Goal: Task Accomplishment & Management: Use online tool/utility

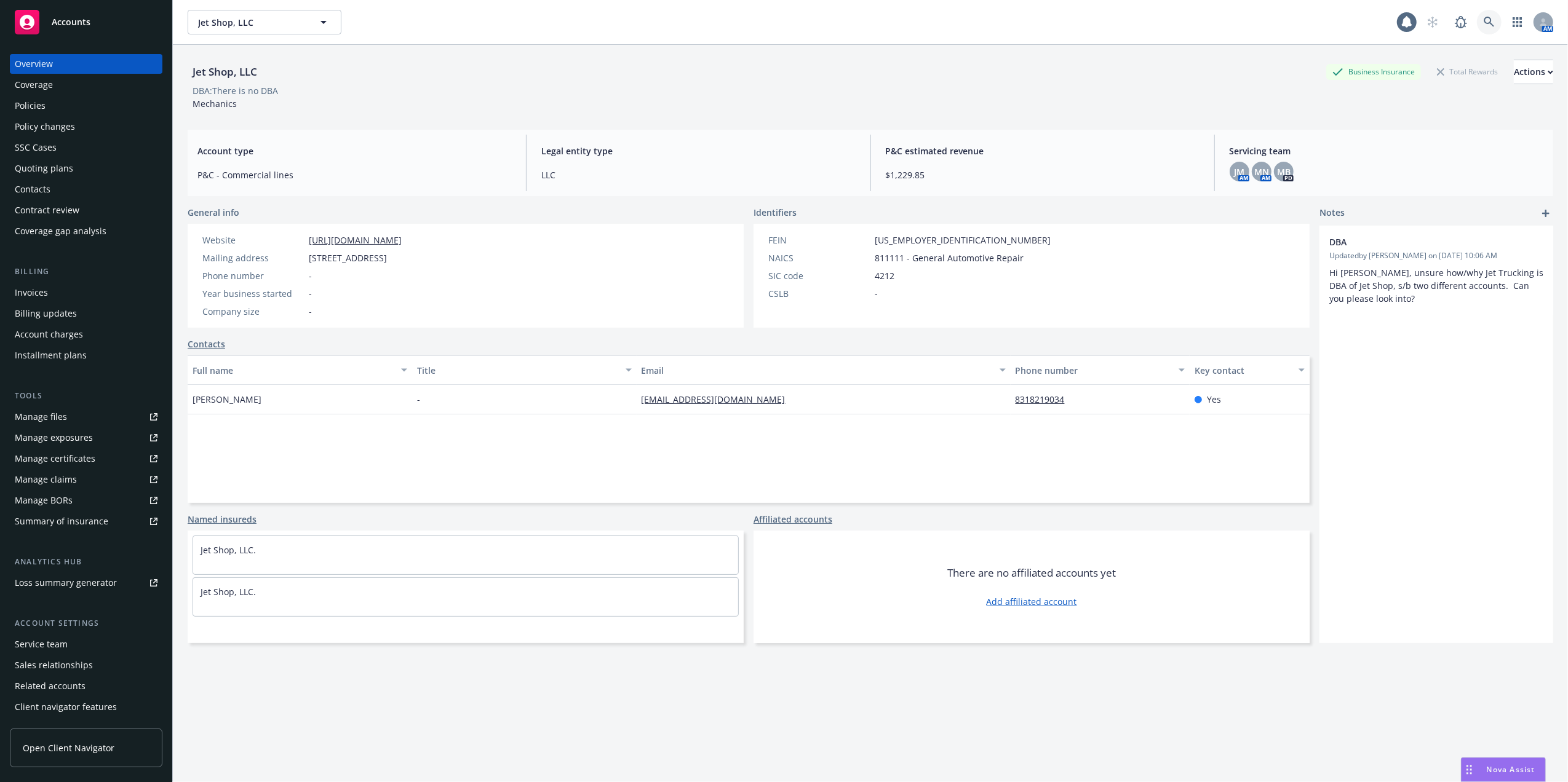
click at [1484, 21] on icon at bounding box center [1489, 21] width 11 height 11
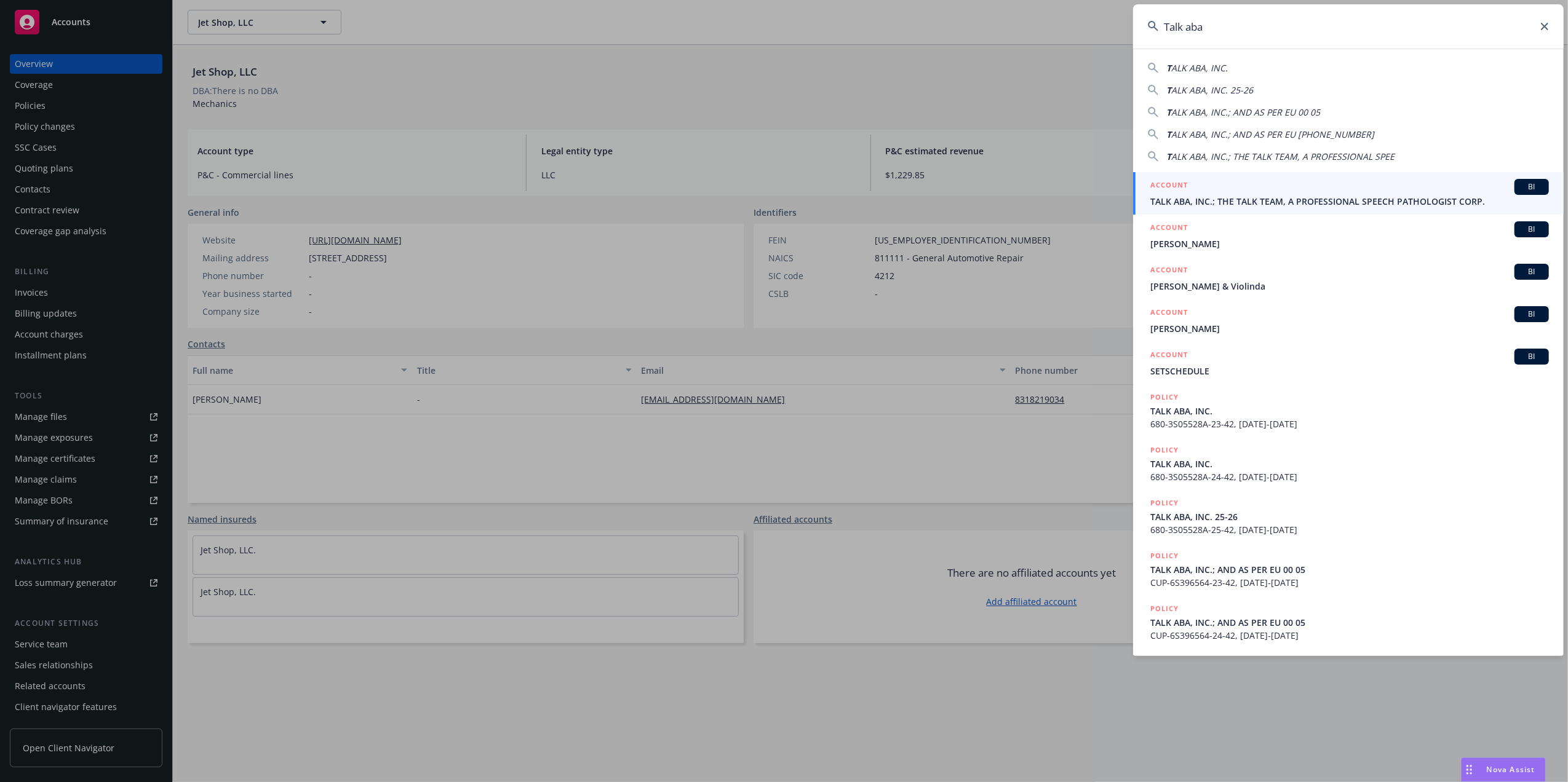
click at [1179, 64] on span "ALK ABA, INC." at bounding box center [1200, 68] width 57 height 12
type input "TALK ABA, INC."
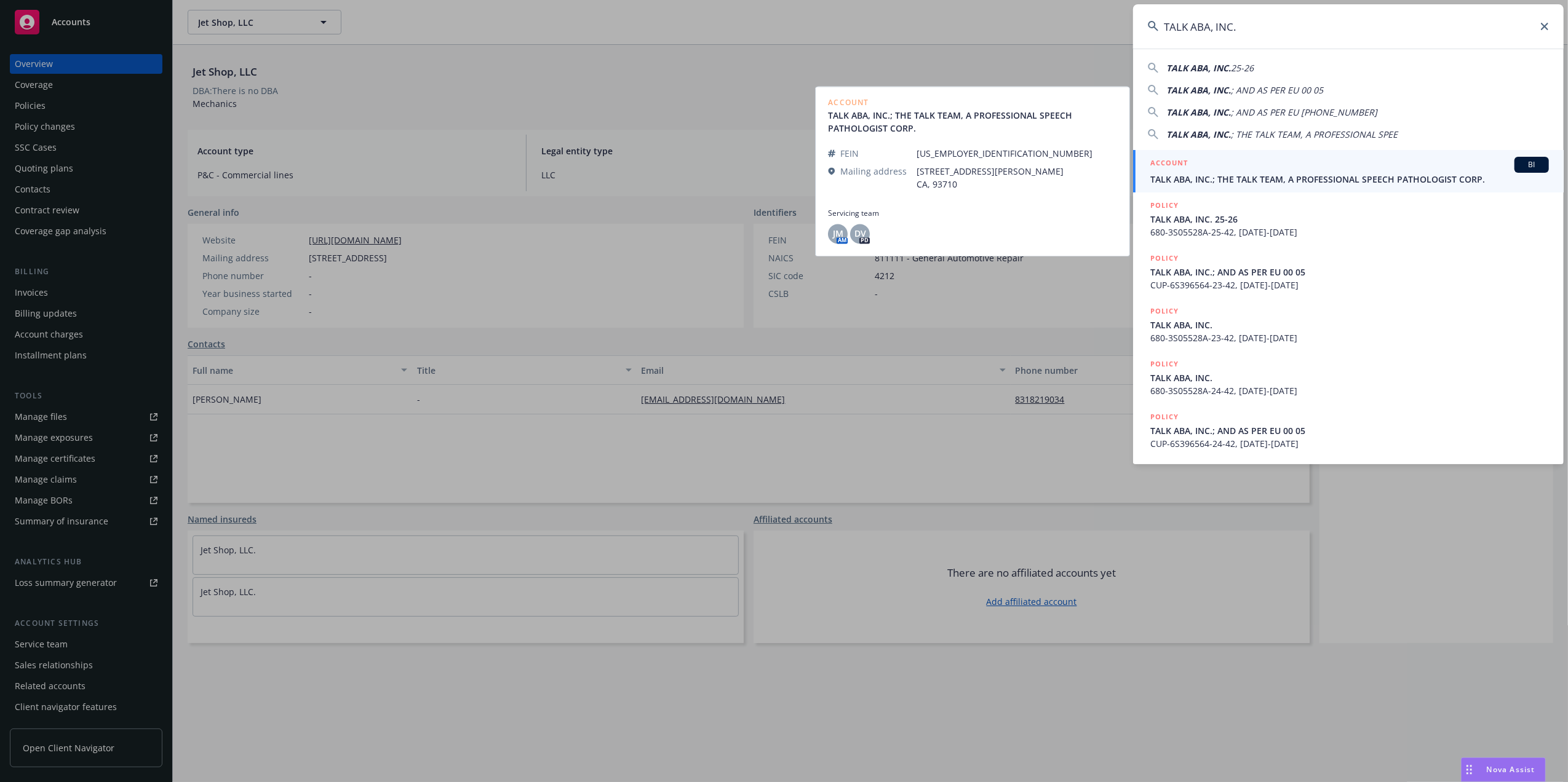
click at [1191, 178] on span "TALK ABA, INC.; THE TALK TEAM, A PROFESSIONAL SPEECH PATHOLOGIST CORP." at bounding box center [1349, 179] width 398 height 13
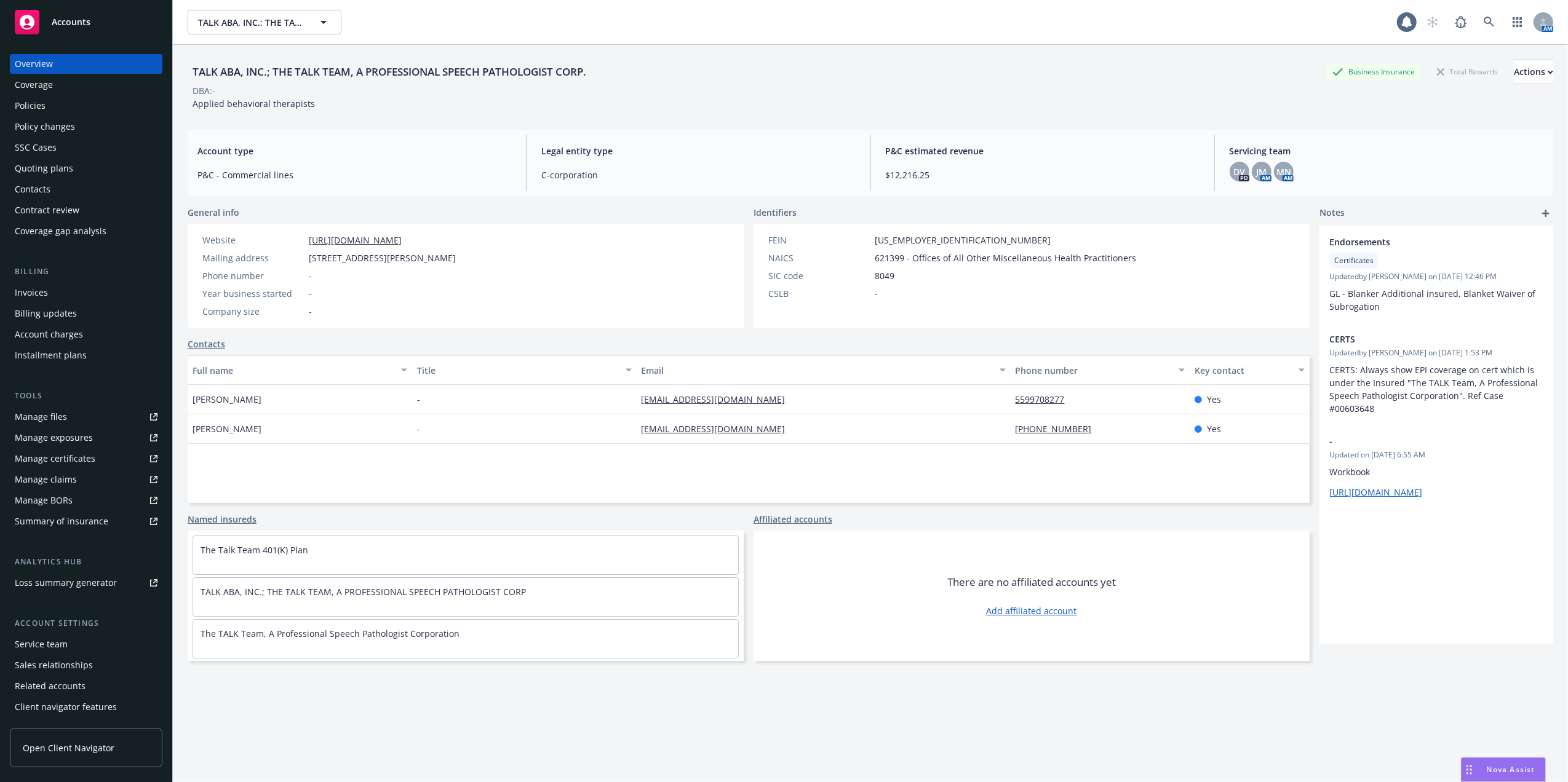
drag, startPoint x: 29, startPoint y: 171, endPoint x: 38, endPoint y: 172, distance: 9.1
click at [29, 171] on div "Quoting plans" at bounding box center [44, 169] width 59 height 20
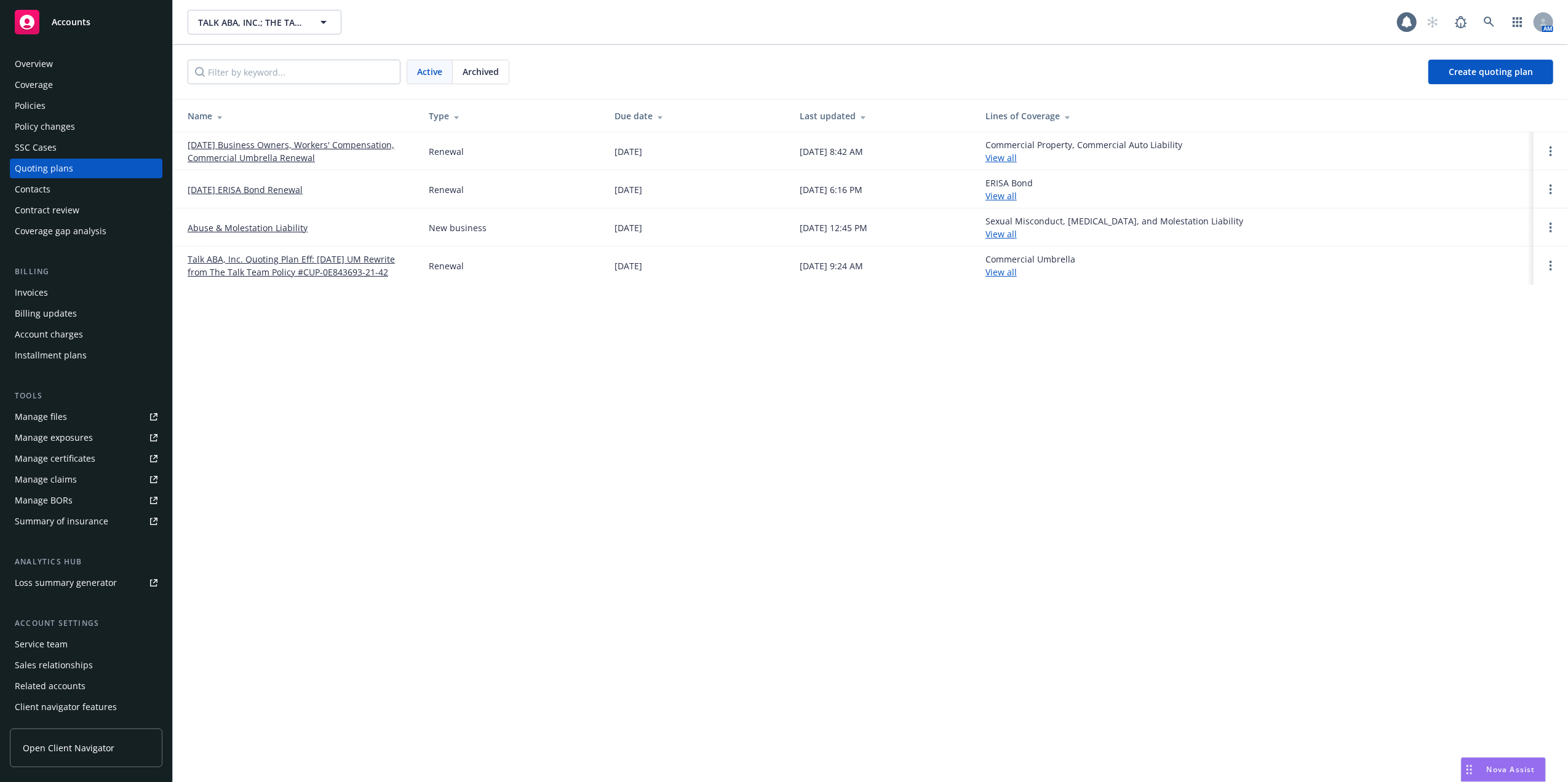
click at [262, 144] on link "08/01/25 Business Owners, Workers' Compensation, Commercial Umbrella Renewal" at bounding box center [298, 151] width 222 height 25
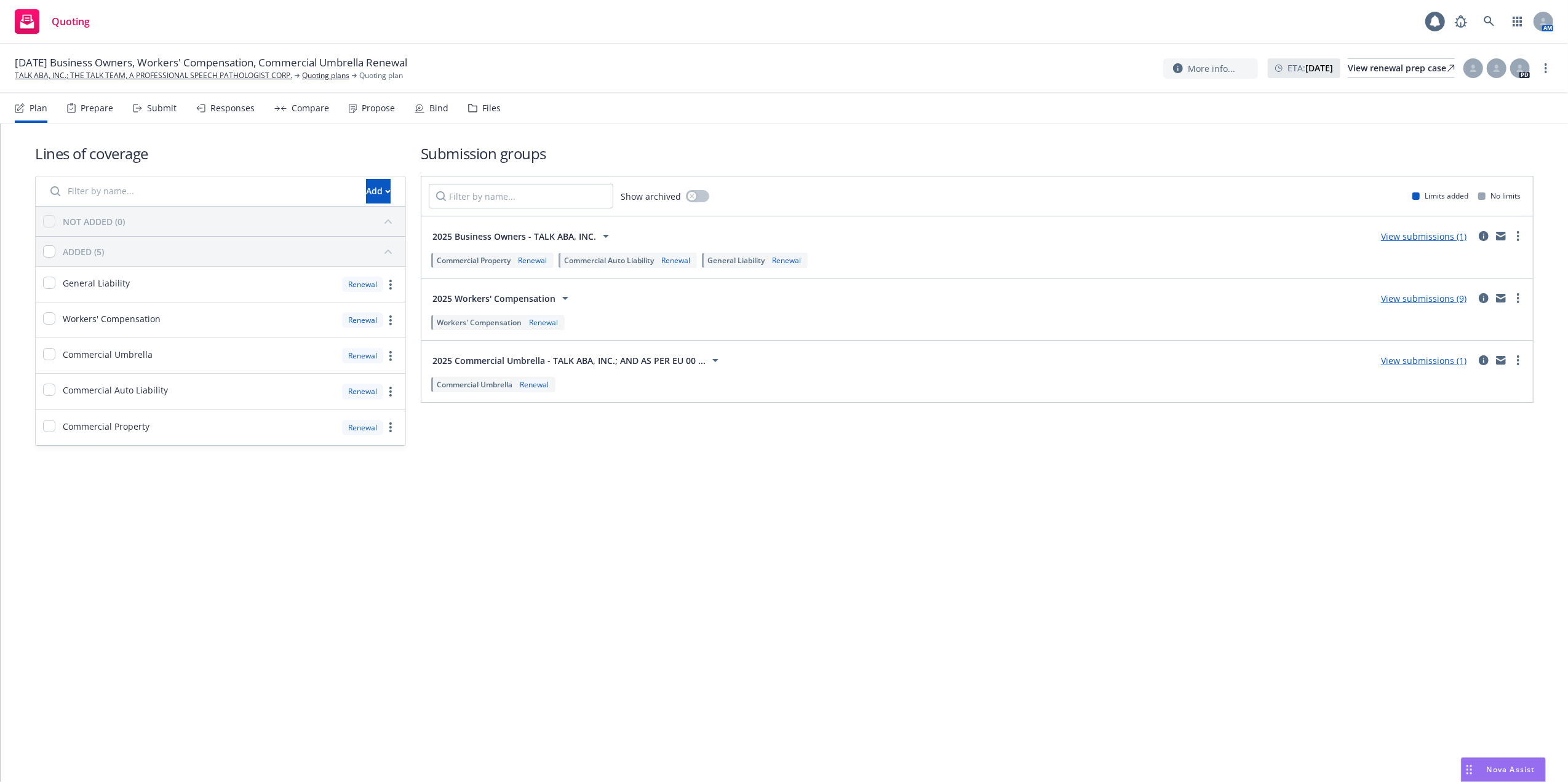
click at [1432, 297] on link "View submissions (9)" at bounding box center [1424, 299] width 86 height 12
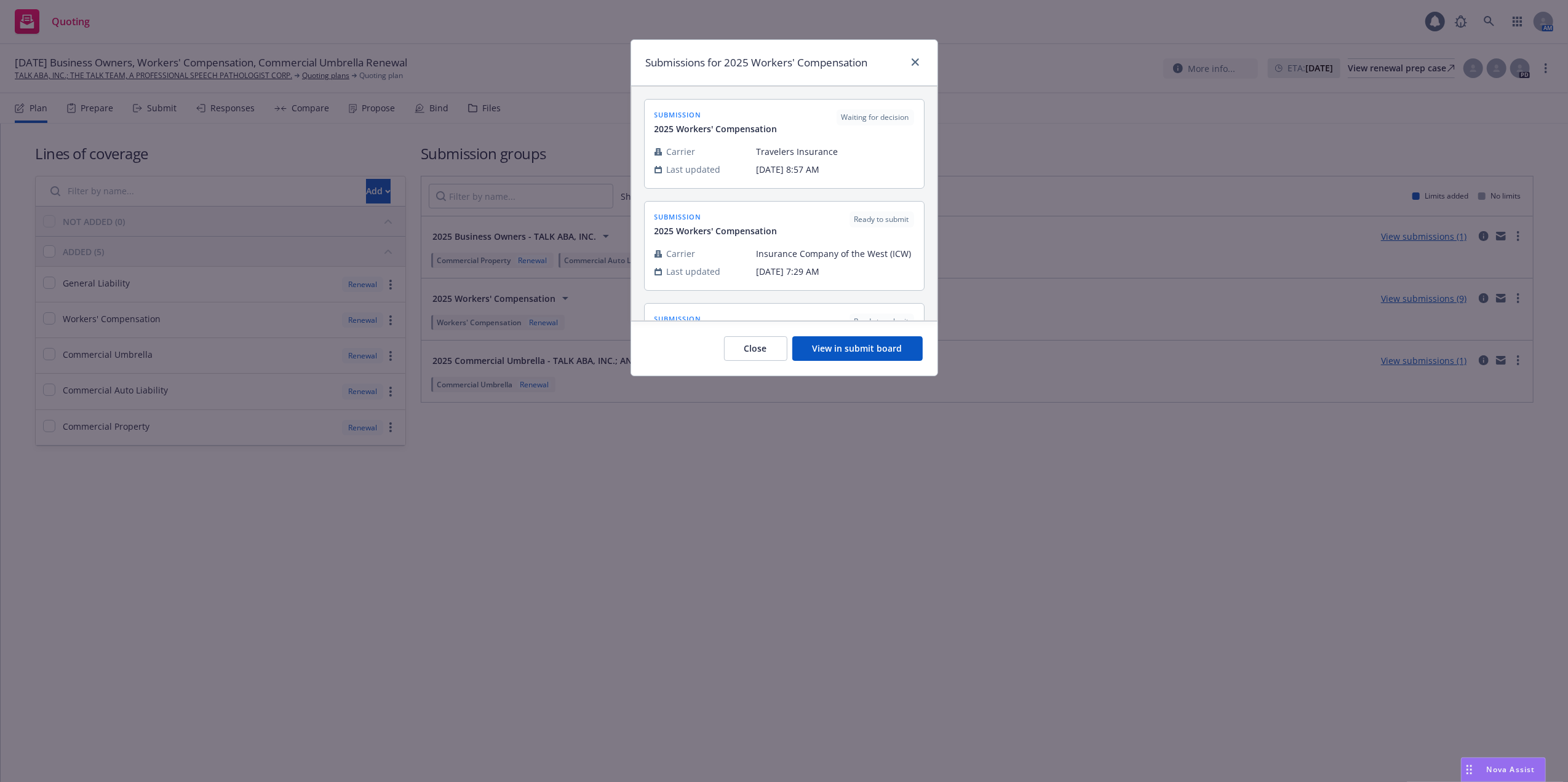
click at [851, 350] on button "View in submit board" at bounding box center [857, 349] width 131 height 24
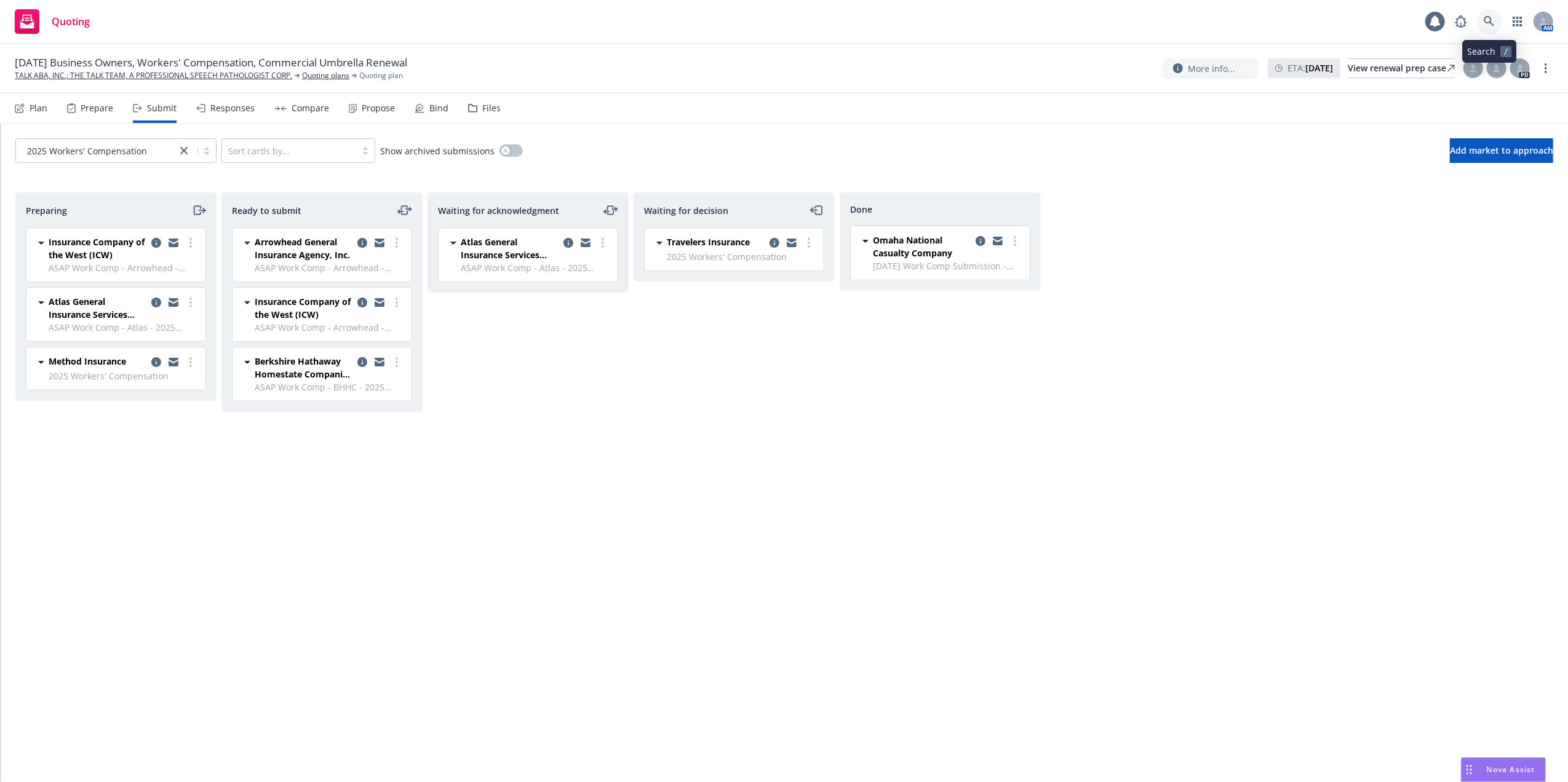
click at [1491, 18] on icon at bounding box center [1489, 21] width 11 height 11
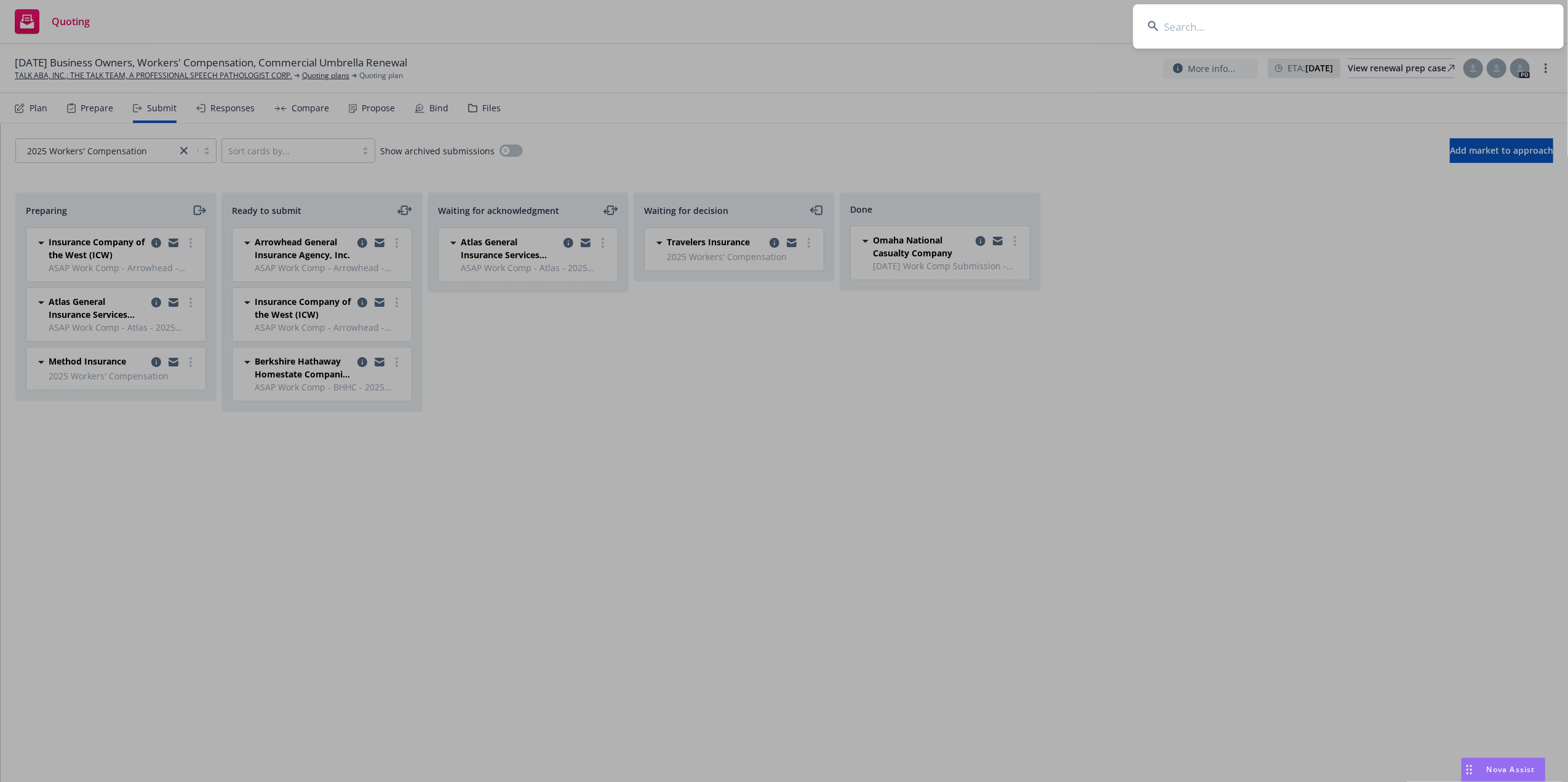
click at [1386, 21] on input at bounding box center [1347, 25] width 431 height 44
paste input "Fuentes Concrete Inc."
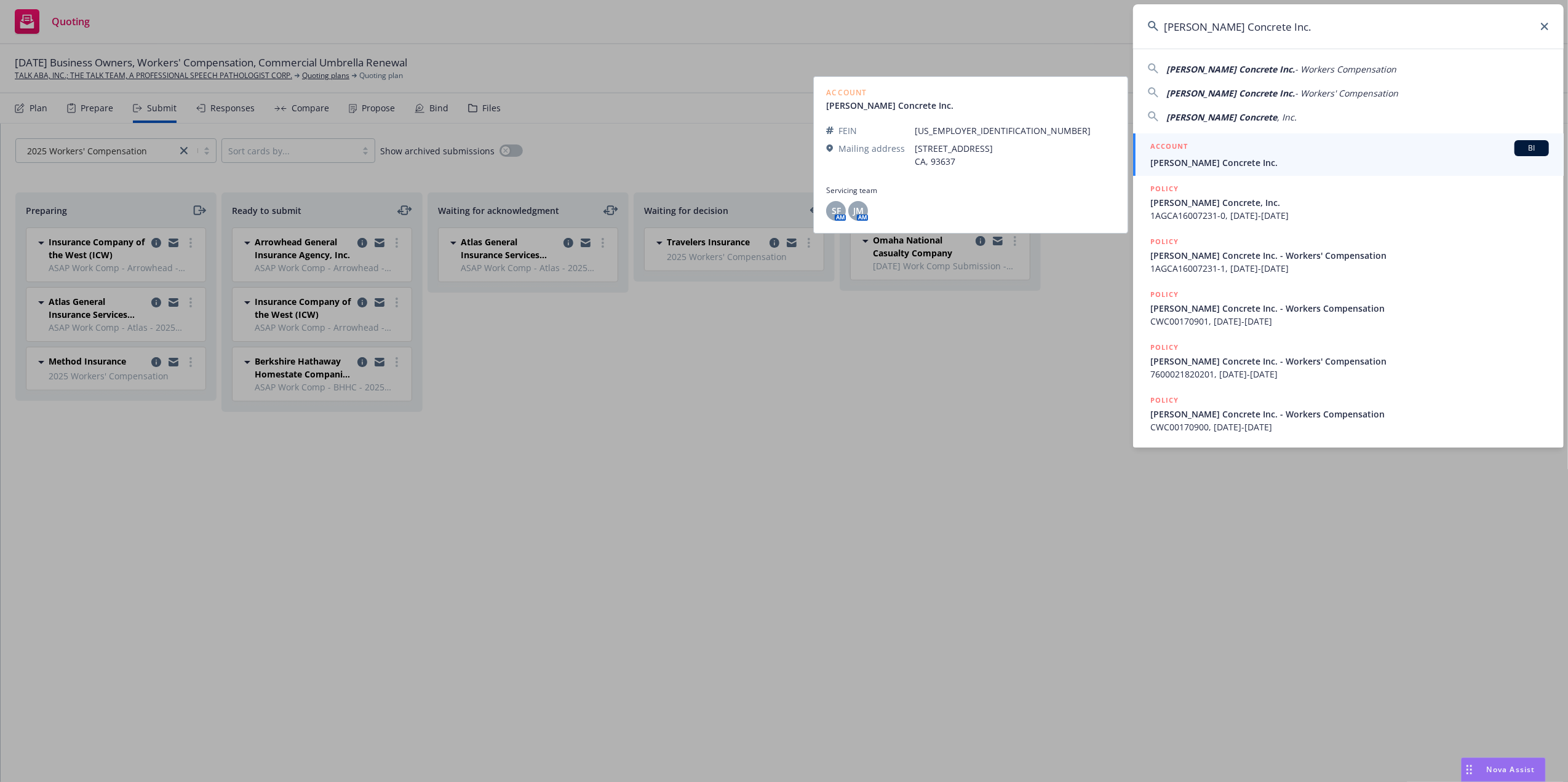
type input "Fuentes Concrete Inc."
click at [1181, 160] on span "Fuentes Concrete Inc." at bounding box center [1349, 162] width 398 height 13
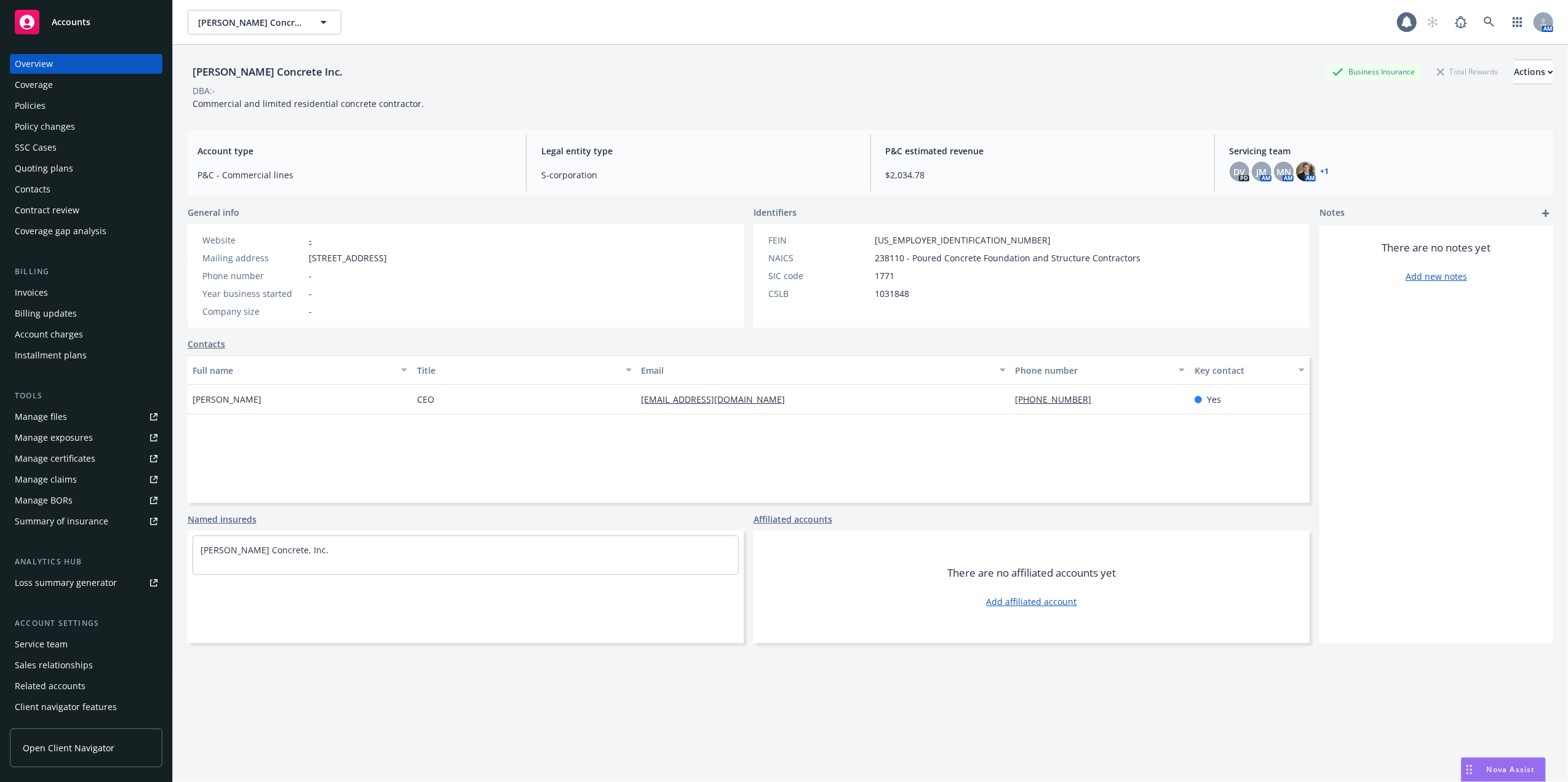
click at [29, 103] on div "Policies" at bounding box center [29, 105] width 30 height 20
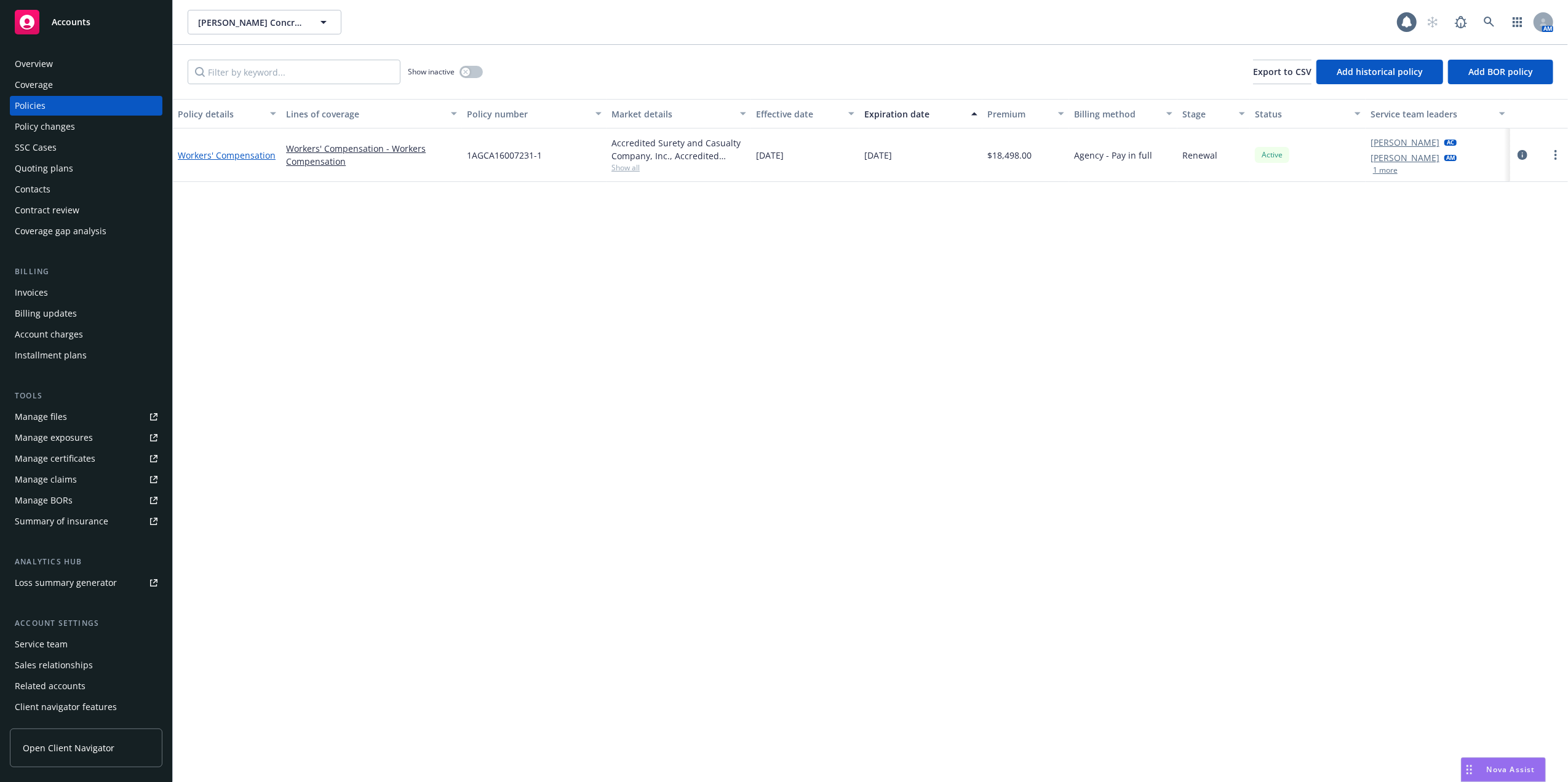
click at [247, 153] on link "Workers' Compensation" at bounding box center [227, 155] width 98 height 12
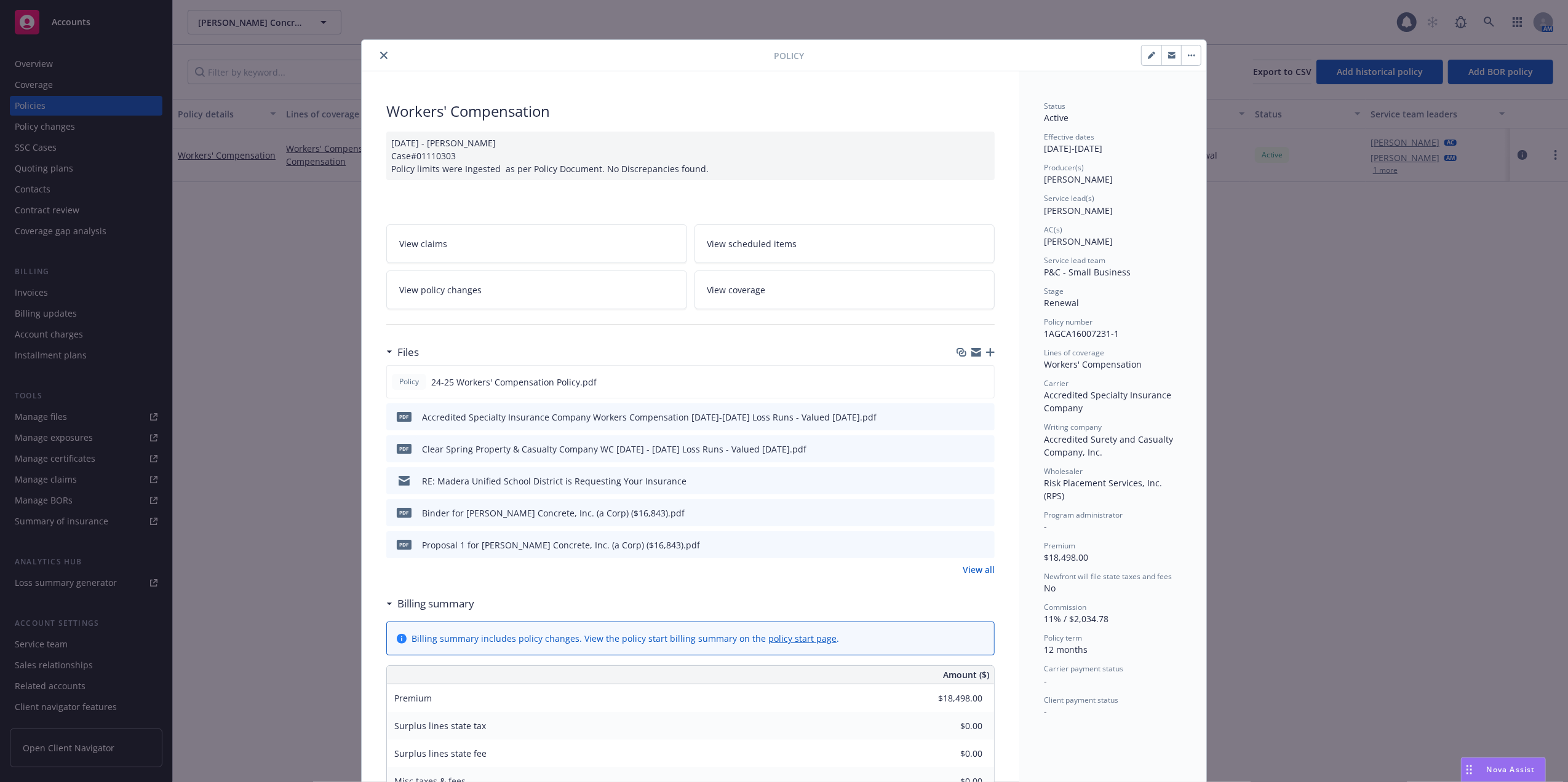
click at [380, 53] on icon "close" at bounding box center [384, 56] width 8 height 8
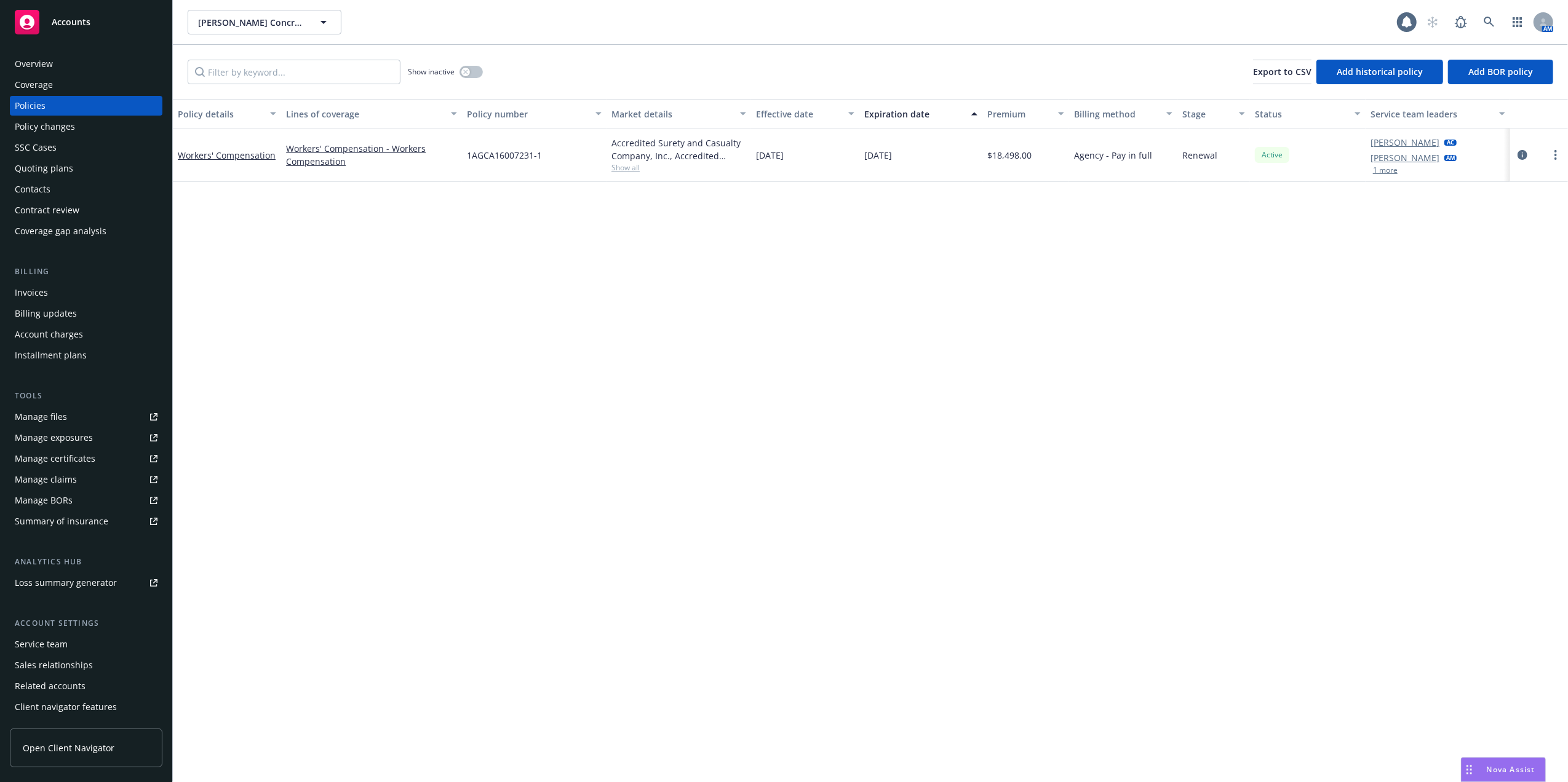
click at [50, 171] on div "Quoting plans" at bounding box center [44, 169] width 59 height 20
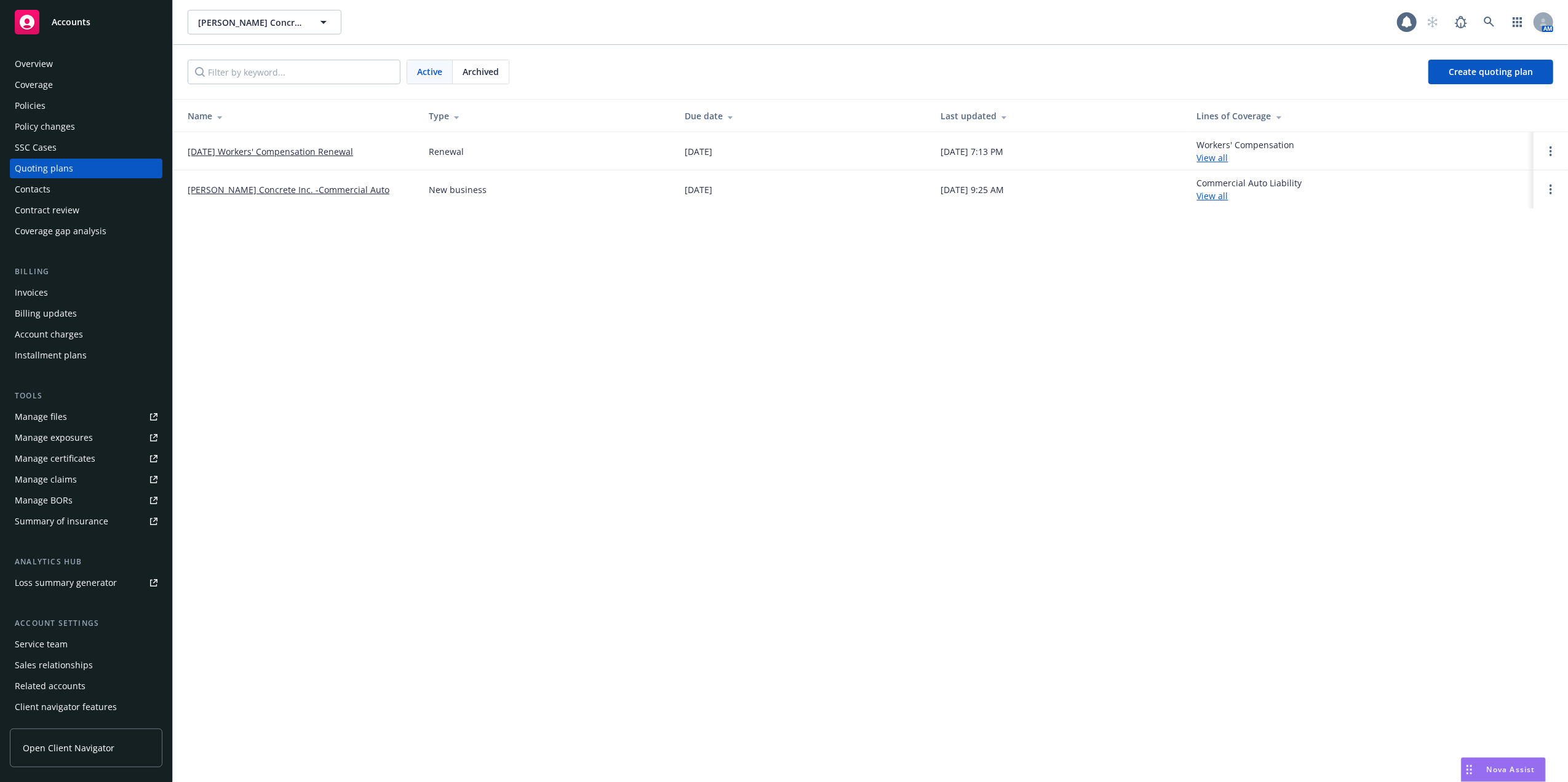
click at [233, 150] on link "09/15/25 Workers' Compensation Renewal" at bounding box center [269, 151] width 165 height 13
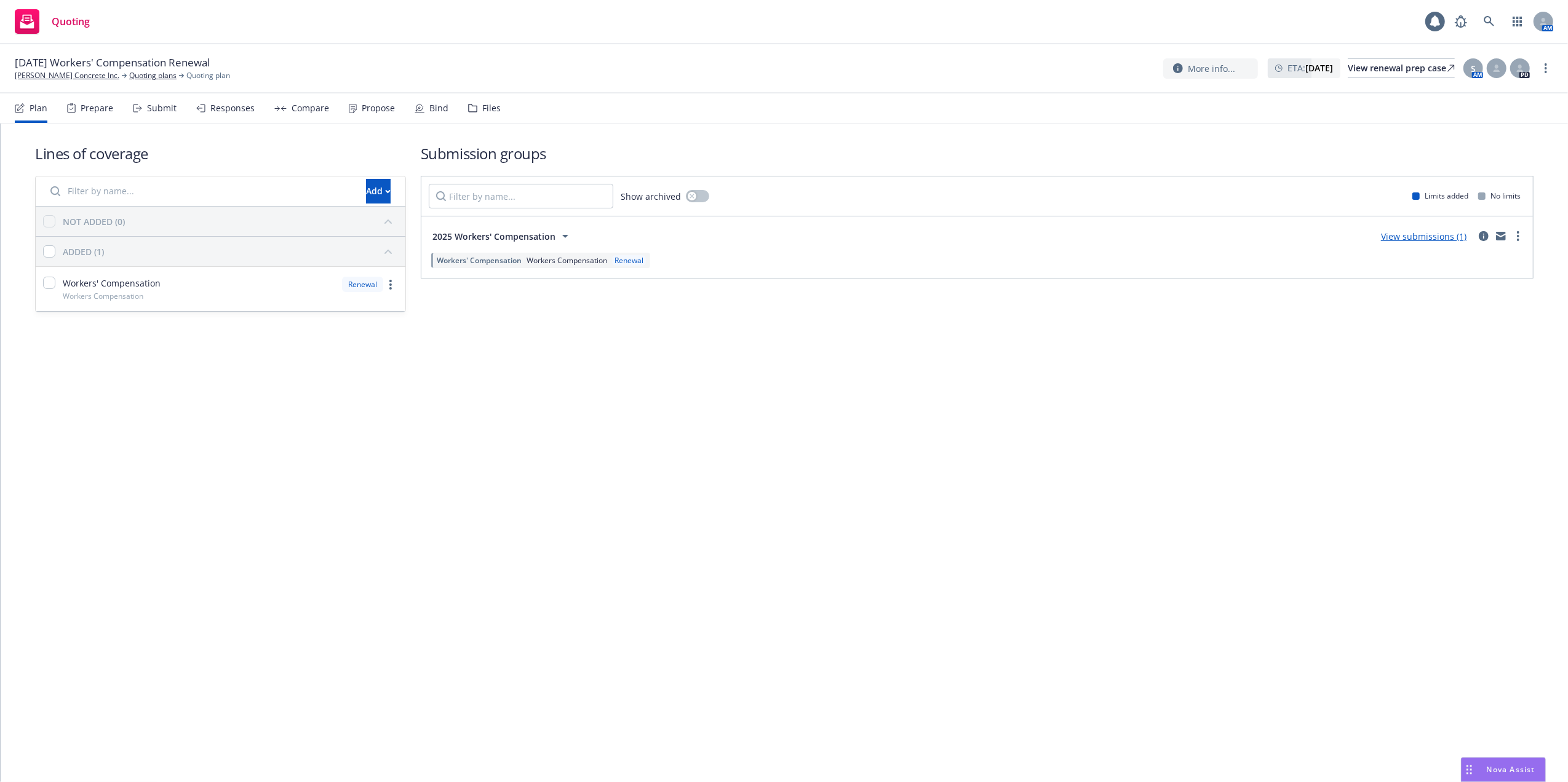
click at [1406, 231] on link "View submissions (1)" at bounding box center [1424, 236] width 86 height 12
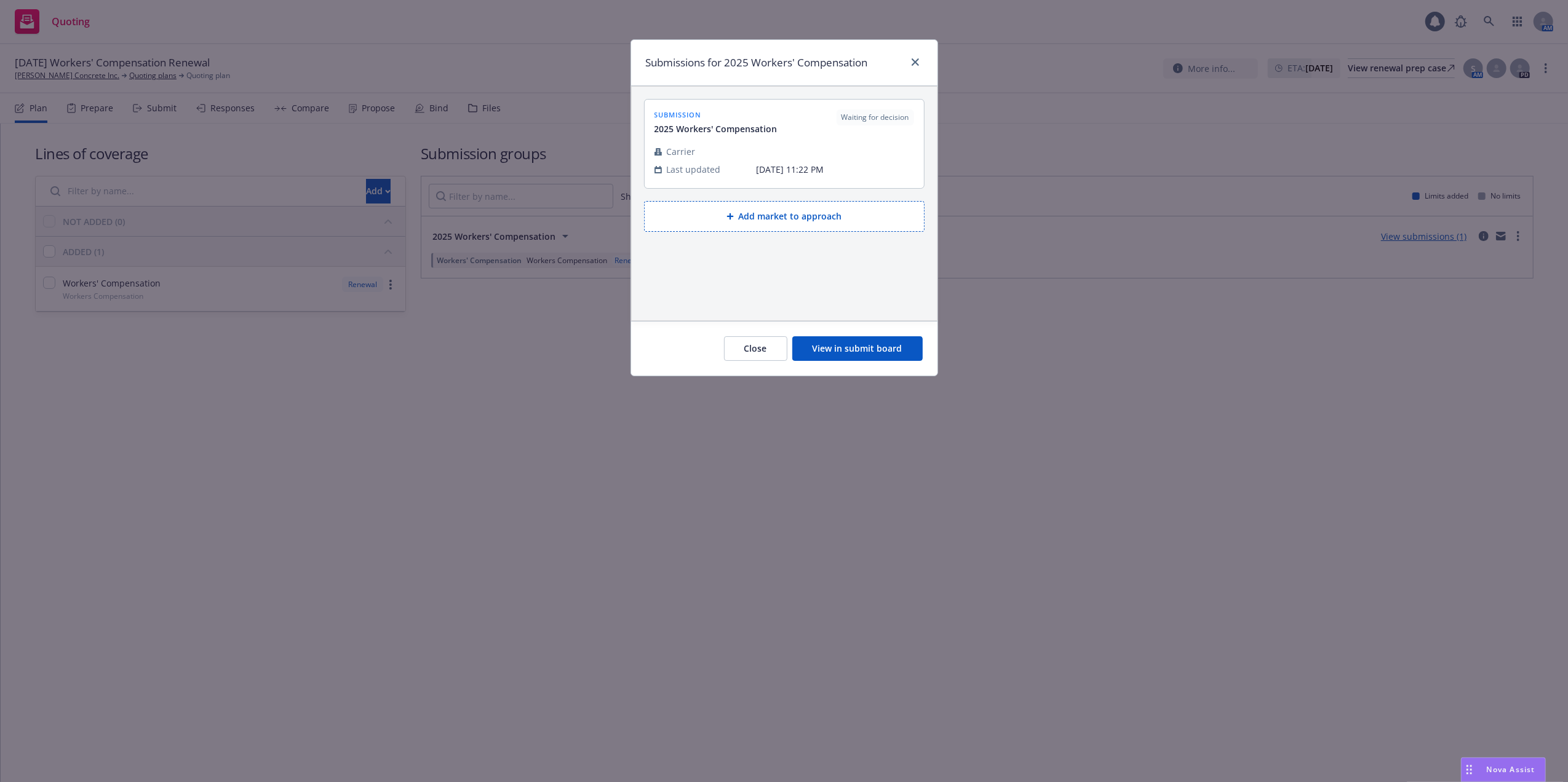
click at [837, 348] on button "View in submit board" at bounding box center [857, 349] width 131 height 24
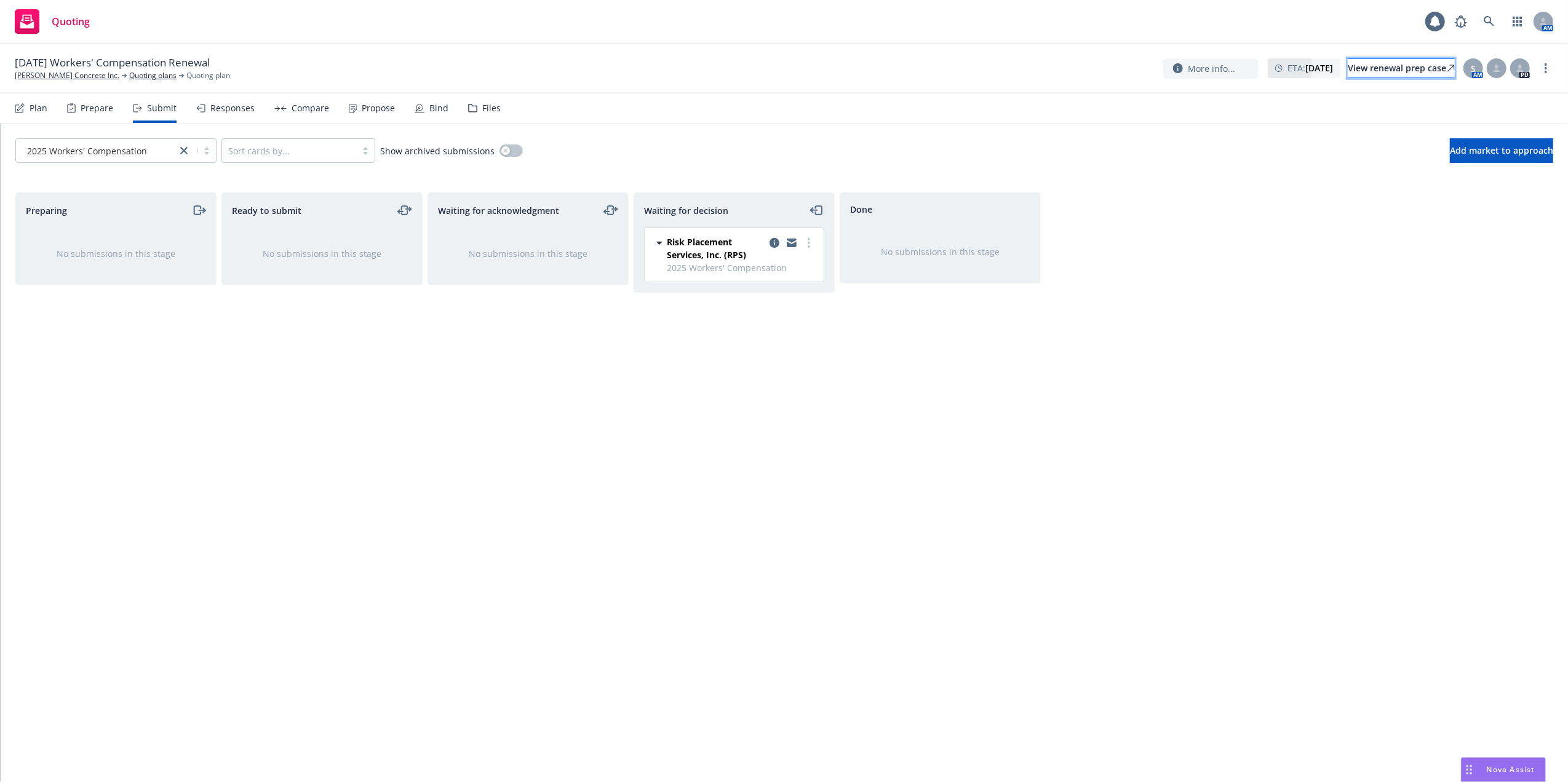
click at [1354, 67] on div "View renewal prep case" at bounding box center [1401, 67] width 107 height 19
click at [53, 71] on link "[PERSON_NAME] Concrete Inc." at bounding box center [66, 75] width 104 height 11
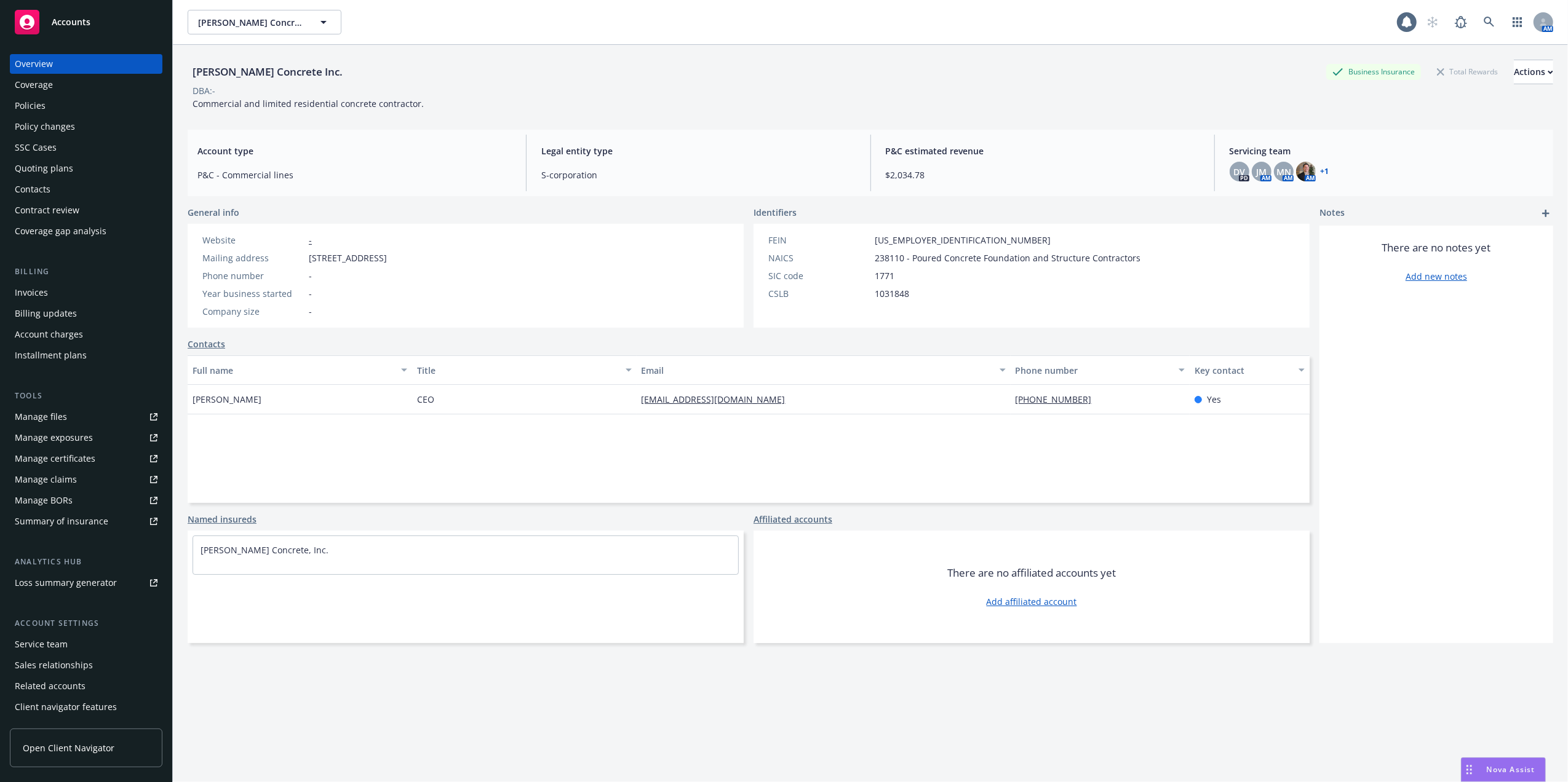
click at [35, 103] on div "Policies" at bounding box center [29, 105] width 30 height 20
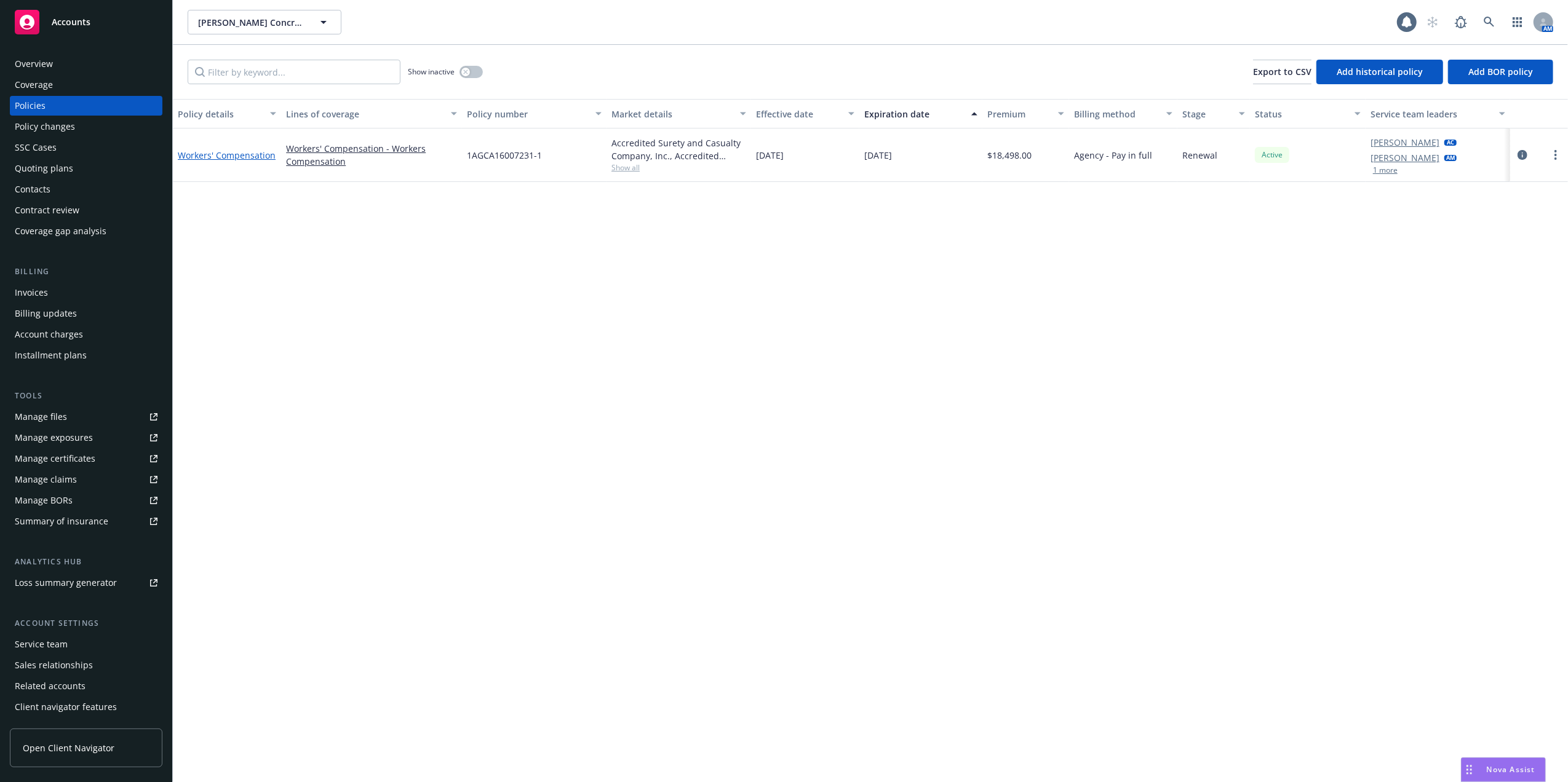
click at [230, 153] on link "Workers' Compensation" at bounding box center [227, 155] width 98 height 12
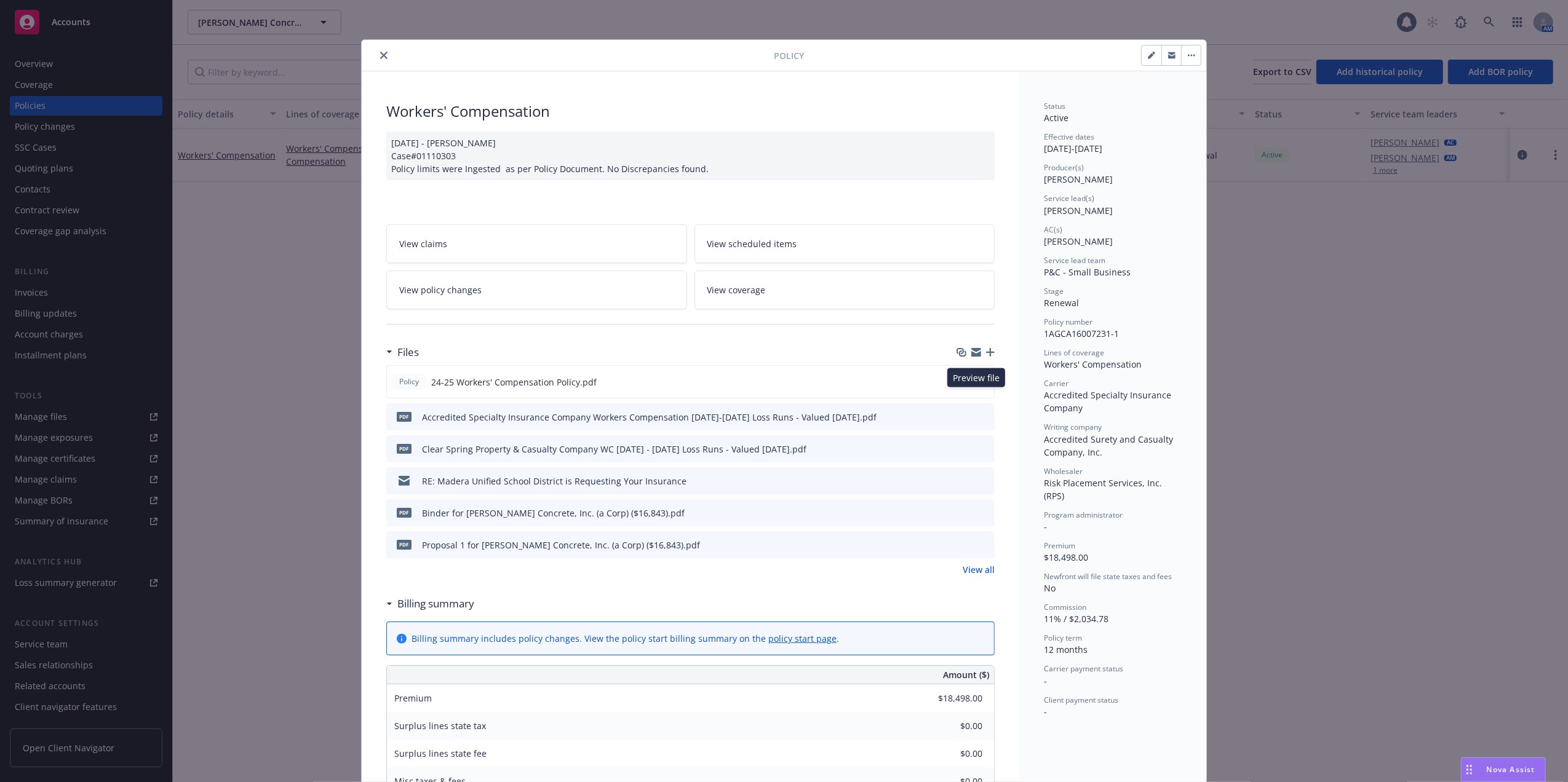
click at [978, 386] on icon "preview file" at bounding box center [981, 381] width 11 height 9
click at [978, 453] on icon "preview file" at bounding box center [982, 448] width 11 height 9
click at [380, 56] on icon "close" at bounding box center [384, 56] width 8 height 8
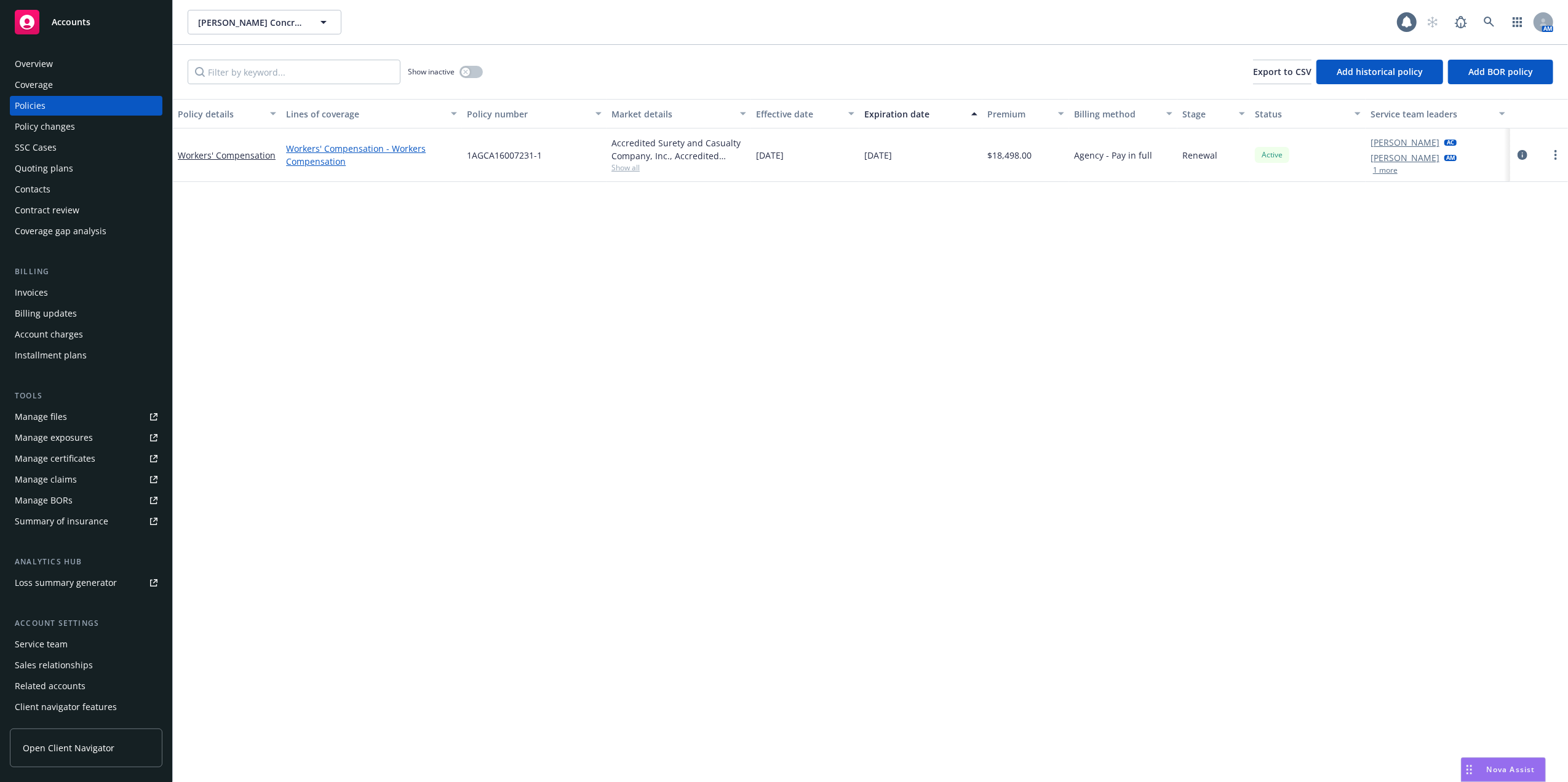
click at [326, 152] on link "Workers' Compensation - Workers Compensation" at bounding box center [371, 155] width 171 height 25
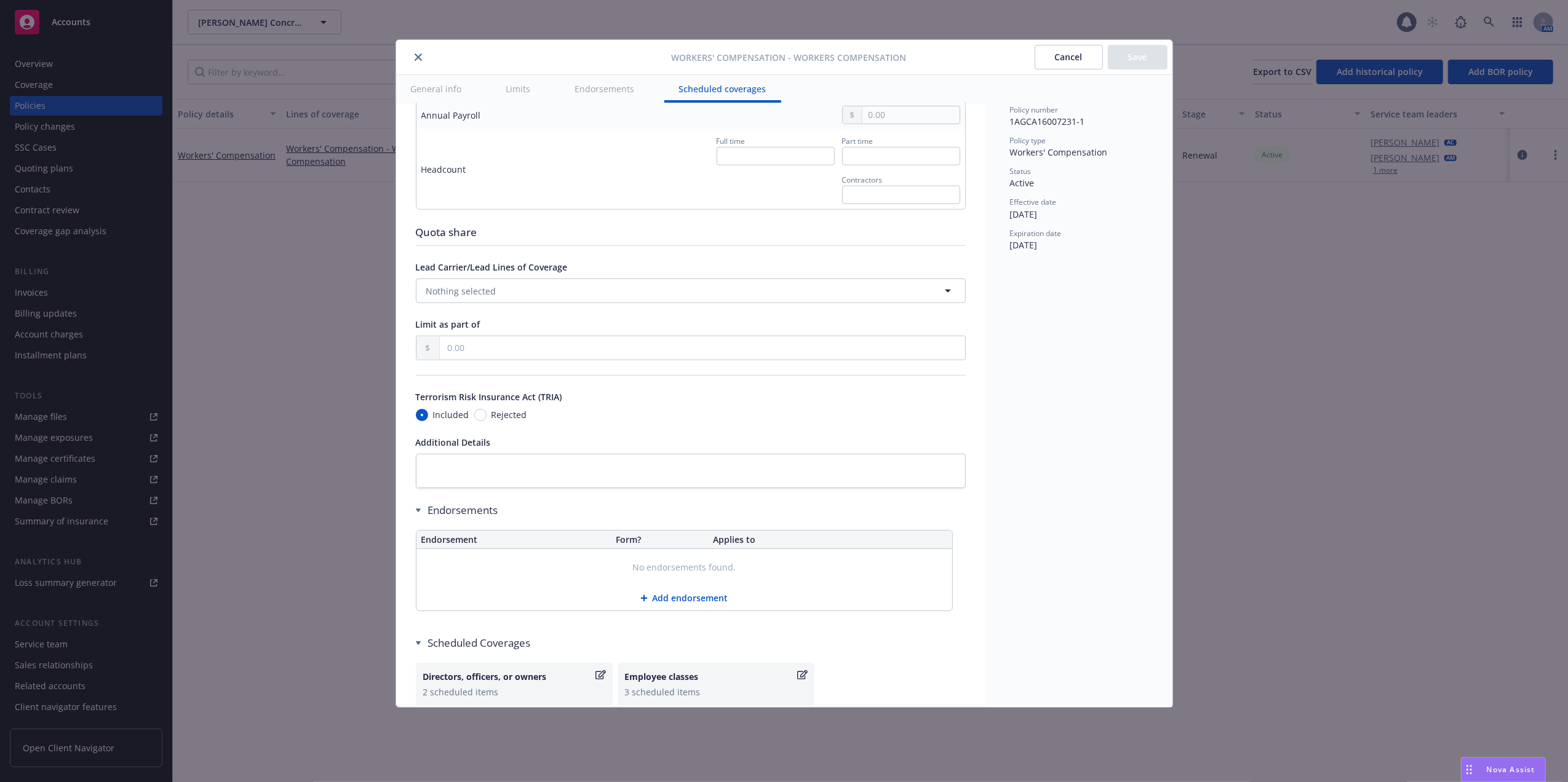
scroll to position [903, 0]
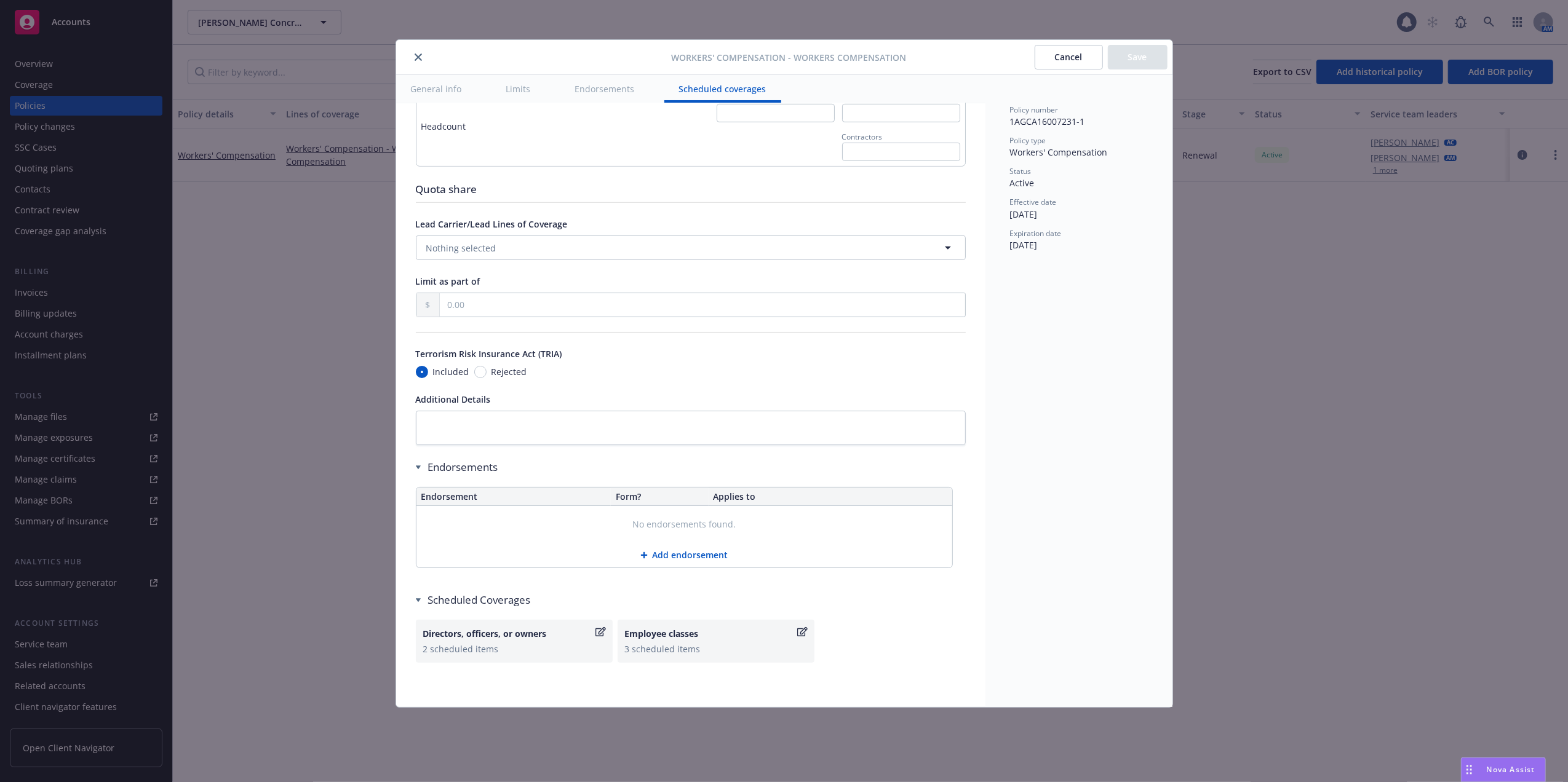
click at [415, 54] on icon "close" at bounding box center [419, 58] width 8 height 8
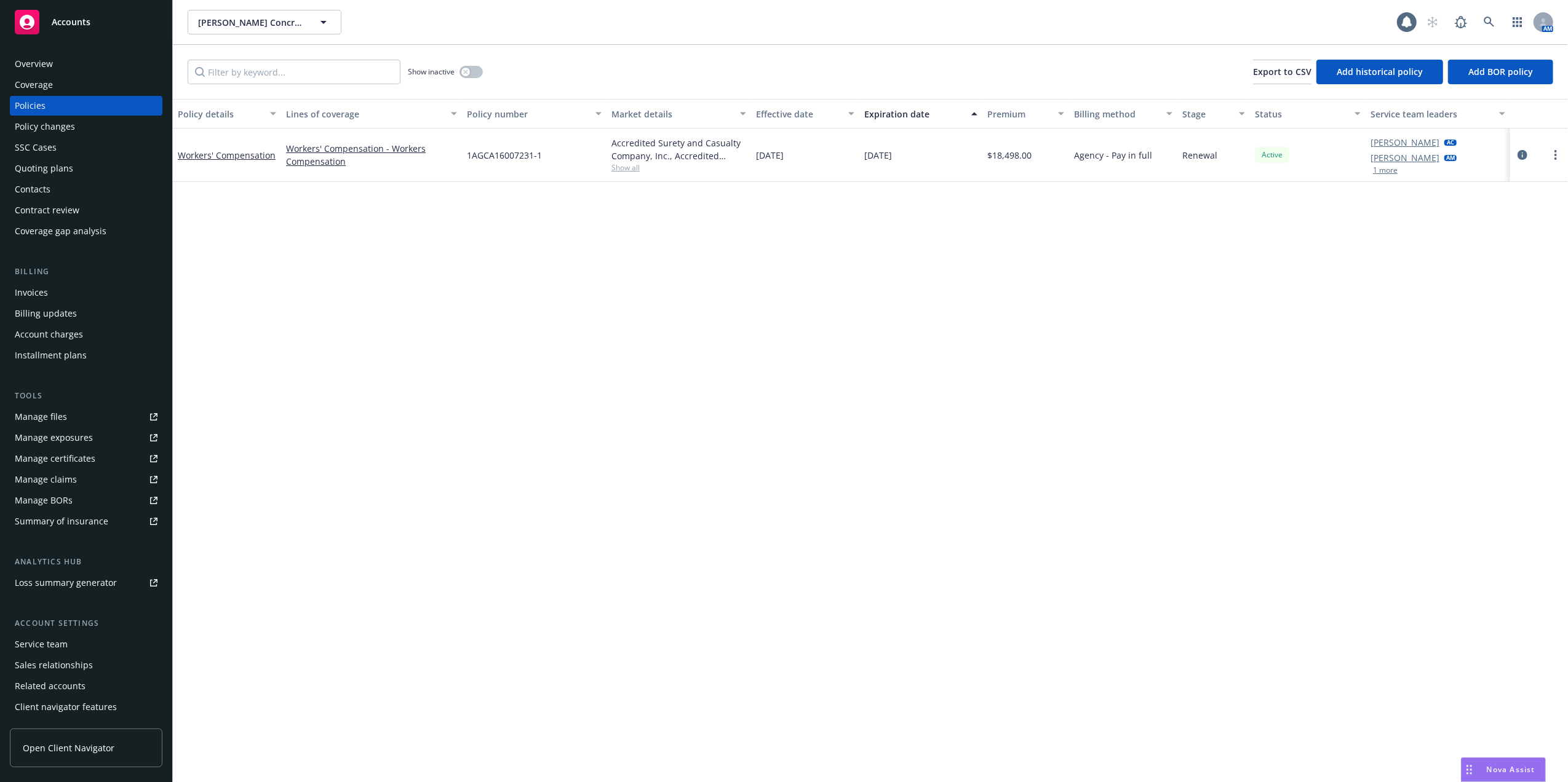
click at [82, 66] on div "Overview" at bounding box center [86, 63] width 143 height 20
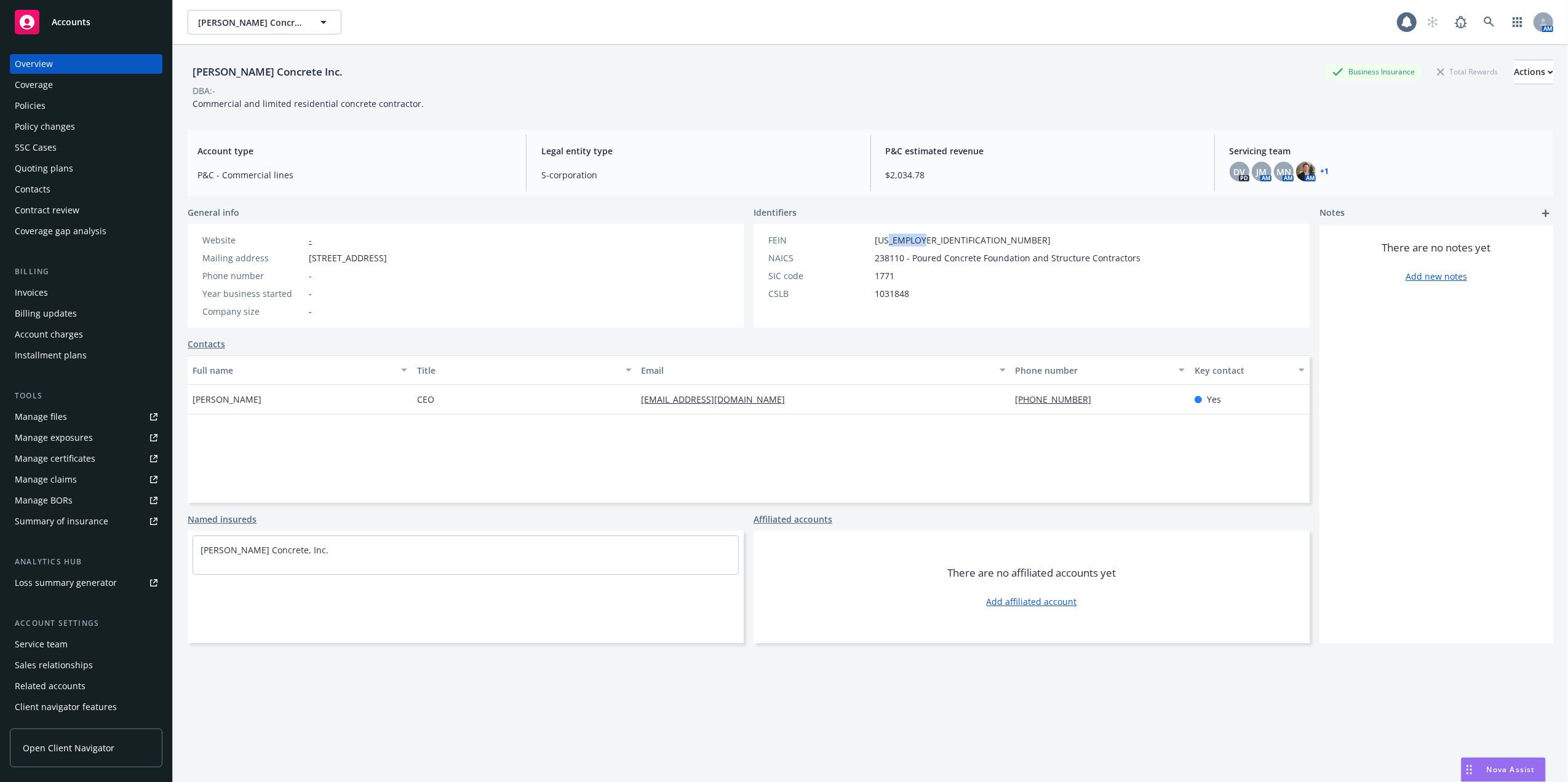
drag, startPoint x: 918, startPoint y: 239, endPoint x: 882, endPoint y: 237, distance: 36.1
click at [882, 237] on div "FEIN 82-2275196" at bounding box center [954, 239] width 382 height 13
copy span "2275196"
click at [1484, 18] on icon at bounding box center [1489, 21] width 11 height 11
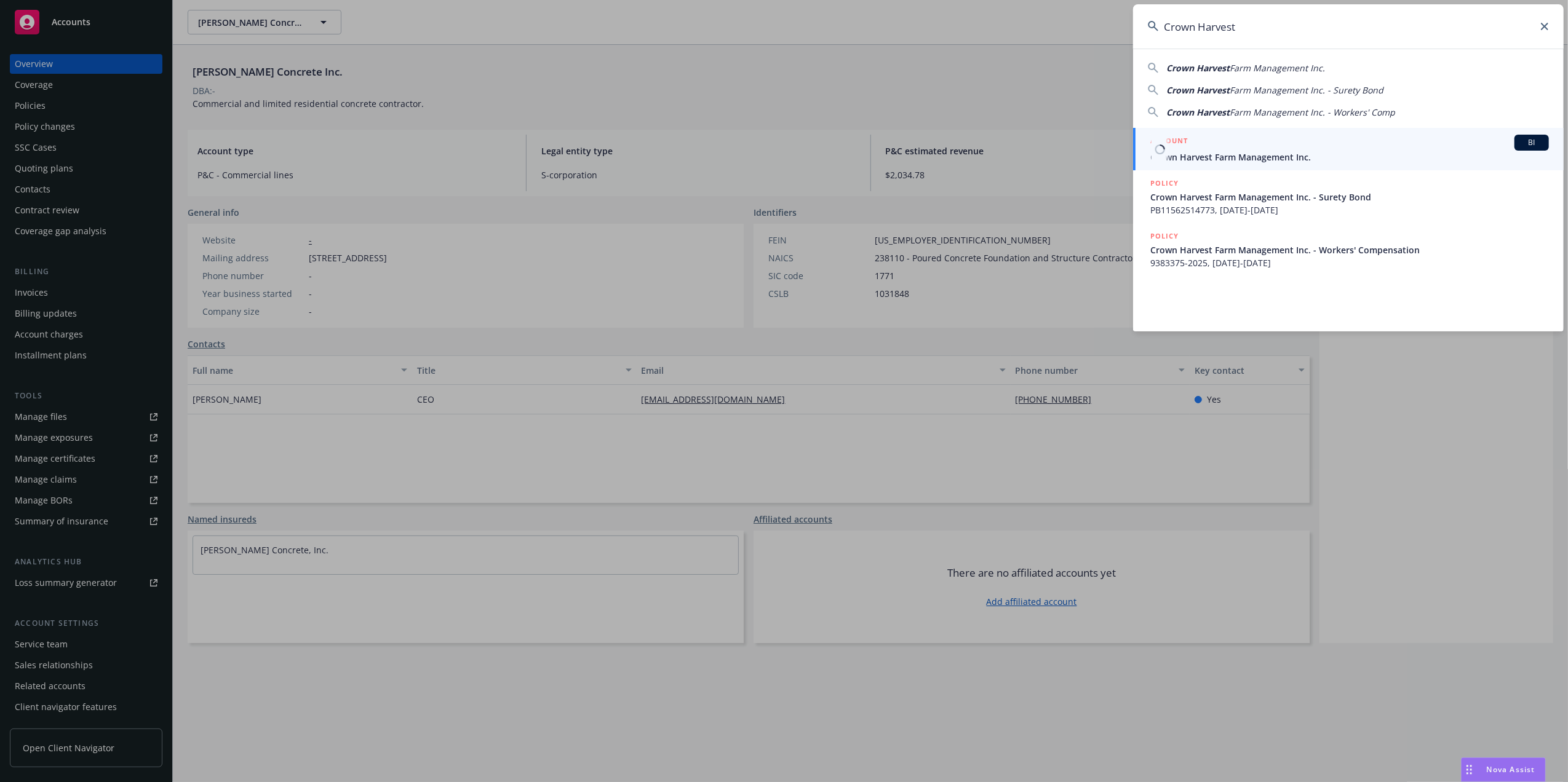
type input "Crown Harvest"
click at [1175, 153] on span "Crown Harvest Farm Management Inc." at bounding box center [1349, 156] width 398 height 13
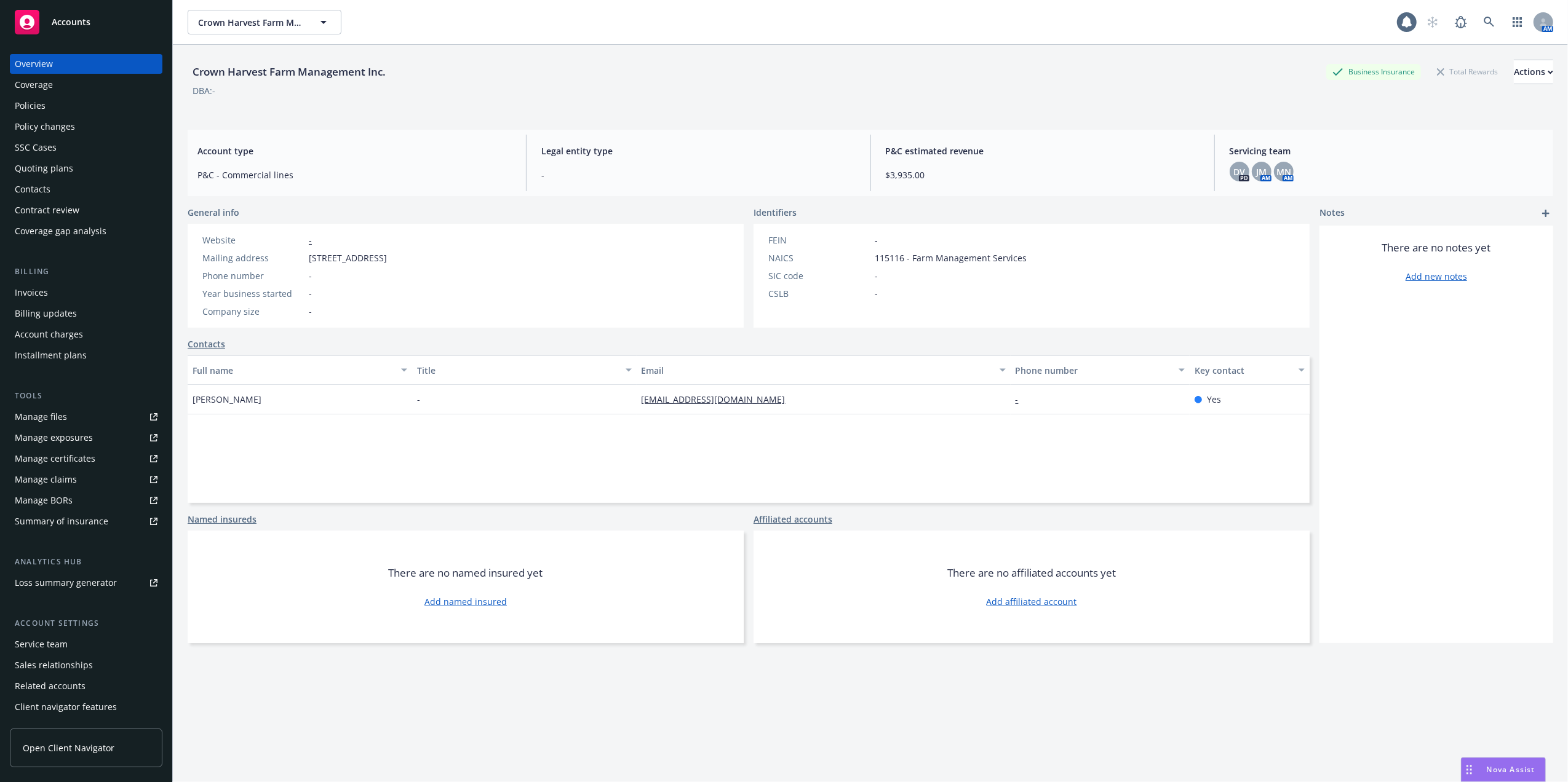
click at [49, 104] on div "Policies" at bounding box center [86, 105] width 143 height 20
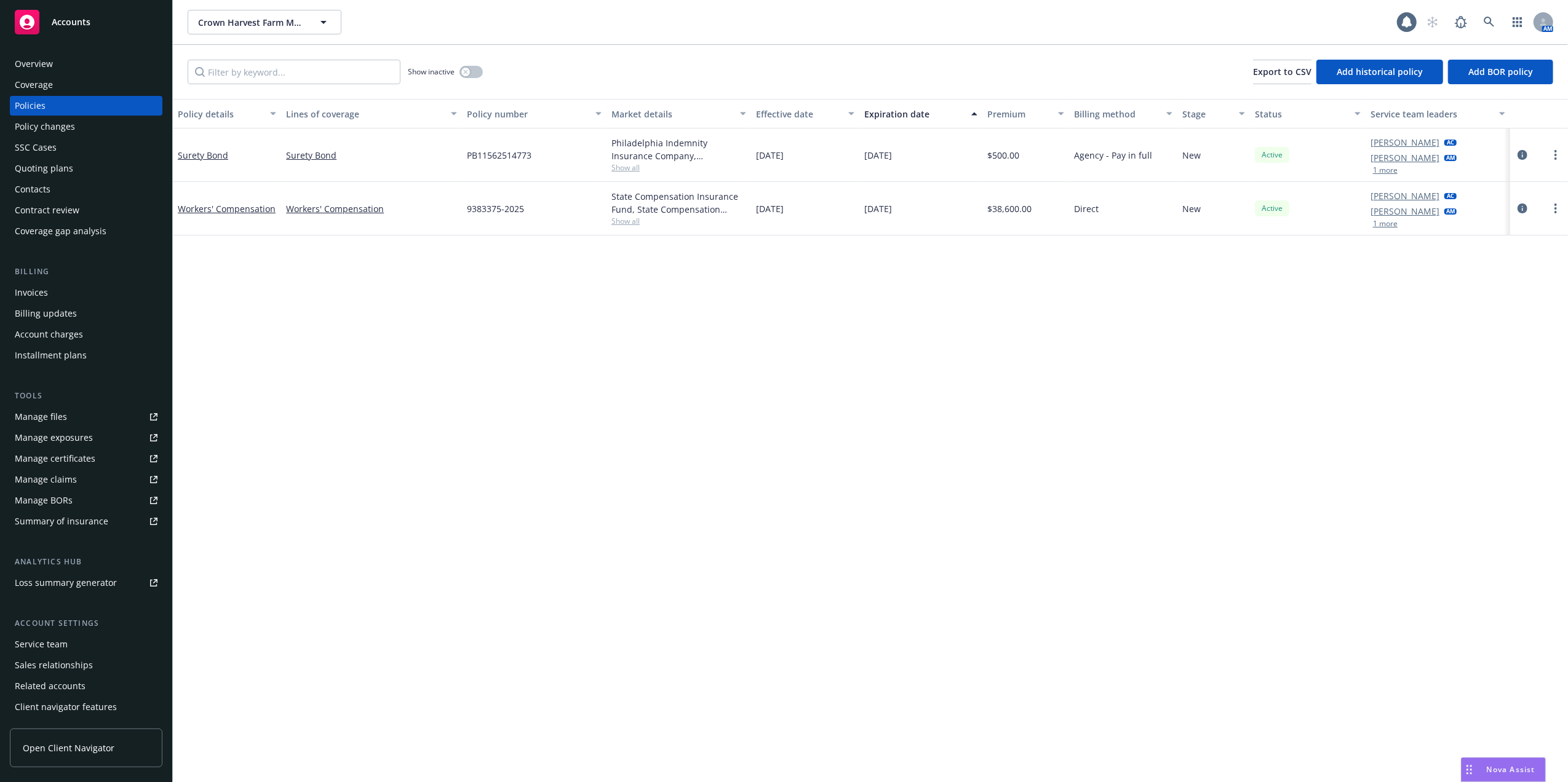
click at [46, 170] on div "Quoting plans" at bounding box center [44, 169] width 59 height 20
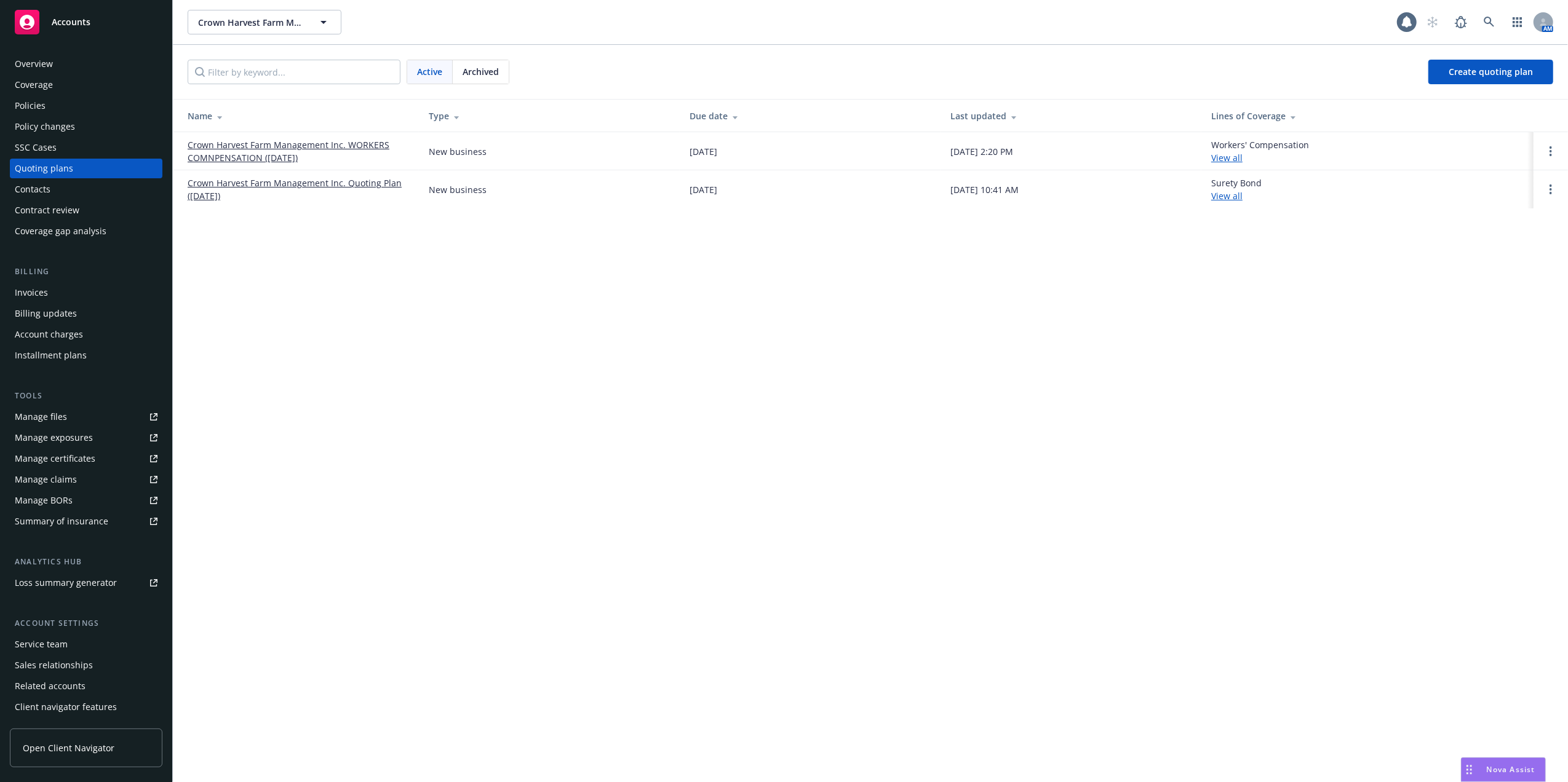
click at [259, 182] on link "Crown Harvest Farm Management Inc. Quoting Plan (2025-05-15)" at bounding box center [298, 189] width 222 height 25
click at [48, 165] on div "Quoting plans" at bounding box center [44, 169] width 59 height 20
click at [1499, 69] on span "Create quoting plan" at bounding box center [1510, 71] width 84 height 12
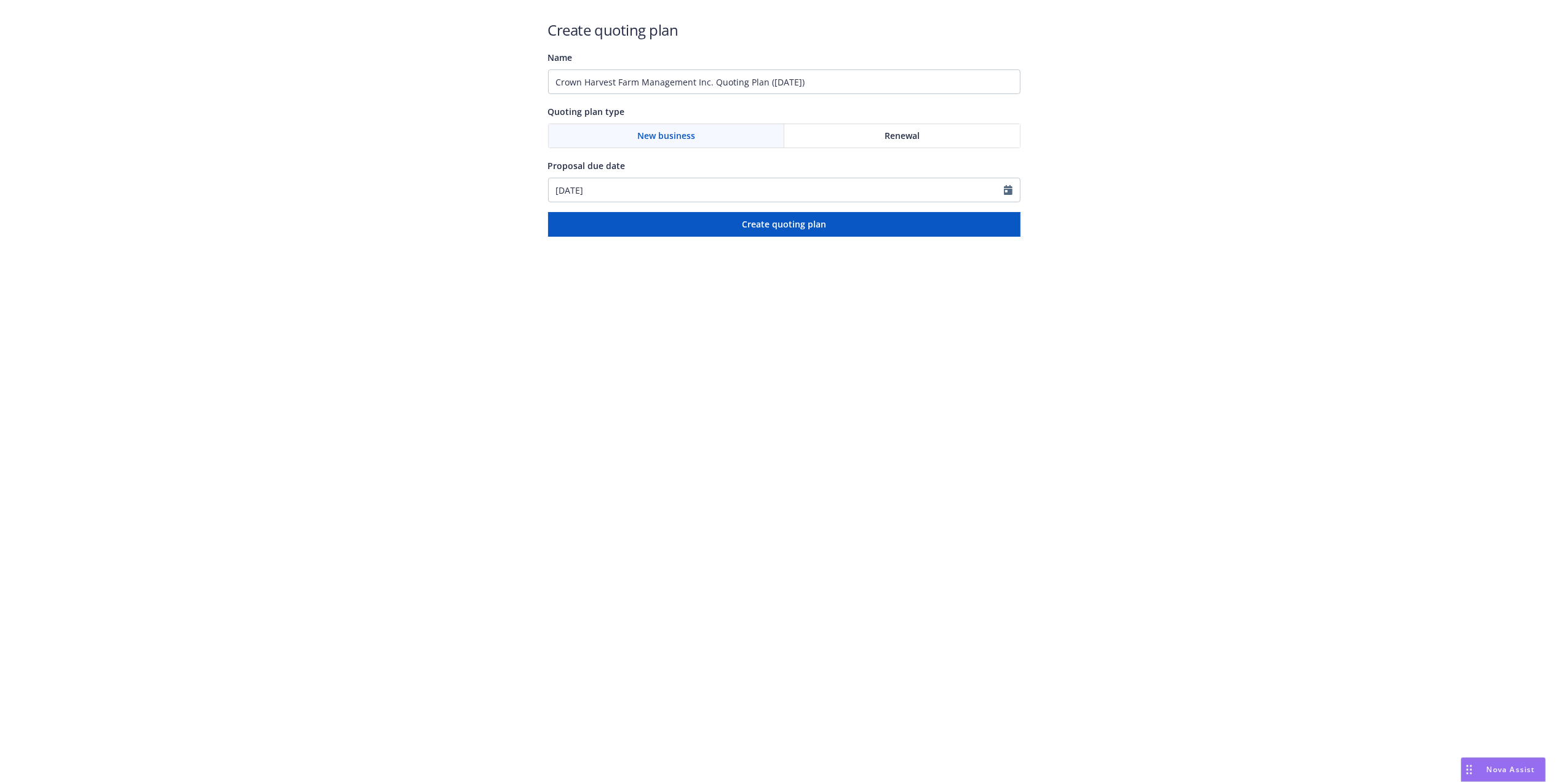
click at [659, 134] on span "New business" at bounding box center [666, 135] width 58 height 13
drag, startPoint x: 825, startPoint y: 82, endPoint x: 552, endPoint y: 84, distance: 273.0
click at [552, 84] on input "Crown Harvest Farm Management Inc. Quoting Plan (2025-08-21)" at bounding box center [784, 81] width 473 height 24
click at [577, 80] on input "09/01/25" at bounding box center [784, 81] width 473 height 24
click at [633, 75] on input "09/04/25" at bounding box center [784, 81] width 473 height 24
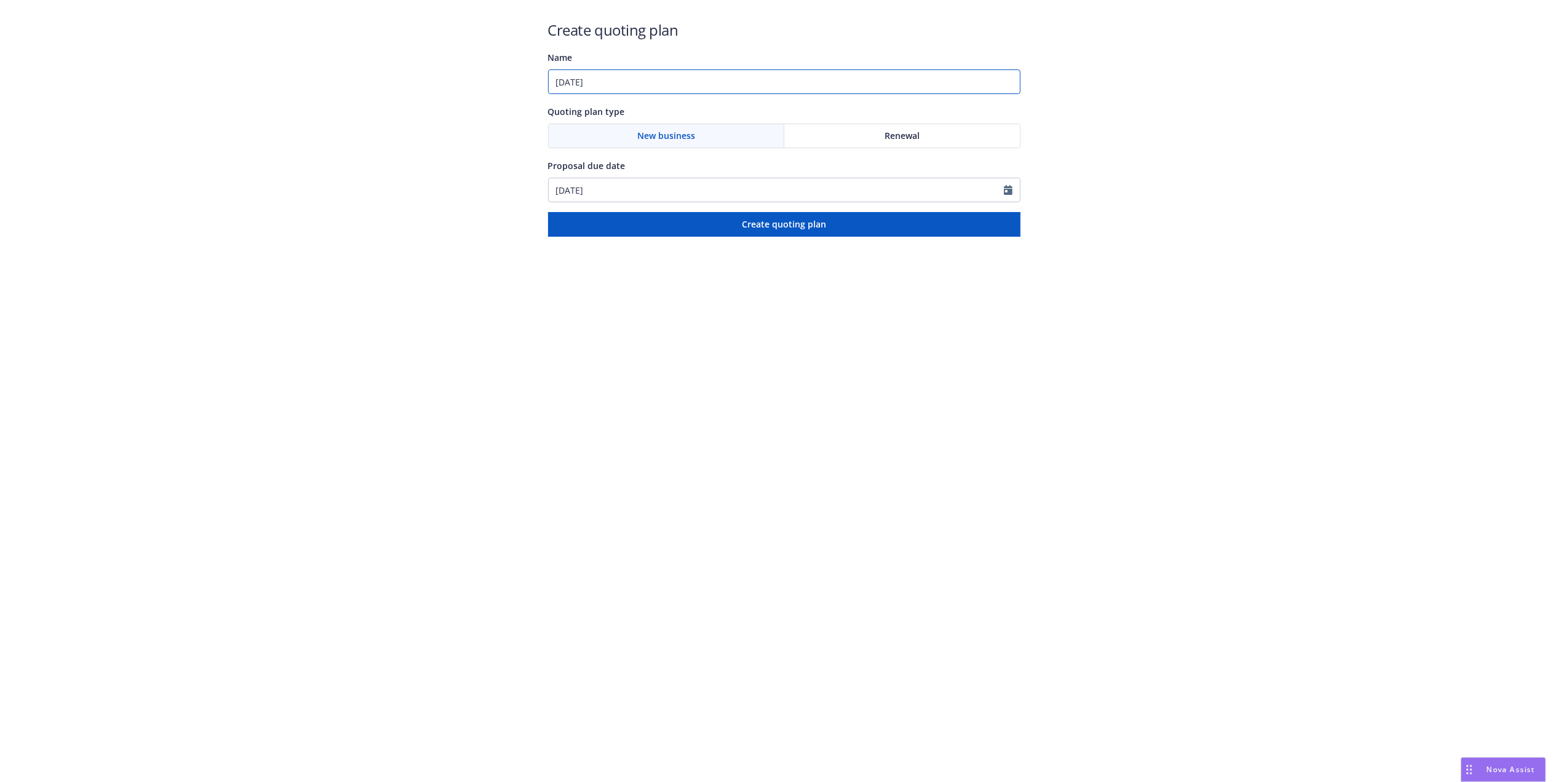
type input "09/04/25"
select select "8"
drag, startPoint x: 609, startPoint y: 190, endPoint x: 537, endPoint y: 192, distance: 72.0
click at [537, 192] on div "Create quoting plan Name 09/04/25 Quoting plan type New business Renewal Propos…" at bounding box center [784, 118] width 1568 height 237
click at [668, 189] on input "09/04/25 General Liability" at bounding box center [776, 190] width 455 height 23
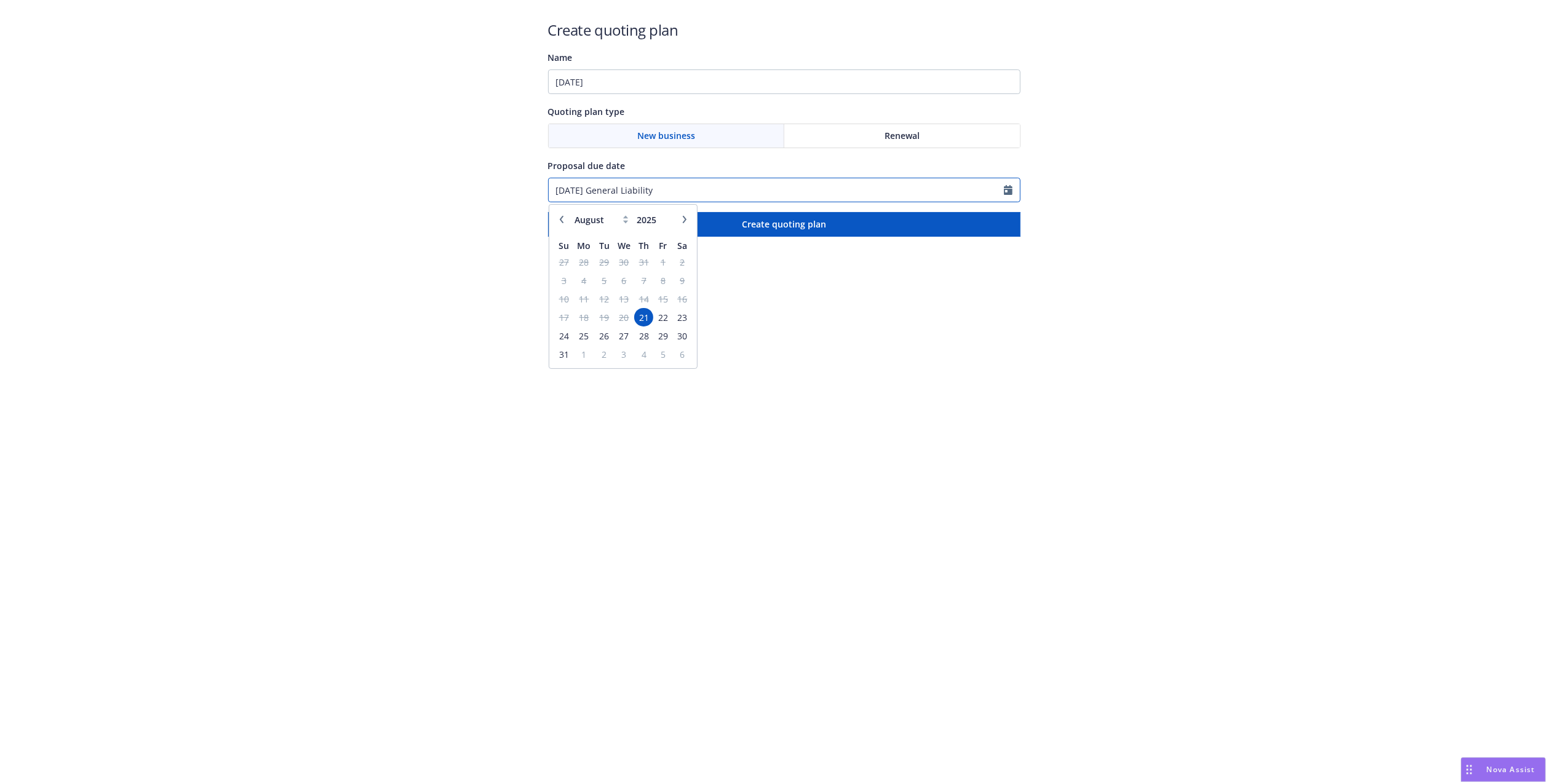
drag, startPoint x: 664, startPoint y: 192, endPoint x: 555, endPoint y: 192, distance: 109.0
click at [555, 192] on input "09/04/25 General Liability" at bounding box center [776, 190] width 455 height 23
type input "08/21/2025"
click at [620, 79] on input "09/04/25" at bounding box center [784, 81] width 473 height 24
paste input "09/04/25 General Liability"
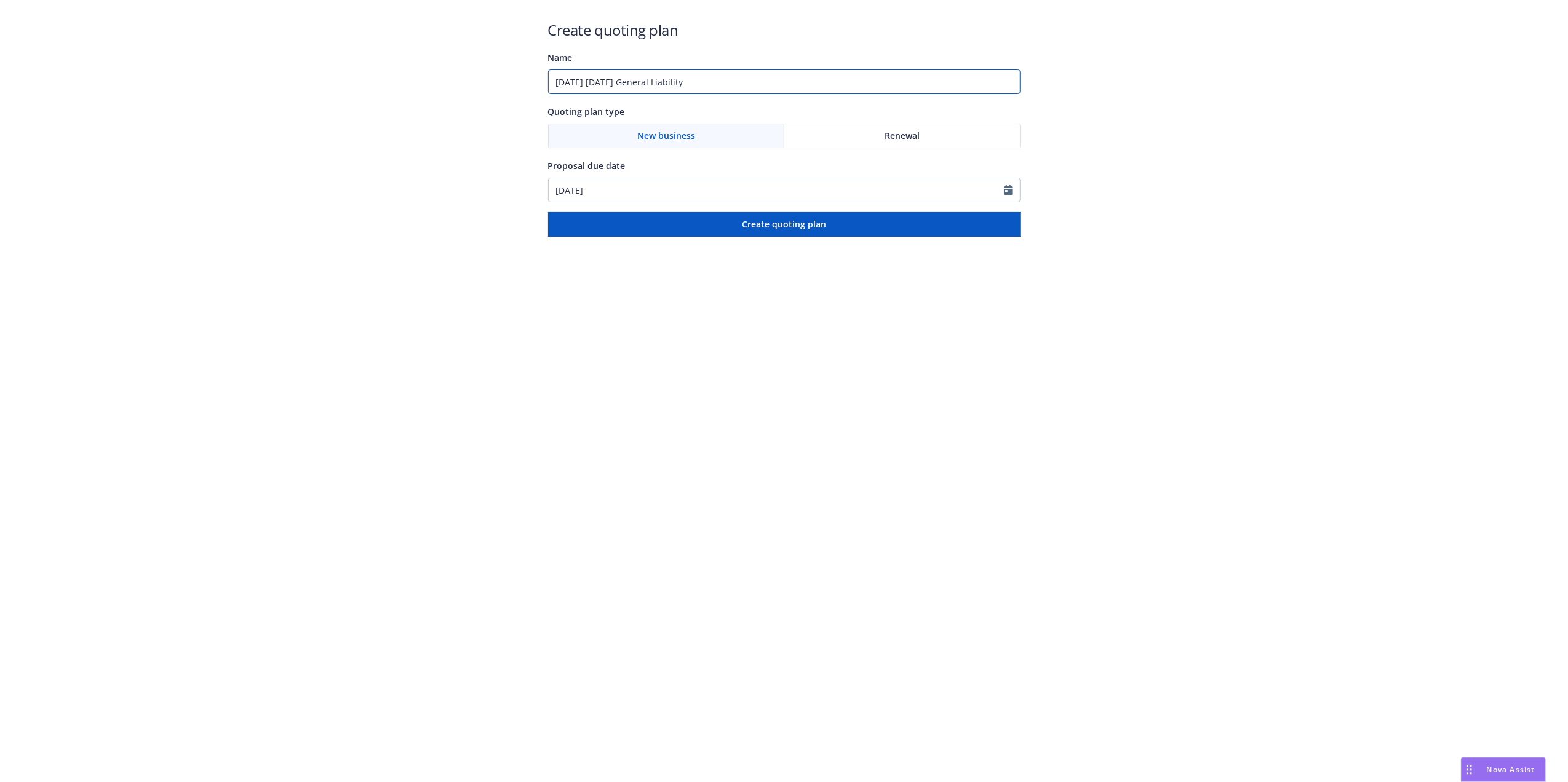
drag, startPoint x: 631, startPoint y: 84, endPoint x: 594, endPoint y: 84, distance: 37.0
click at [594, 84] on input "09/04/25 09/04/25 General Liability" at bounding box center [784, 81] width 473 height 24
type input "09/04/25 General Liability"
click at [1005, 190] on icon "Calendar" at bounding box center [1008, 190] width 9 height 10
select select "8"
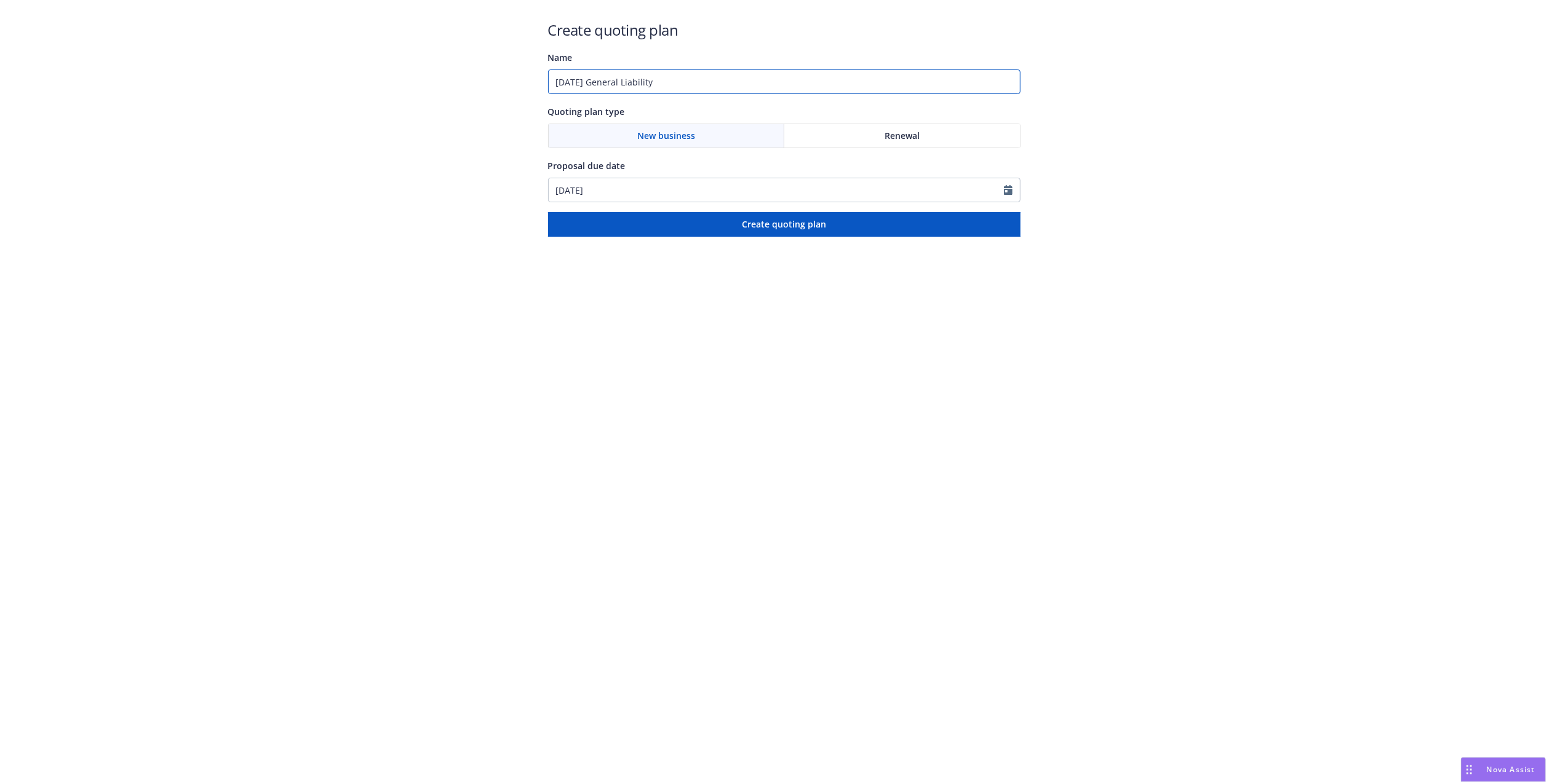
click at [577, 82] on input "09/04/25 General Liability" at bounding box center [784, 81] width 473 height 24
type input "09/11/25 General Liability"
click at [1008, 187] on icon "Calendar" at bounding box center [1008, 190] width 9 height 10
select select "8"
click at [642, 335] on span "28" at bounding box center [643, 336] width 17 height 16
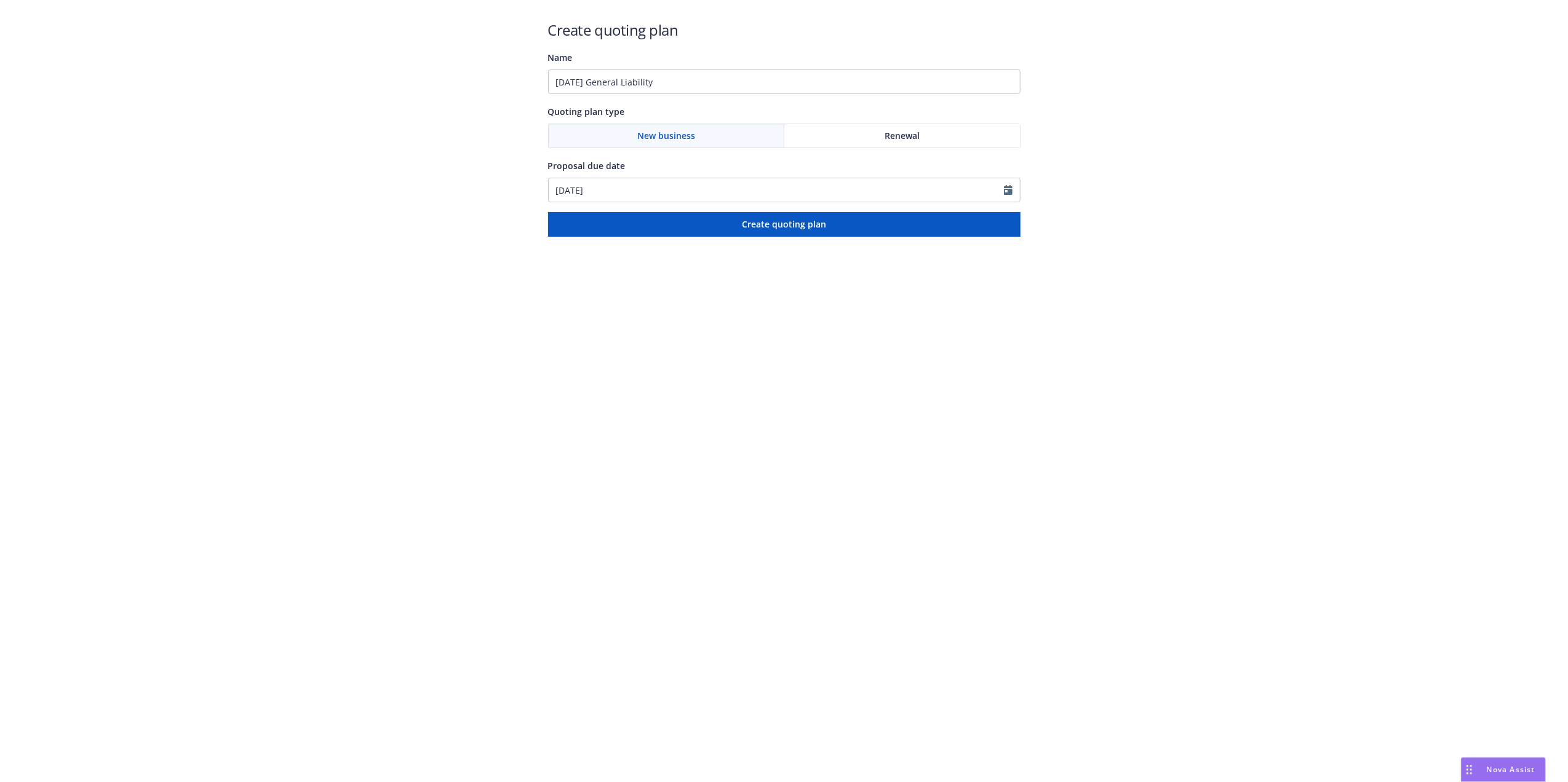
type input "08/28/2025"
click at [765, 223] on span "Create quoting plan" at bounding box center [784, 225] width 84 height 12
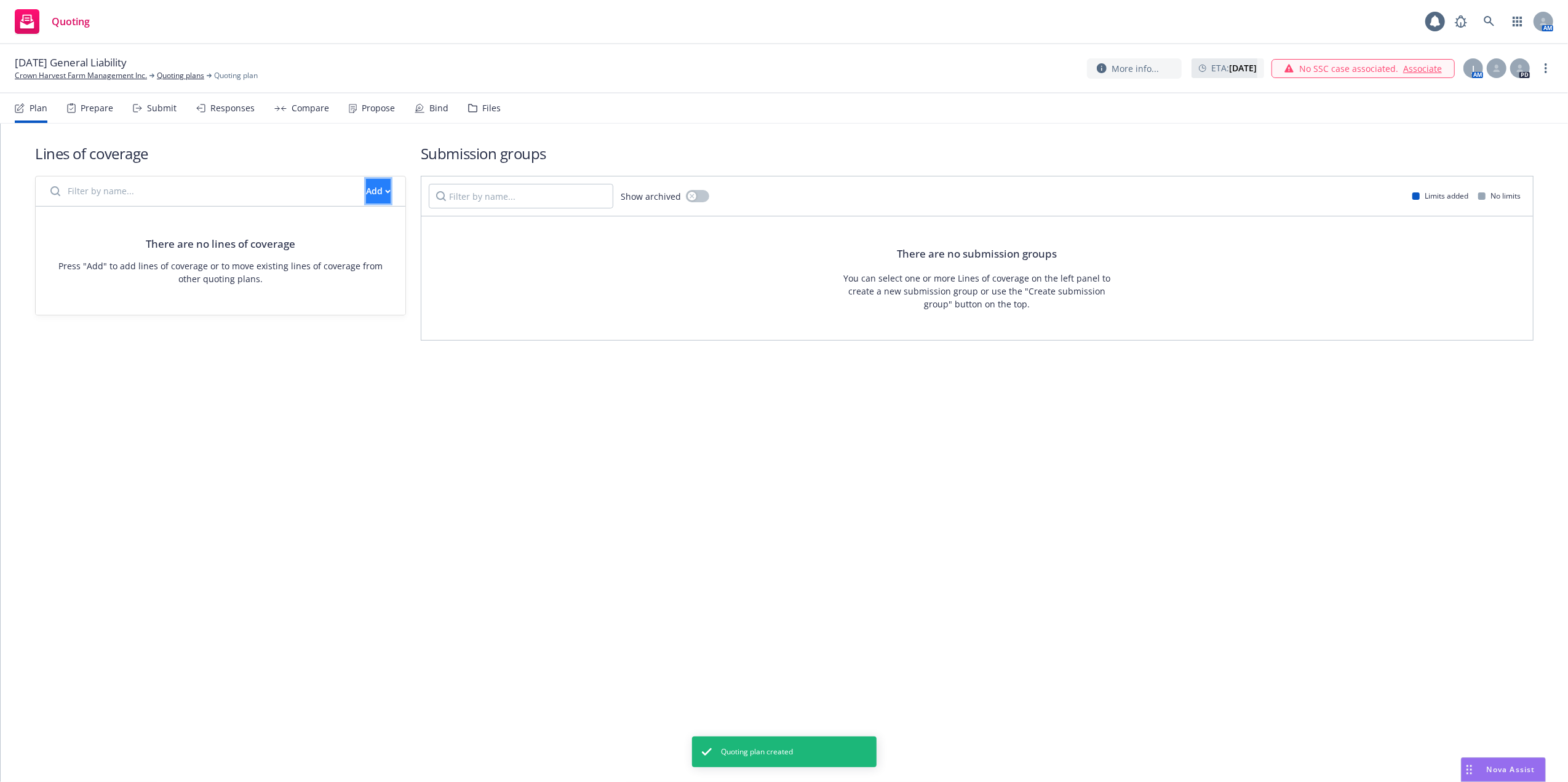
click at [366, 188] on div "Add" at bounding box center [378, 191] width 24 height 23
click at [349, 226] on span "Create new business lines of coverage" at bounding box center [420, 224] width 187 height 12
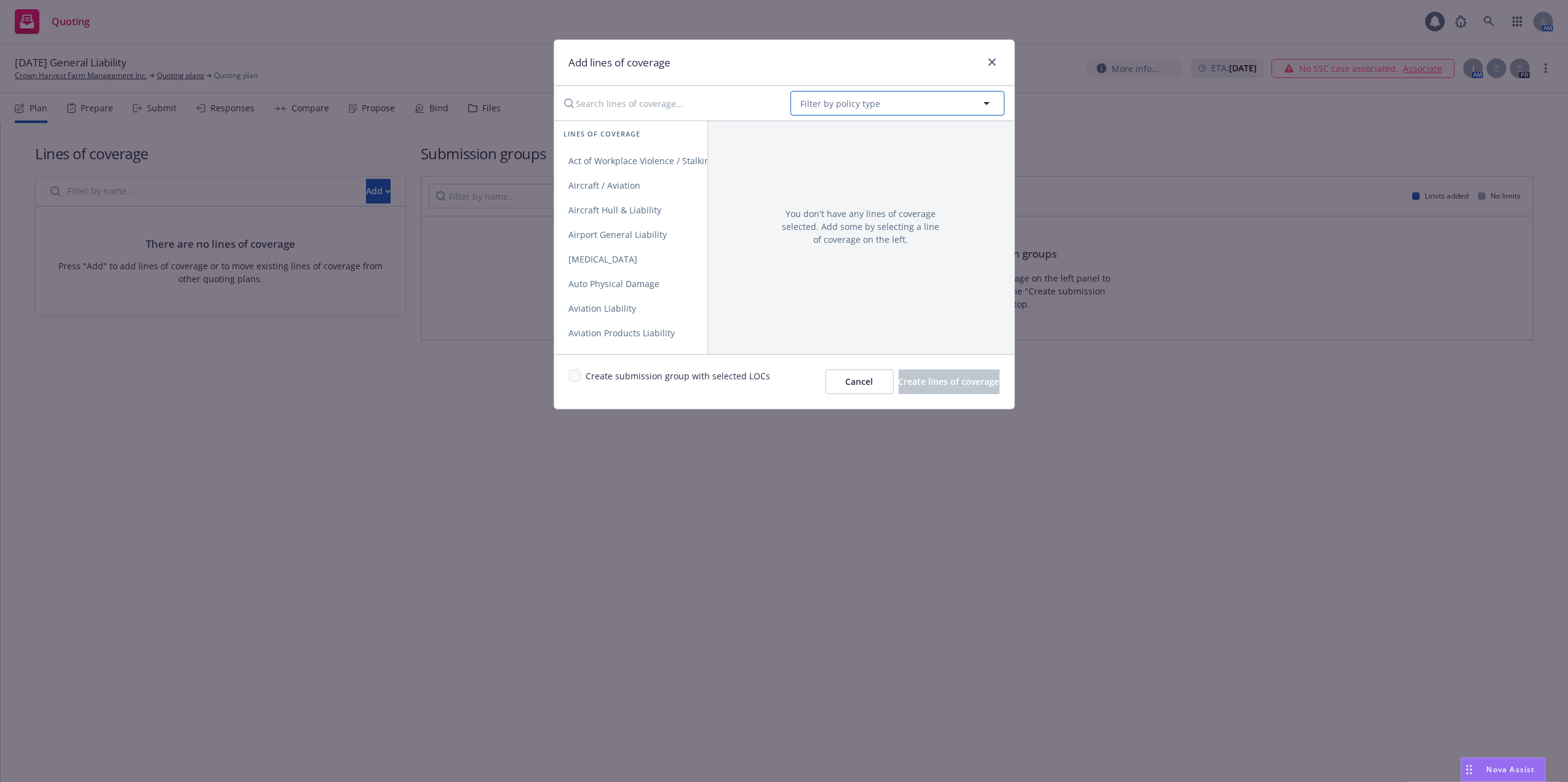
click at [843, 101] on span "Filter by policy type" at bounding box center [841, 103] width 80 height 13
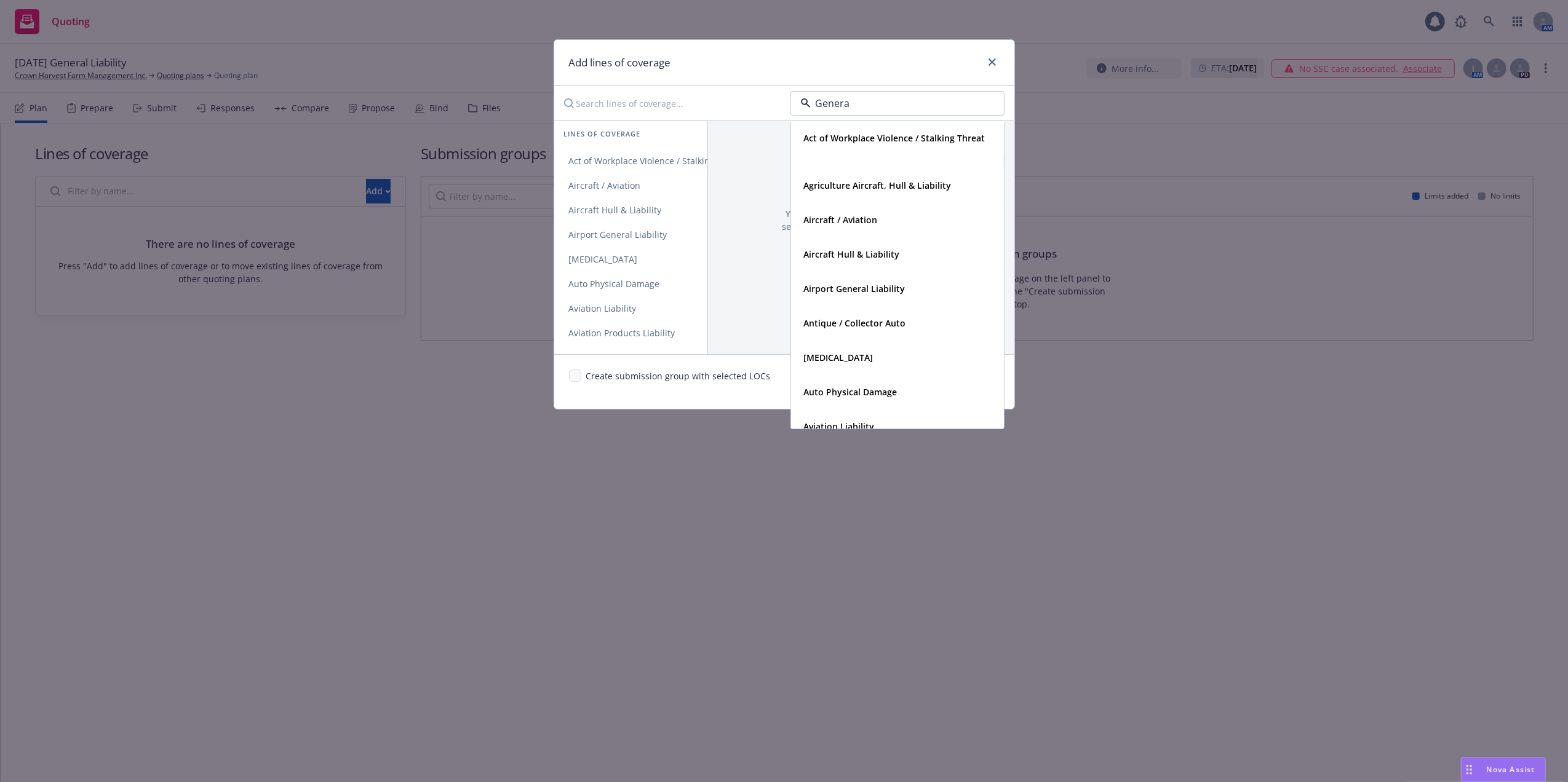
type input "General"
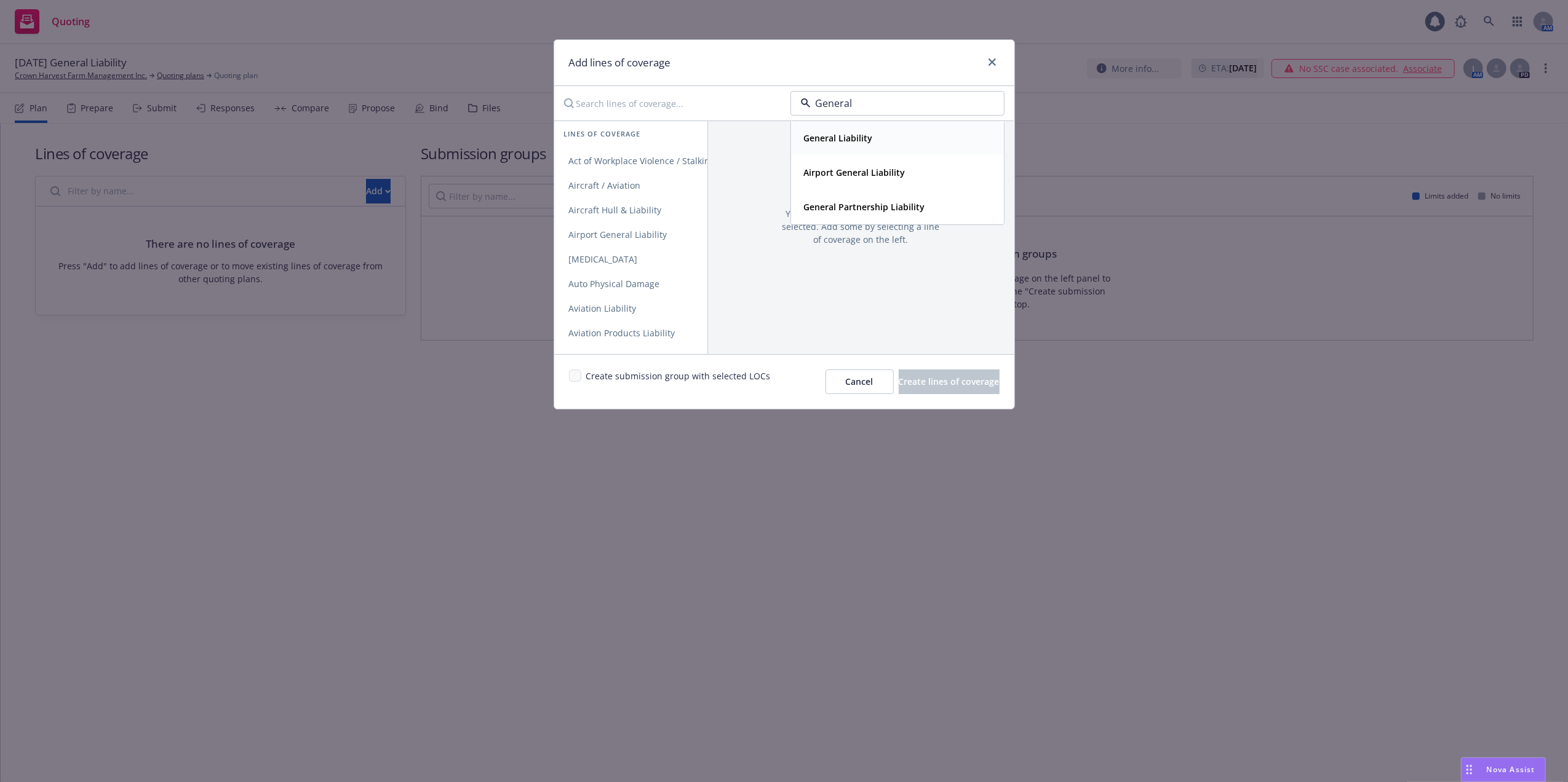
click at [855, 136] on strong "General Liability" at bounding box center [838, 138] width 69 height 12
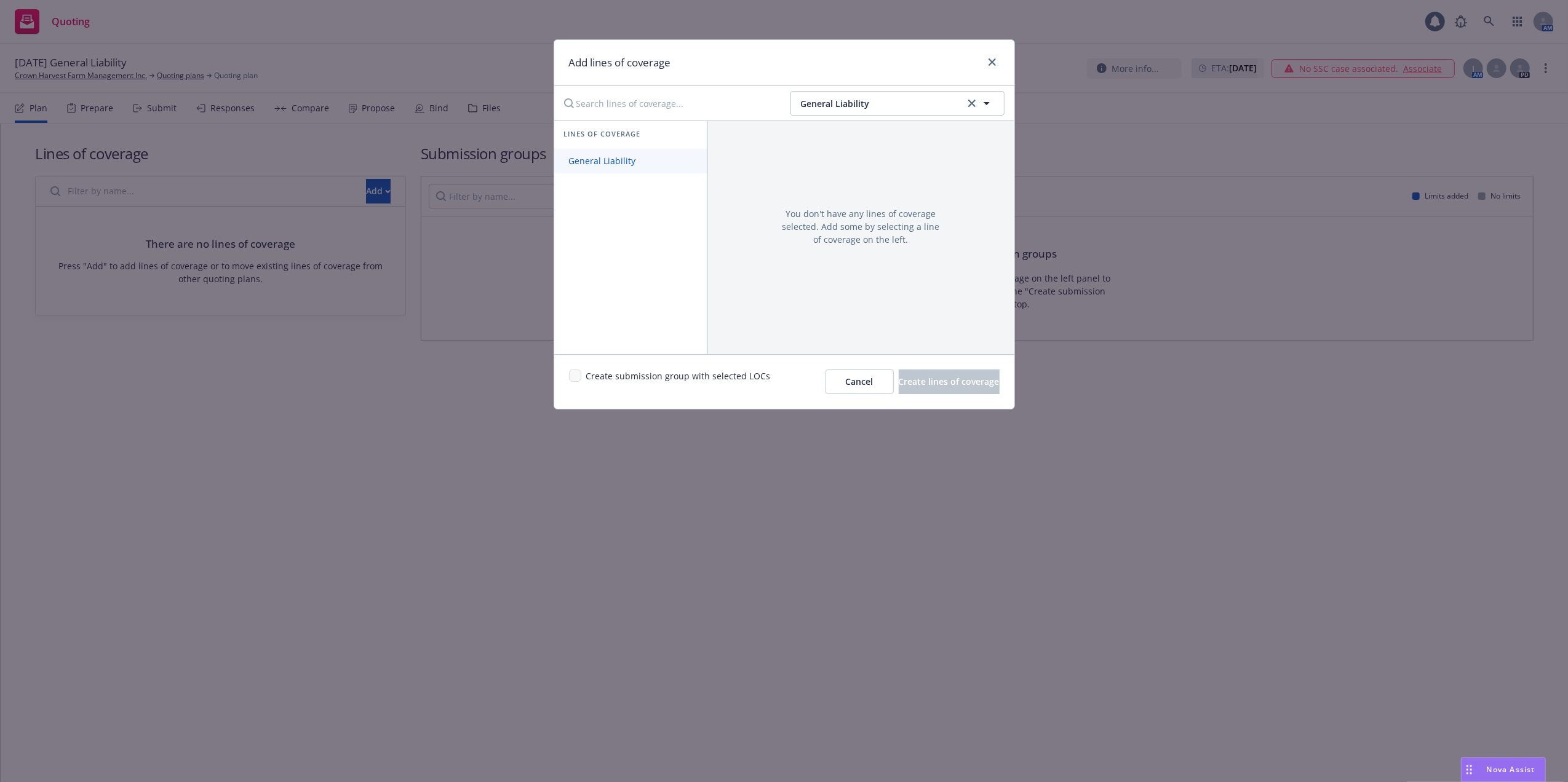
click at [610, 163] on span "General Liability" at bounding box center [602, 161] width 97 height 12
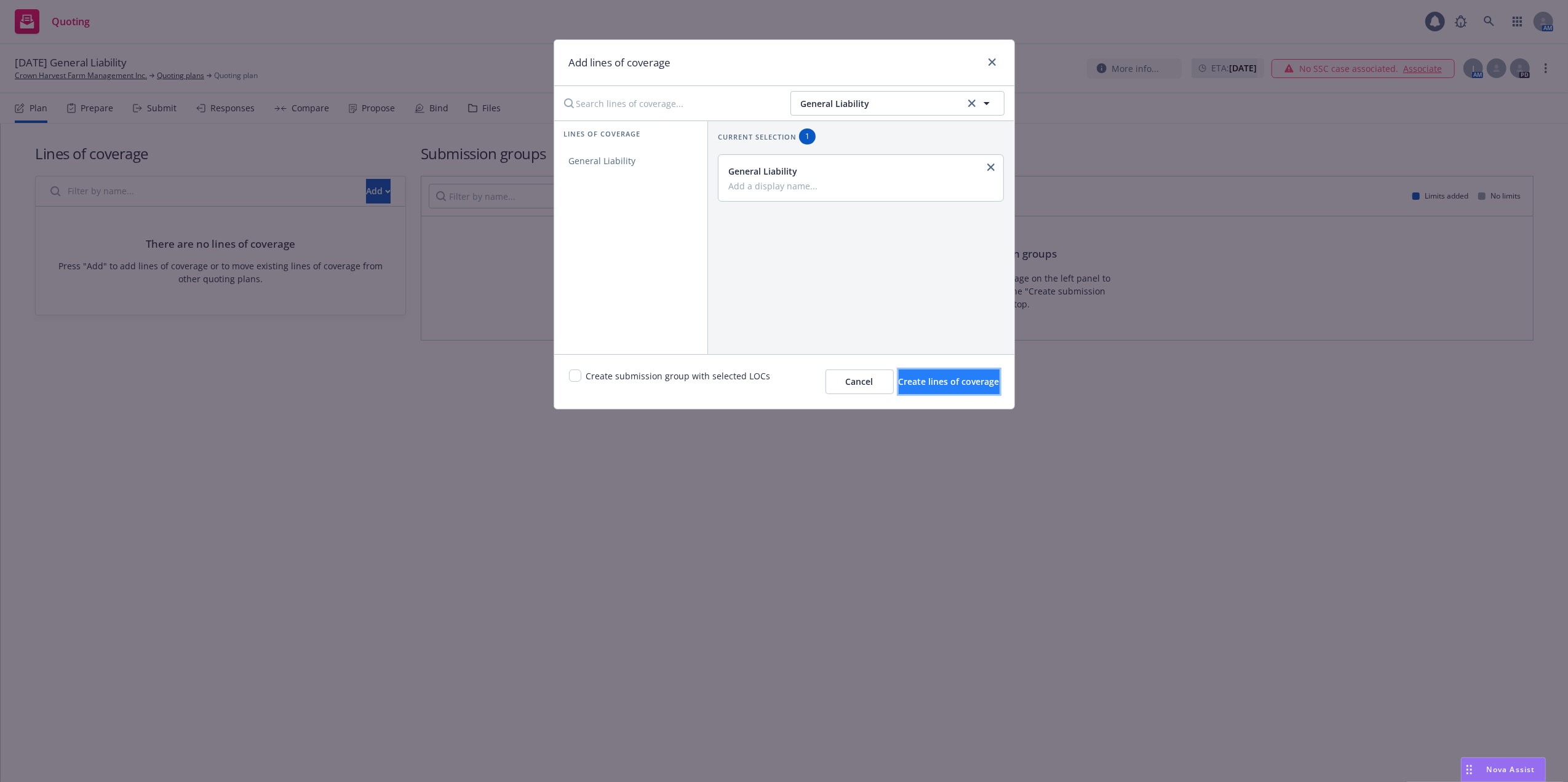
click at [915, 382] on span "Create lines of coverage" at bounding box center [948, 382] width 101 height 12
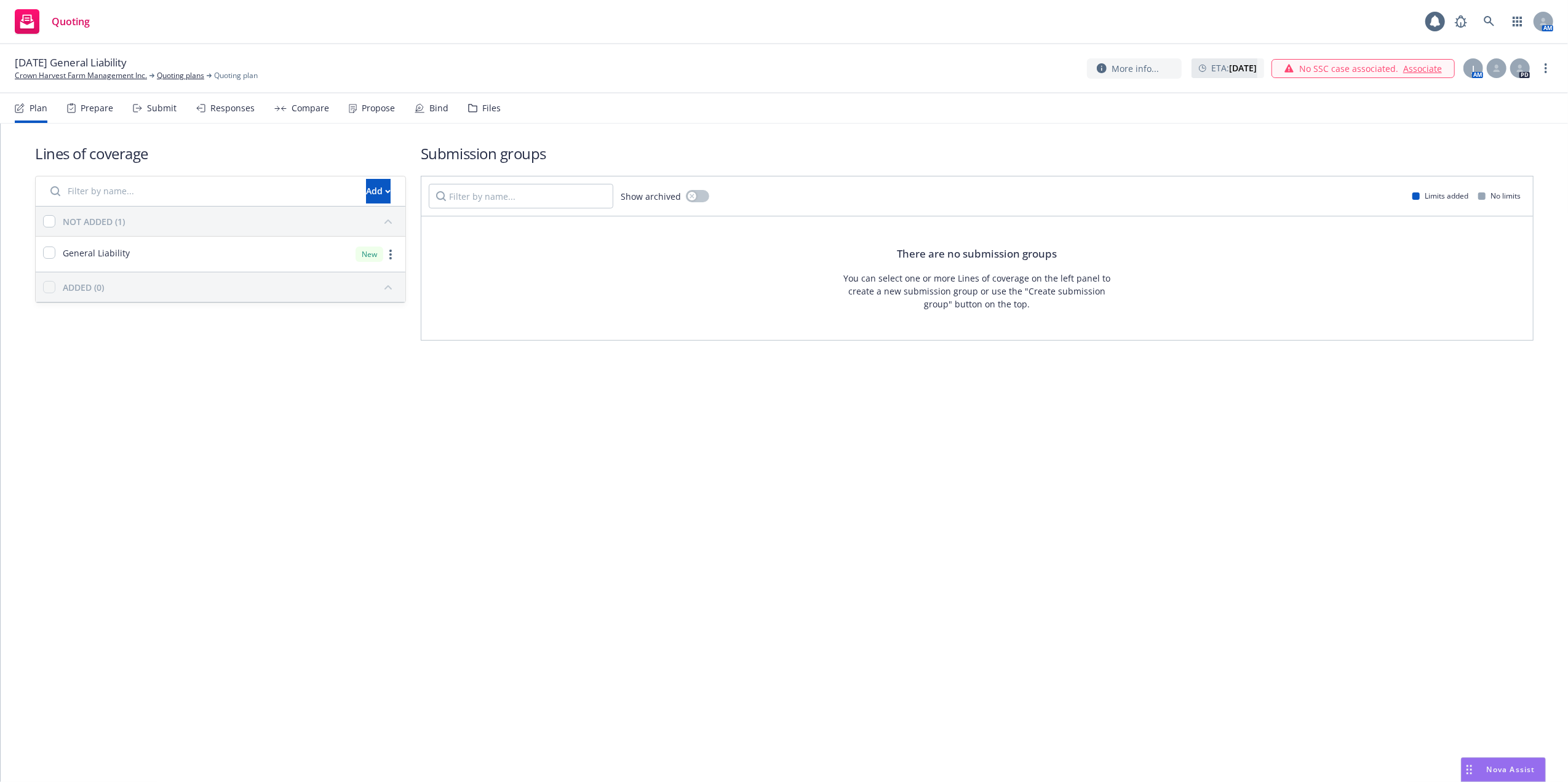
click at [1419, 66] on link "Associate" at bounding box center [1423, 68] width 39 height 13
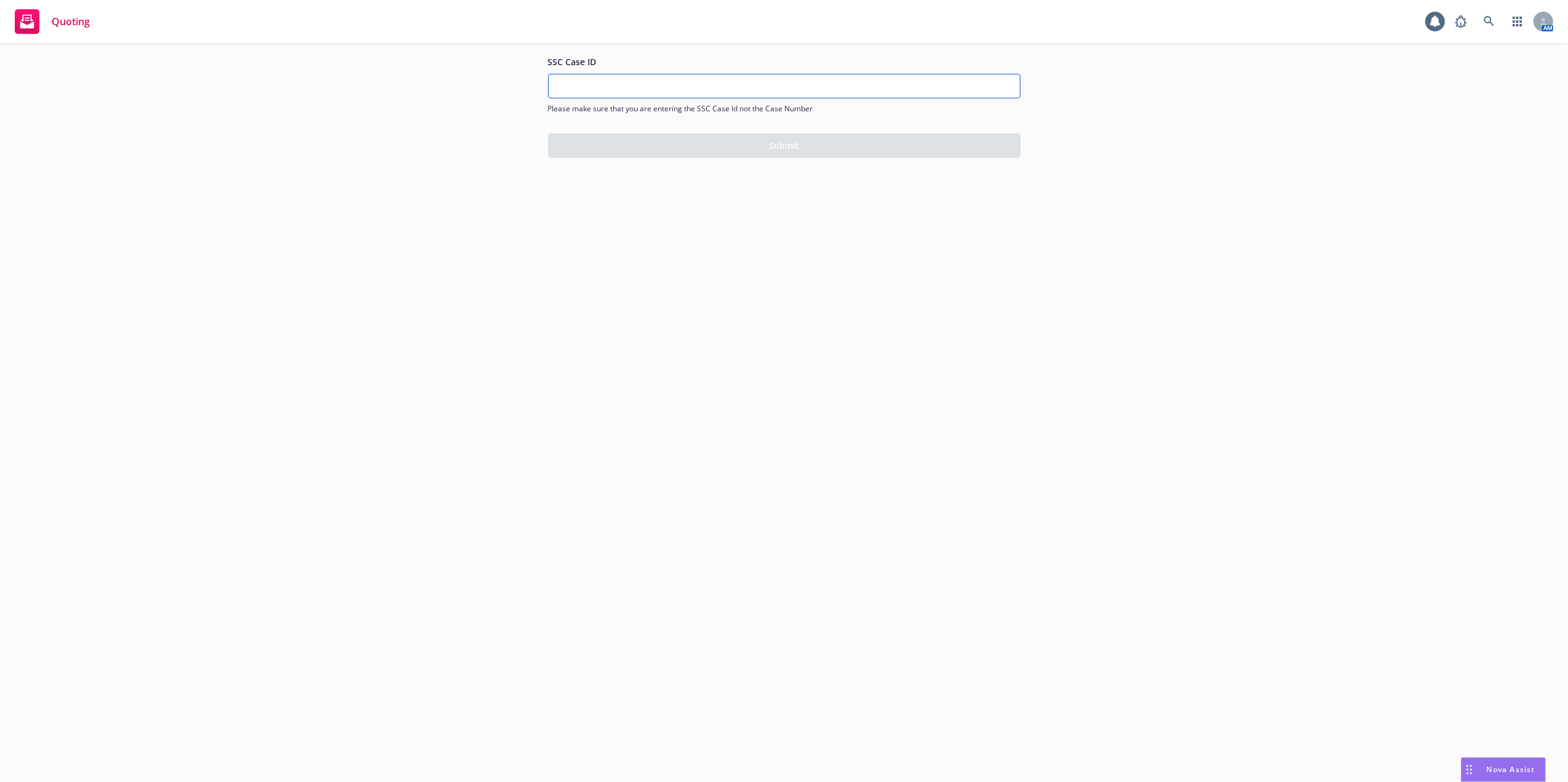
click at [633, 84] on input "SSC Case ID" at bounding box center [784, 86] width 472 height 23
paste input "500Vz00000R4LJFIA3"
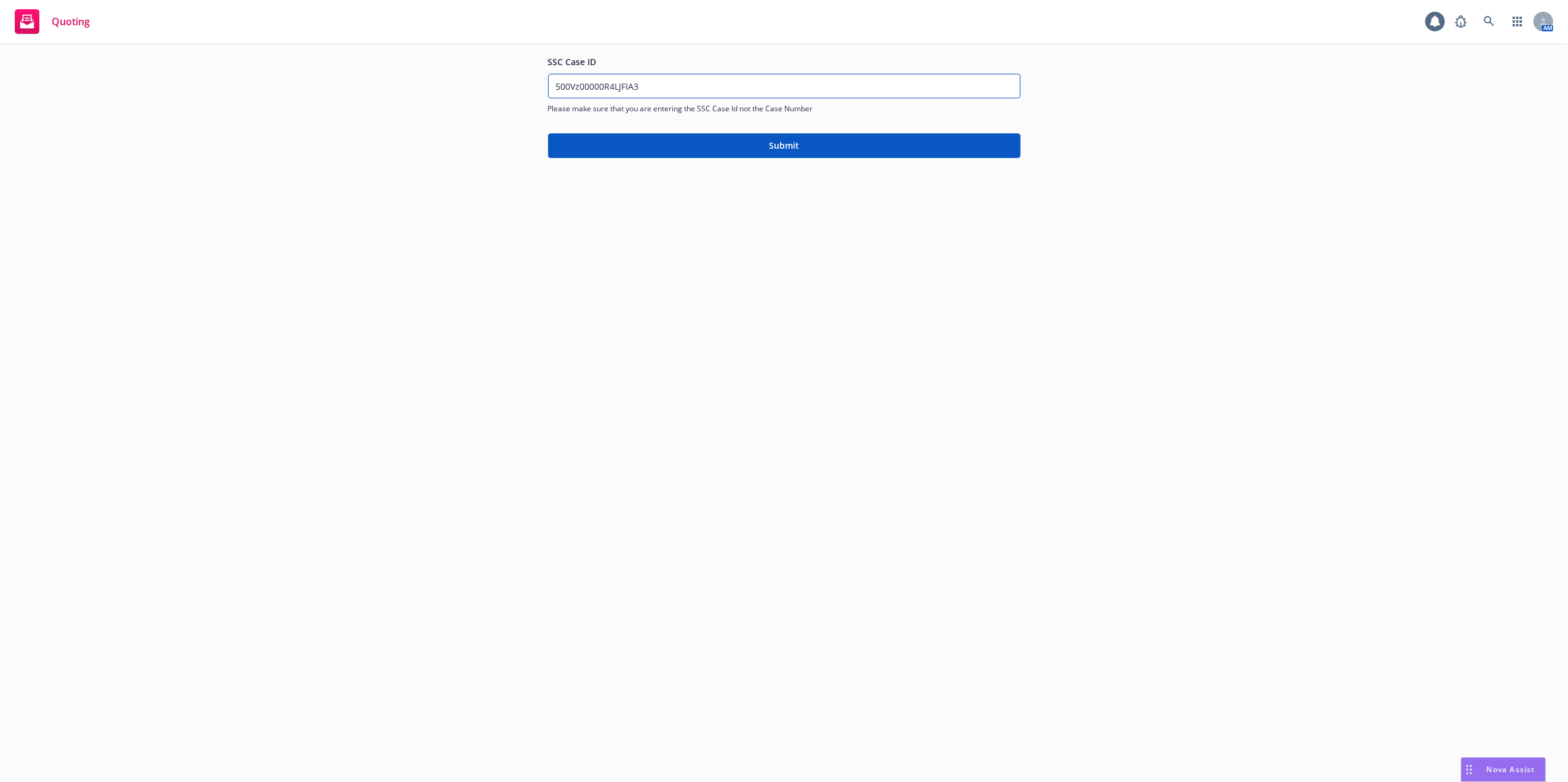
type input "500Vz00000R4LJFIA3"
click at [702, 152] on button "Submit" at bounding box center [784, 145] width 473 height 24
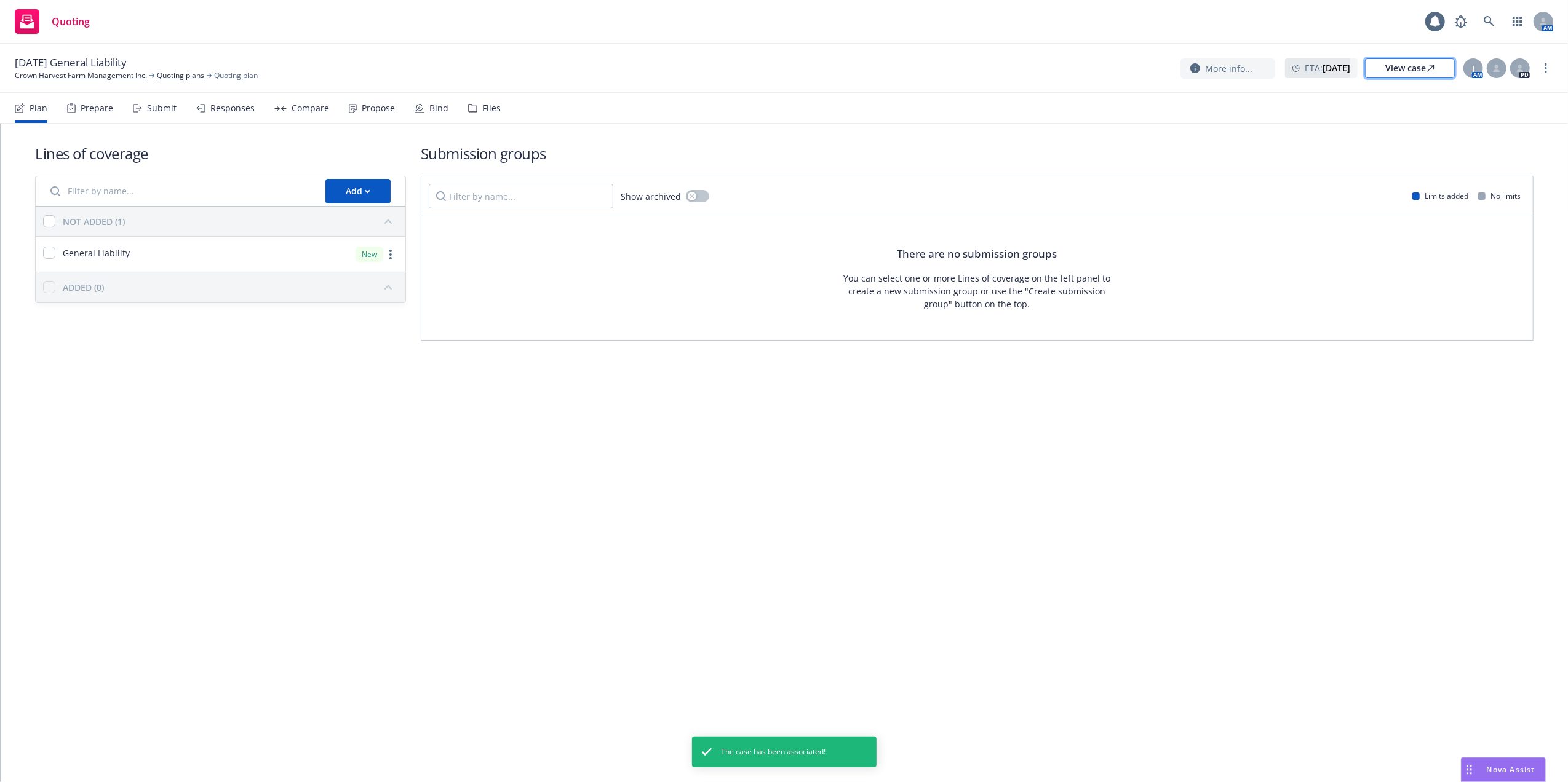
click at [1383, 67] on link "View case" at bounding box center [1410, 68] width 90 height 20
click at [1546, 66] on icon "more" at bounding box center [1546, 68] width 3 height 10
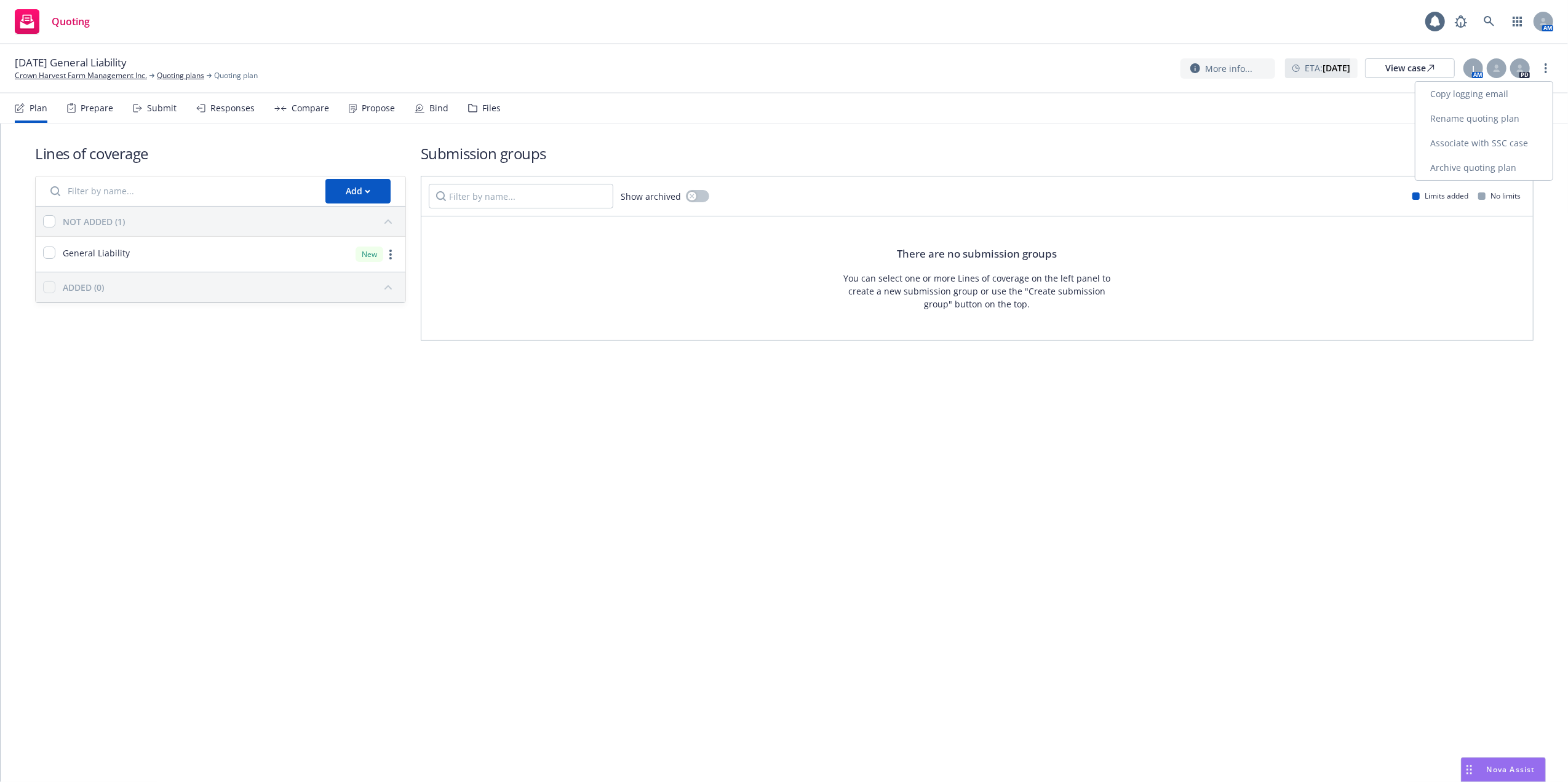
click at [1461, 94] on link "Copy logging email" at bounding box center [1484, 94] width 137 height 24
click at [1487, 22] on icon at bounding box center [1489, 21] width 11 height 11
click at [1487, 18] on icon at bounding box center [1489, 21] width 11 height 11
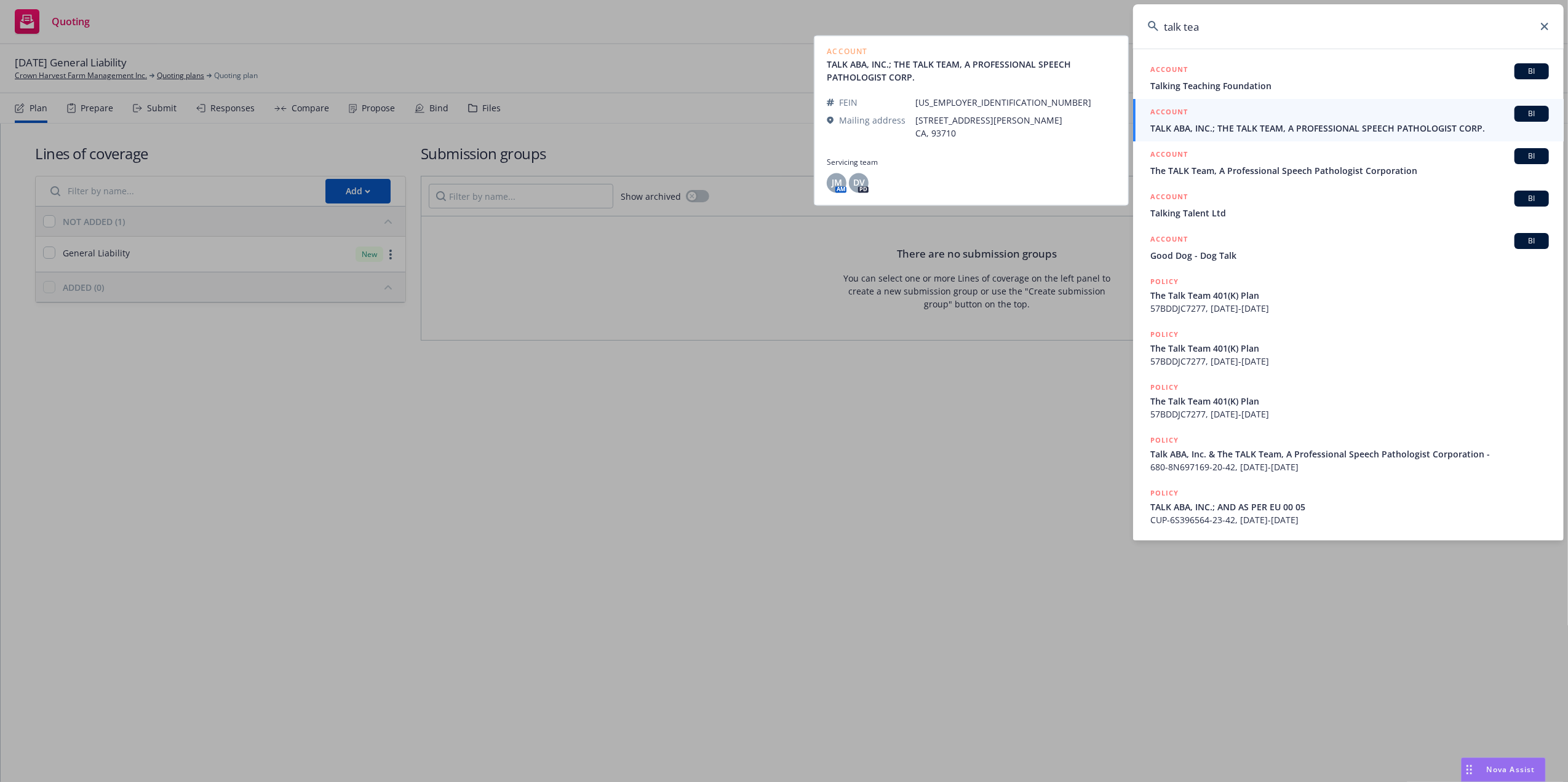
type input "talk tea"
click at [1168, 126] on span "TALK ABA, INC.; THE TALK TEAM, A PROFESSIONAL SPEECH PATHOLOGIST CORP." at bounding box center [1349, 128] width 398 height 13
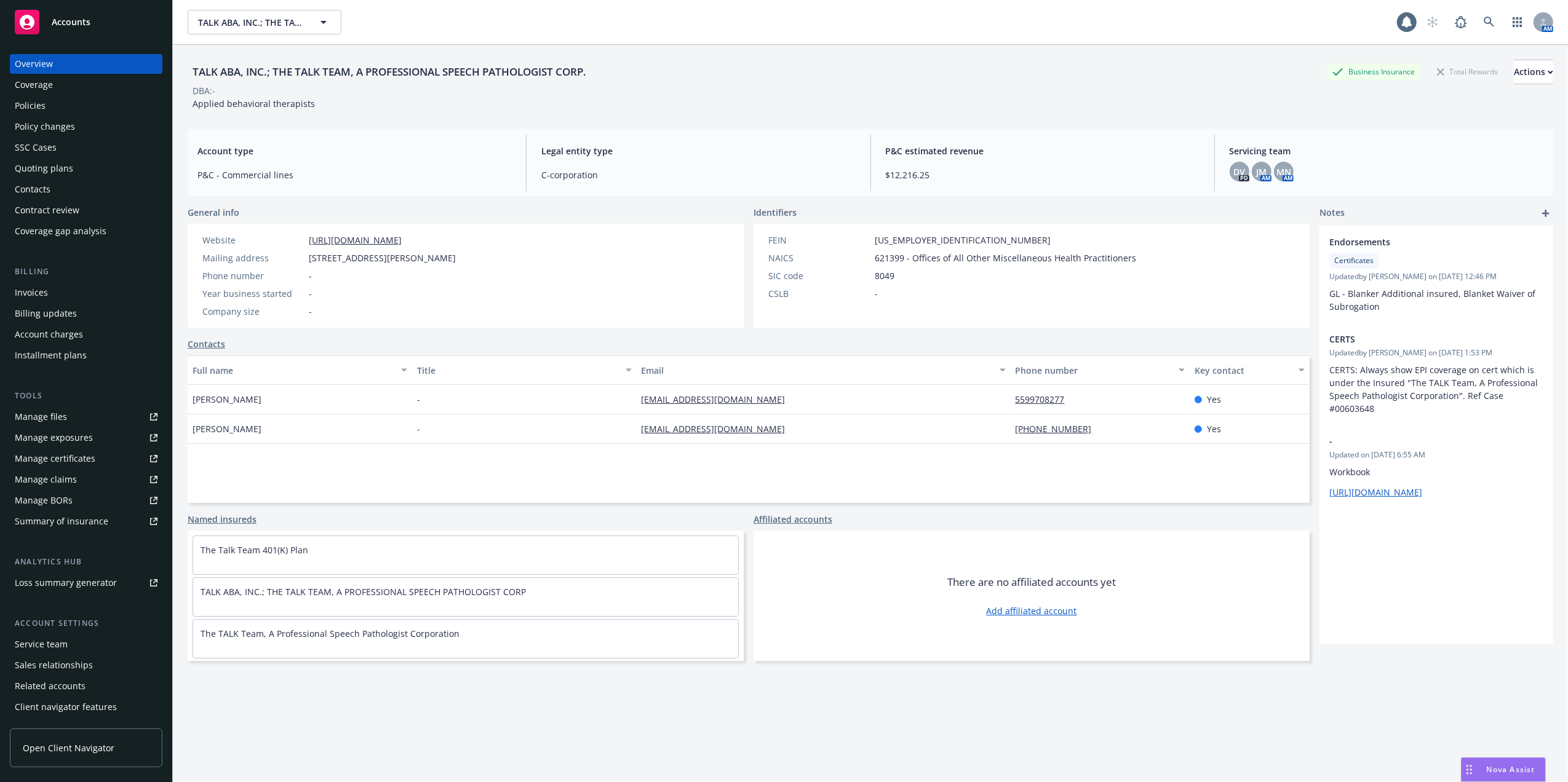
click at [41, 164] on div "Quoting plans" at bounding box center [44, 169] width 59 height 20
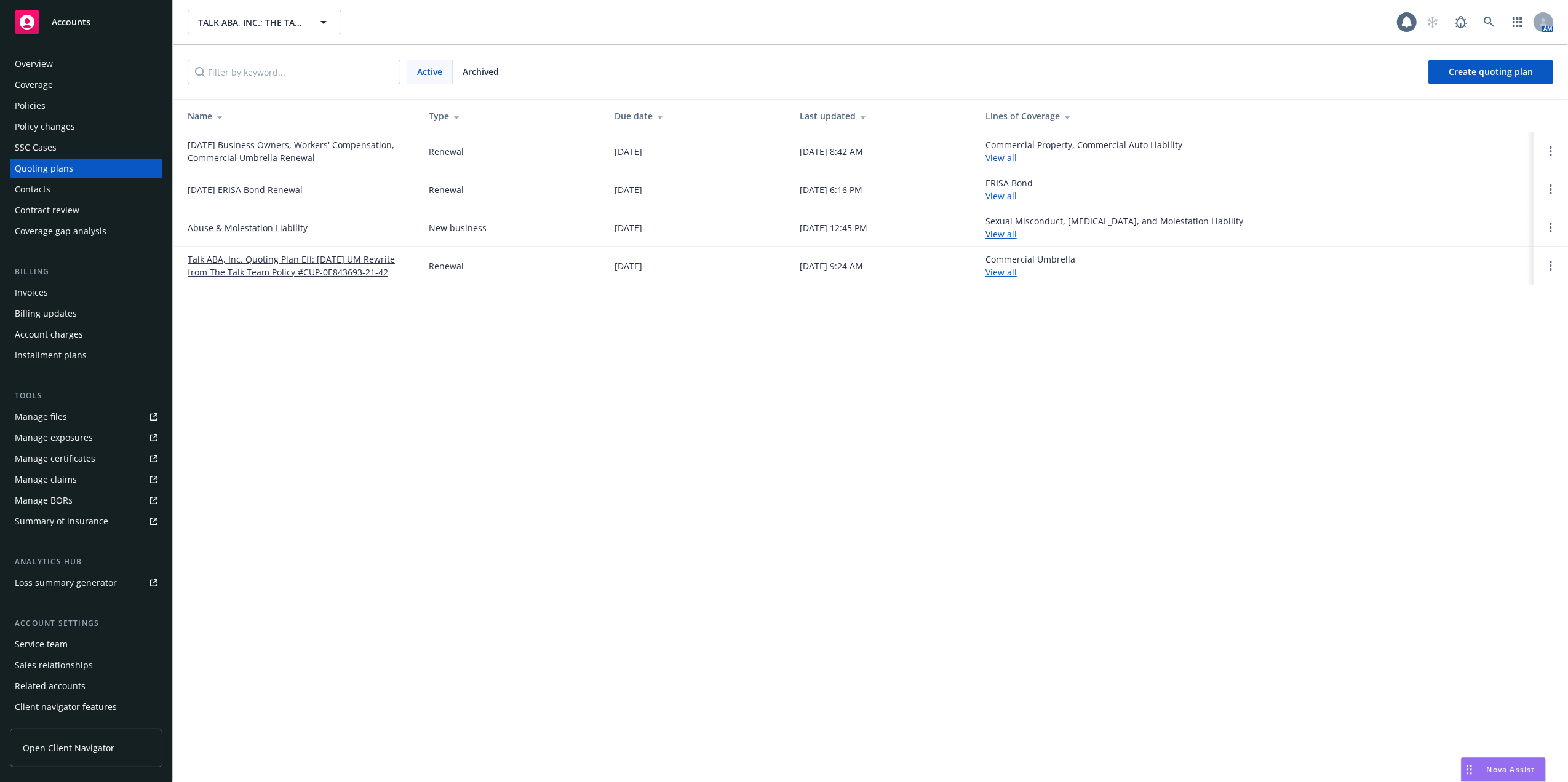
click at [242, 142] on link "[DATE] Business Owners, Workers' Compensation, Commercial Umbrella Renewal" at bounding box center [298, 151] width 222 height 25
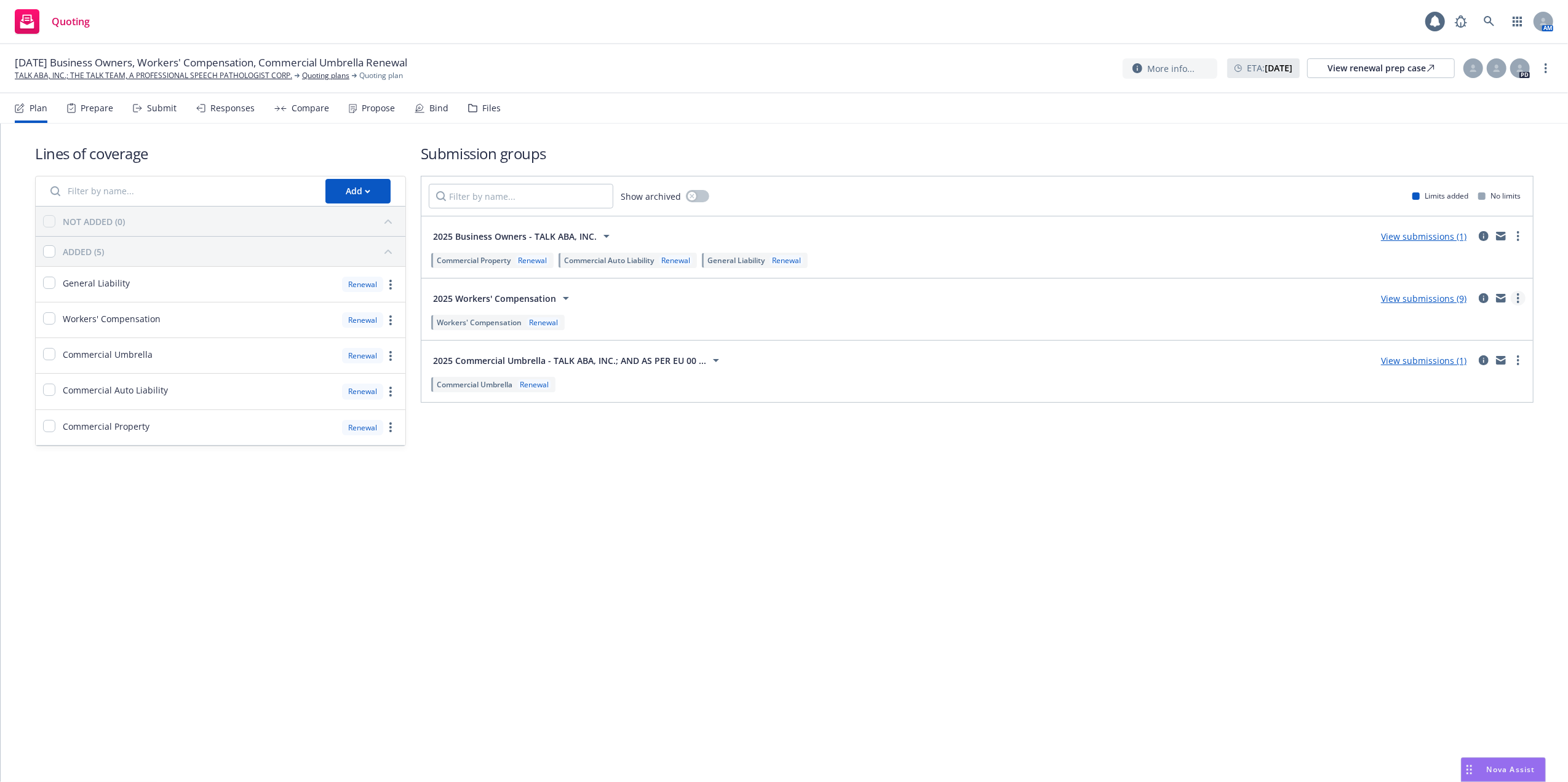
click at [1517, 299] on icon "more" at bounding box center [1518, 299] width 3 height 10
click at [1437, 352] on span "Copy logging email" at bounding box center [1449, 354] width 107 height 12
click at [1363, 69] on div "View renewal prep case" at bounding box center [1382, 67] width 107 height 19
click at [80, 74] on link "TALK ABA, INC.; THE TALK TEAM, A PROFESSIONAL SPEECH PATHOLOGIST CORP." at bounding box center [153, 75] width 277 height 11
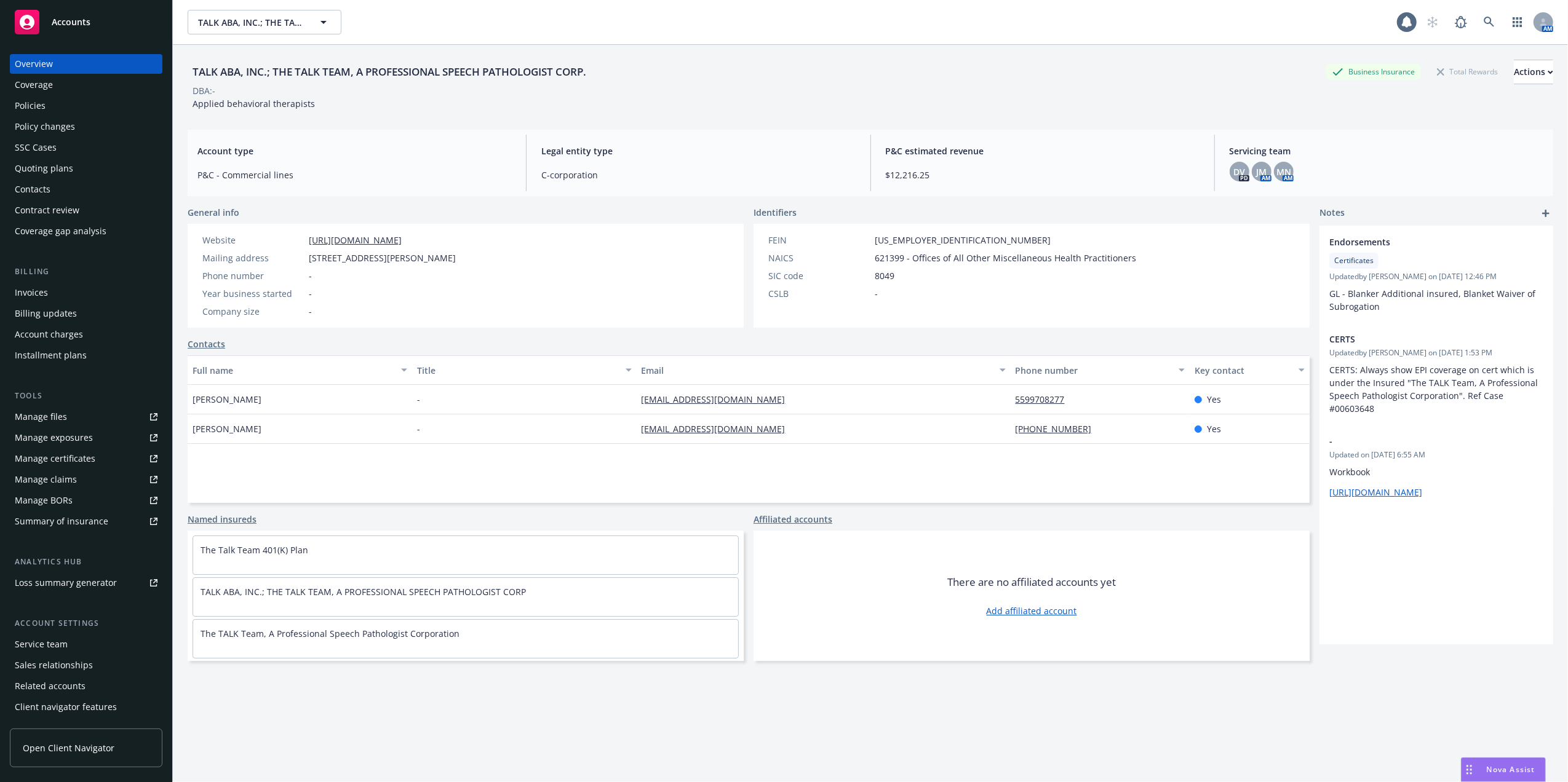
click at [42, 413] on div "Manage files" at bounding box center [41, 417] width 53 height 20
click at [44, 165] on div "Quoting plans" at bounding box center [44, 169] width 59 height 20
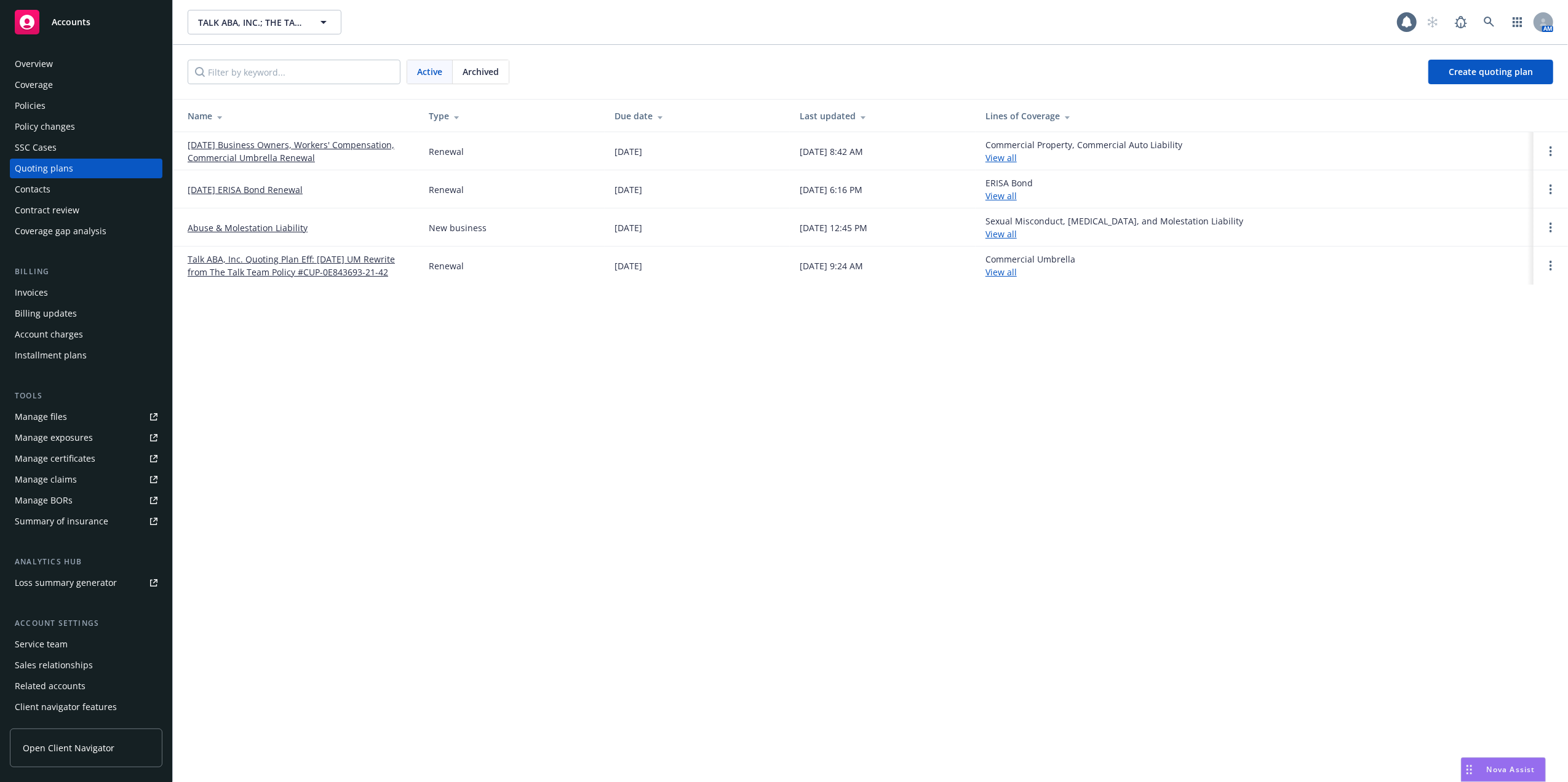
click at [414, 511] on div "TALK ABA, INC.; THE TALK TEAM, A PROFESSIONAL SPEECH PATHOLOGIST CORP. TALK ABA…" at bounding box center [870, 391] width 1395 height 782
click at [21, 103] on div "Policies" at bounding box center [29, 105] width 30 height 20
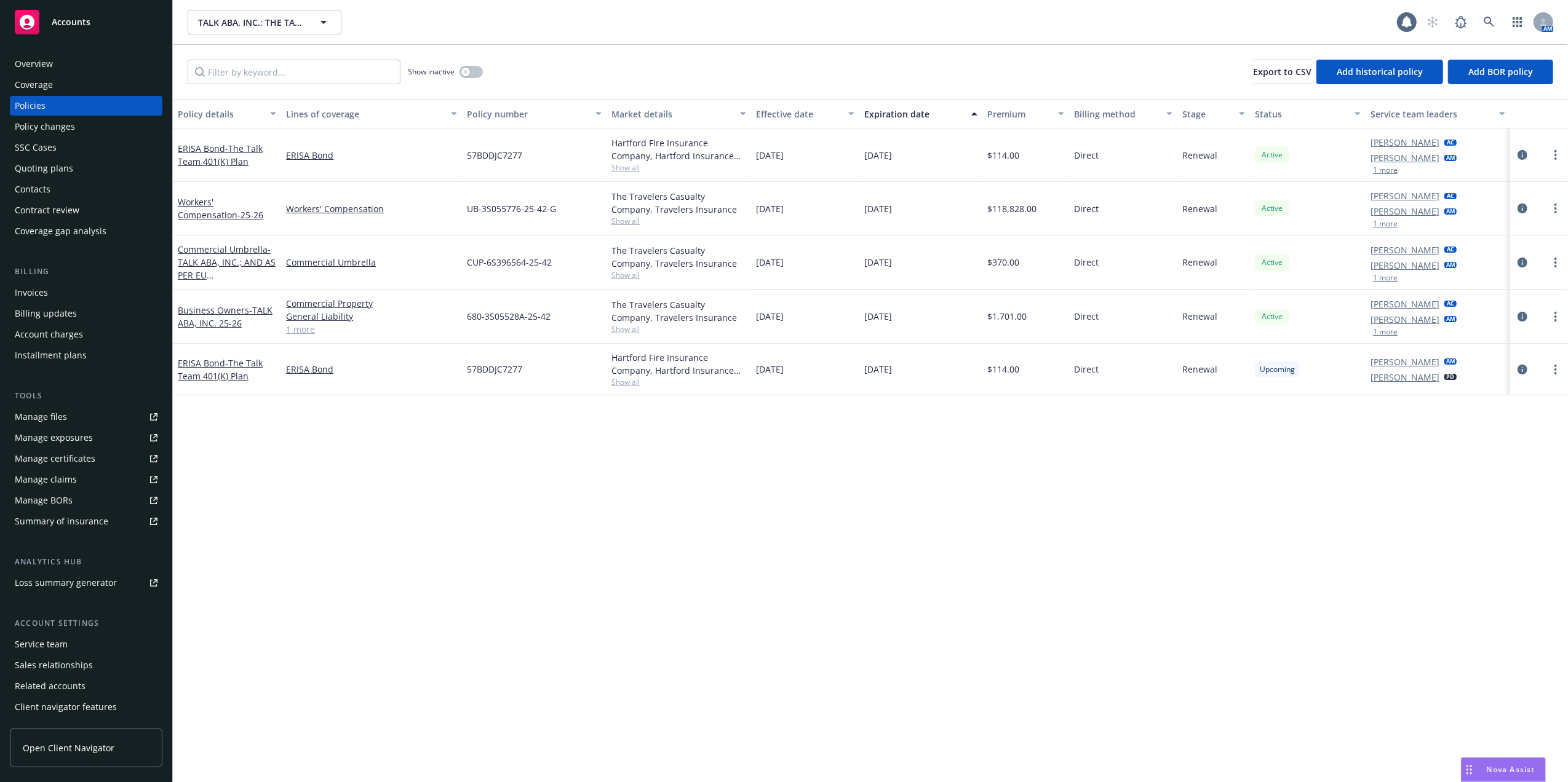
click at [21, 167] on div "Quoting plans" at bounding box center [44, 169] width 59 height 20
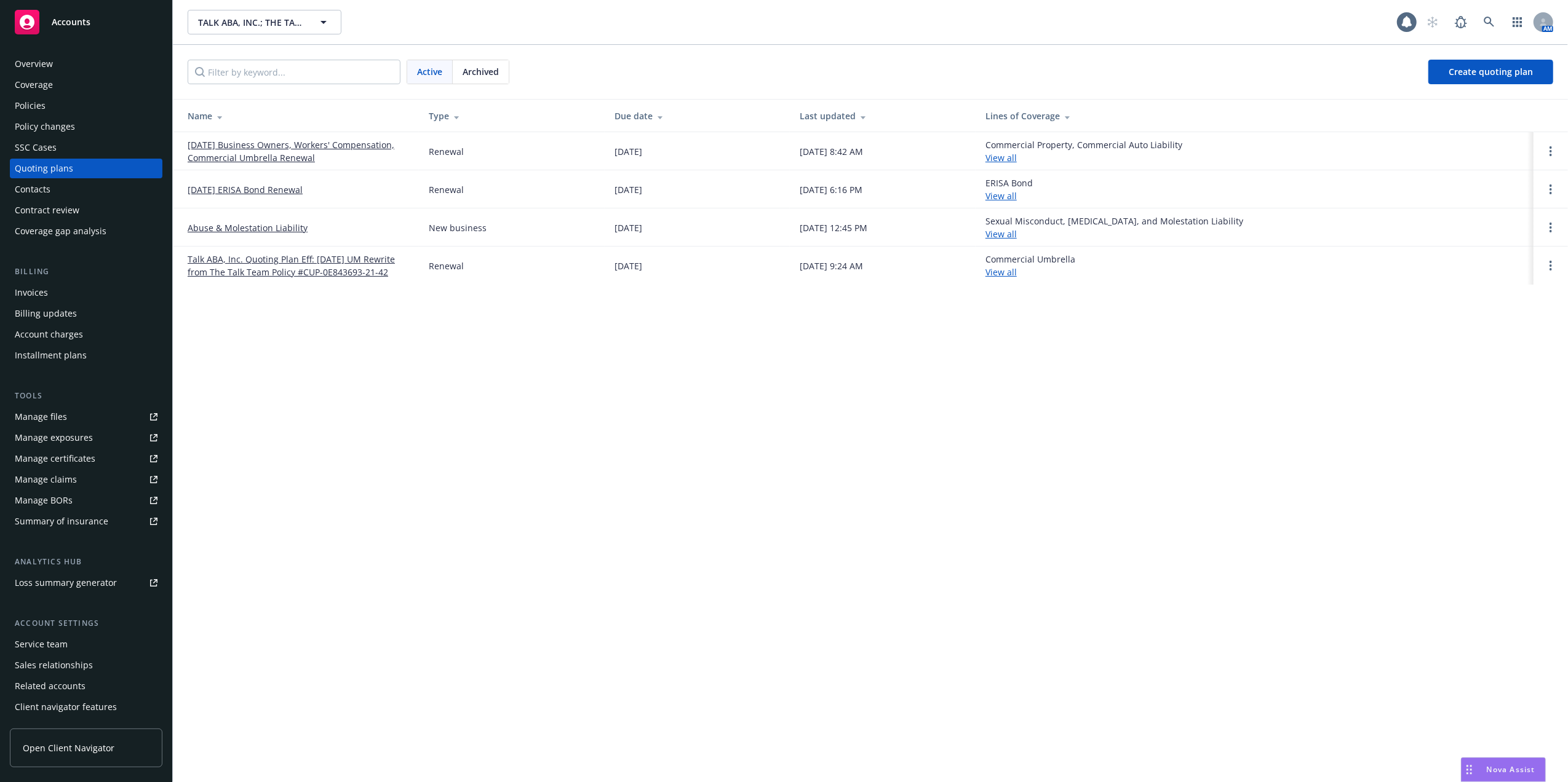
click at [32, 169] on div "Quoting plans" at bounding box center [44, 169] width 59 height 20
click at [283, 147] on link "[DATE] Business Owners, Workers' Compensation, Commercial Umbrella Renewal" at bounding box center [298, 151] width 222 height 25
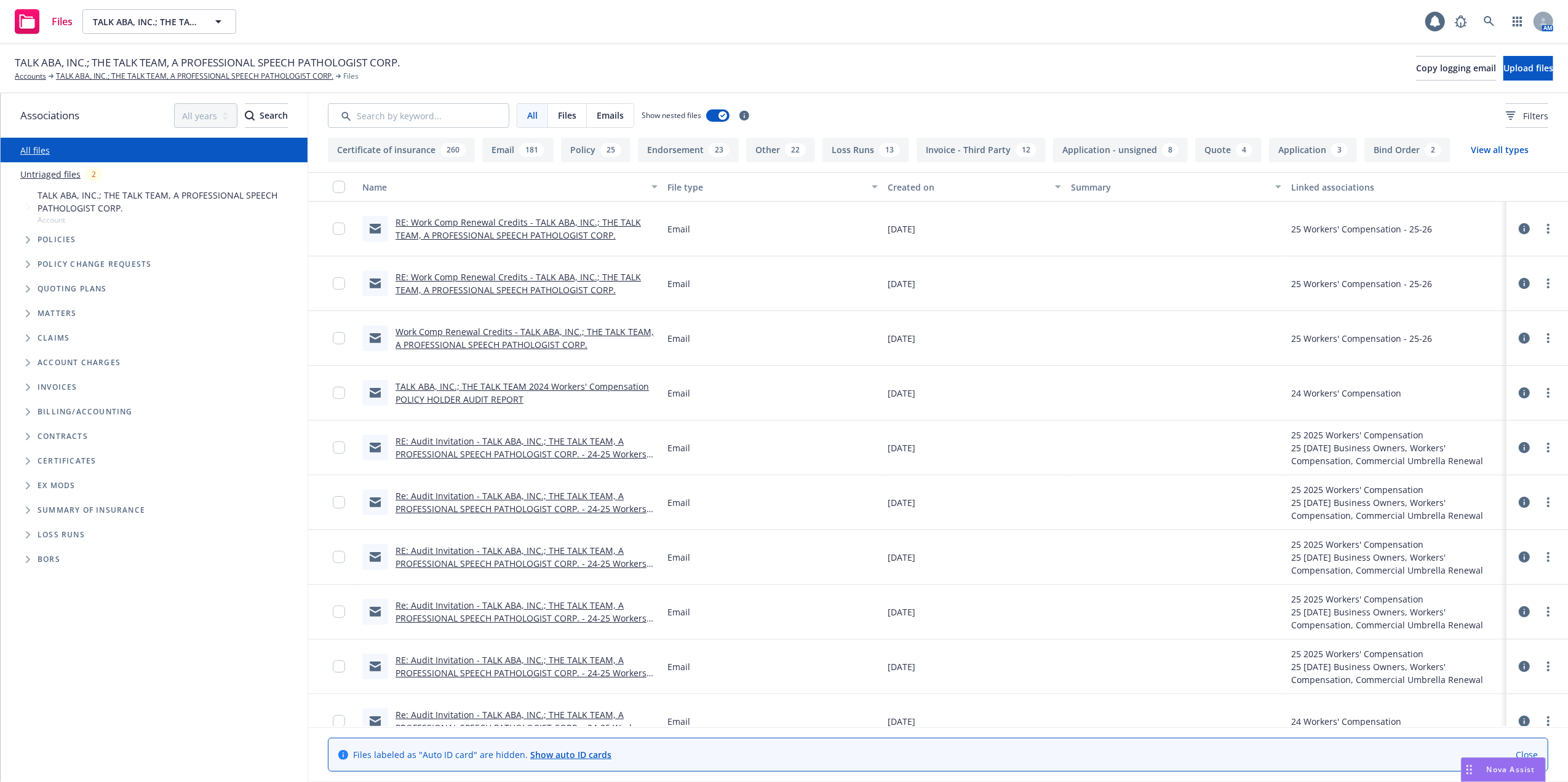
click at [454, 394] on link "TALK ABA, INC.; THE TALK TEAM 2024 Workers' Compensation POLICY HOLDER AUDIT RE…" at bounding box center [522, 392] width 254 height 24
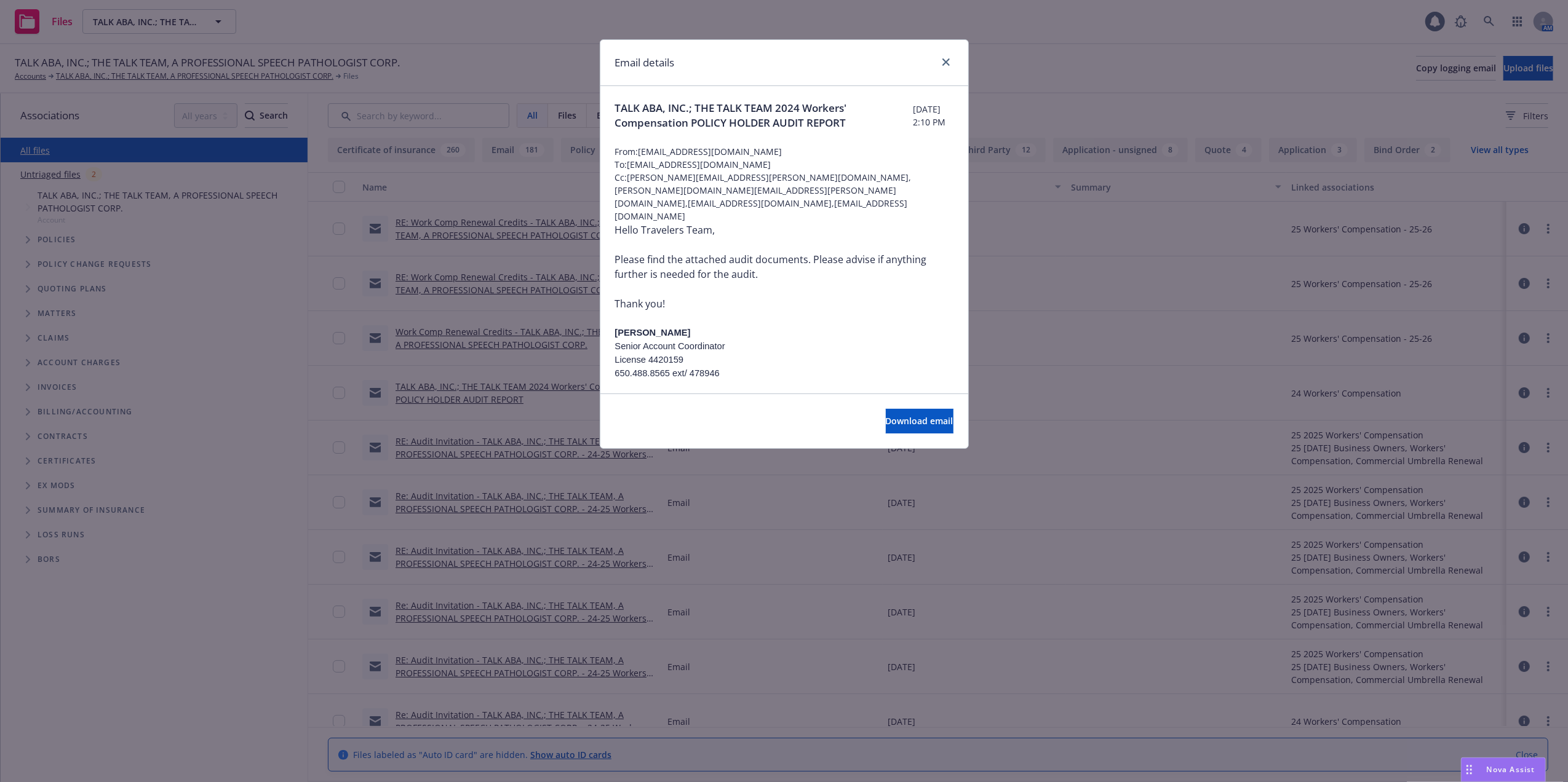
click at [467, 332] on div "Email details TALK ABA, INC.; THE TALK TEAM 2024 Workers' Compensation POLICY H…" at bounding box center [784, 391] width 1568 height 782
click at [945, 58] on link "close" at bounding box center [945, 62] width 15 height 15
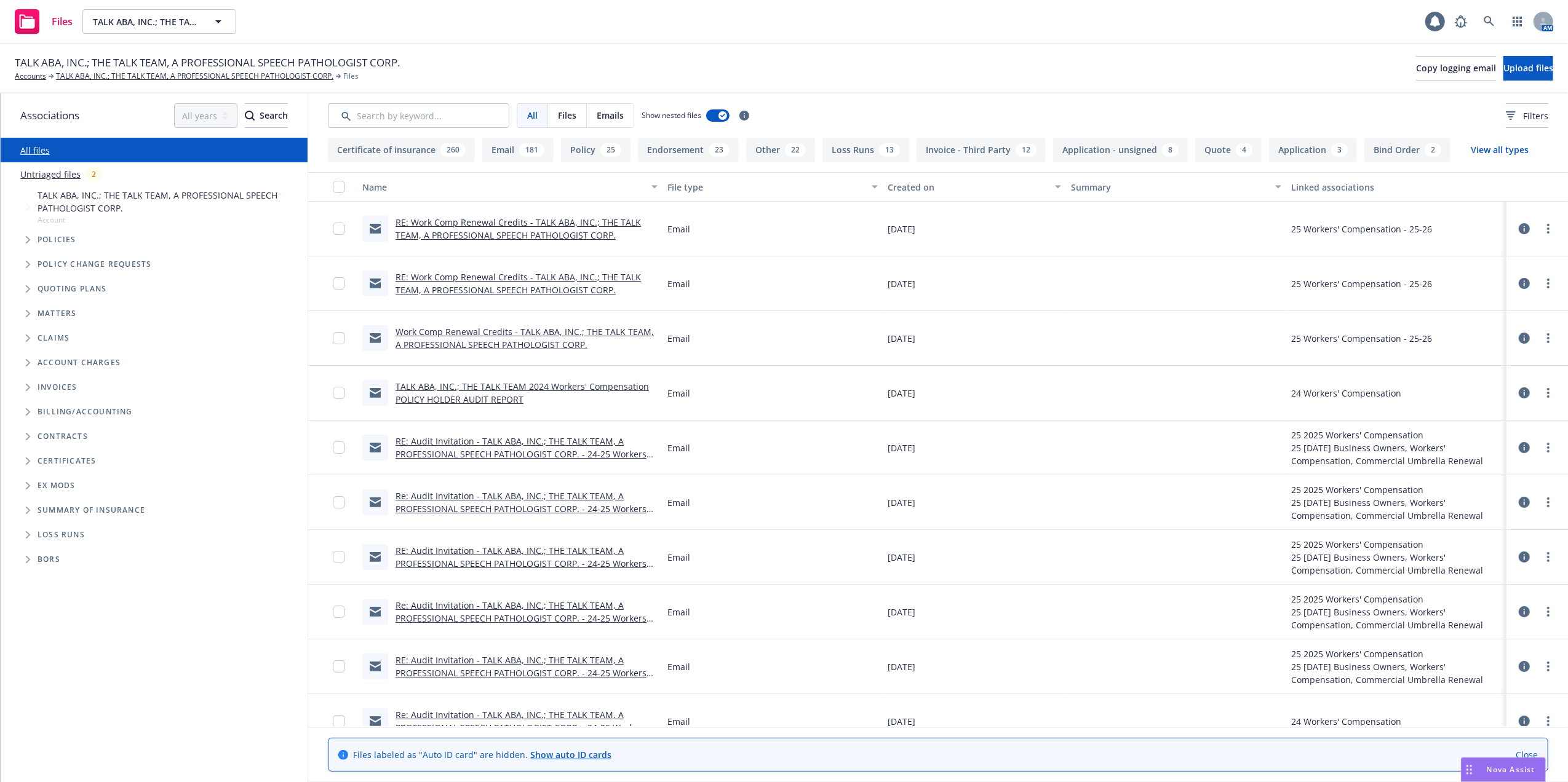
click at [534, 330] on link "Work Comp Renewal Credits - TALK ABA, INC.; THE TALK TEAM, A PROFESSIONAL SPEEC…" at bounding box center [524, 338] width 259 height 24
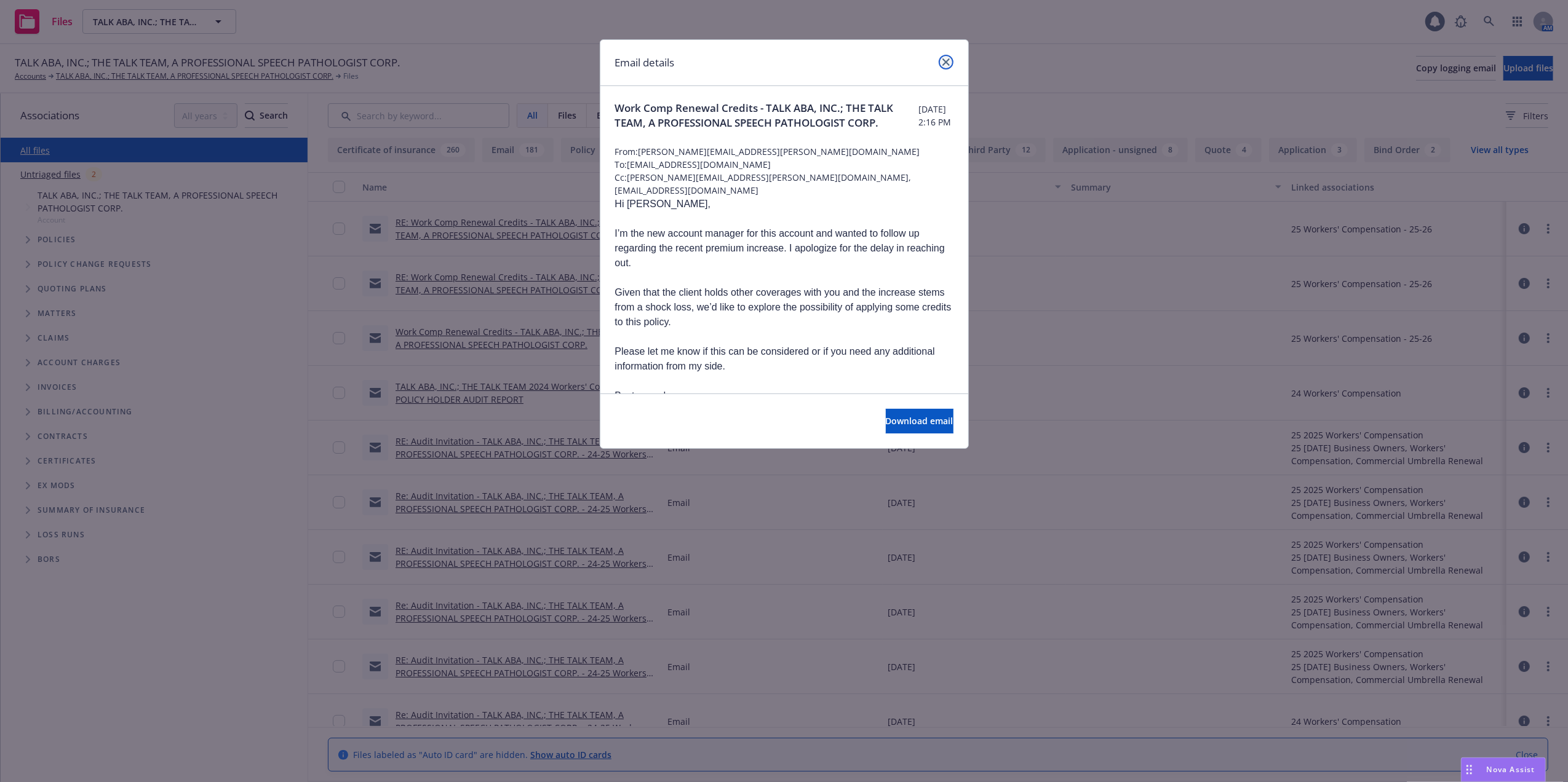
click at [945, 62] on icon "close" at bounding box center [946, 62] width 8 height 8
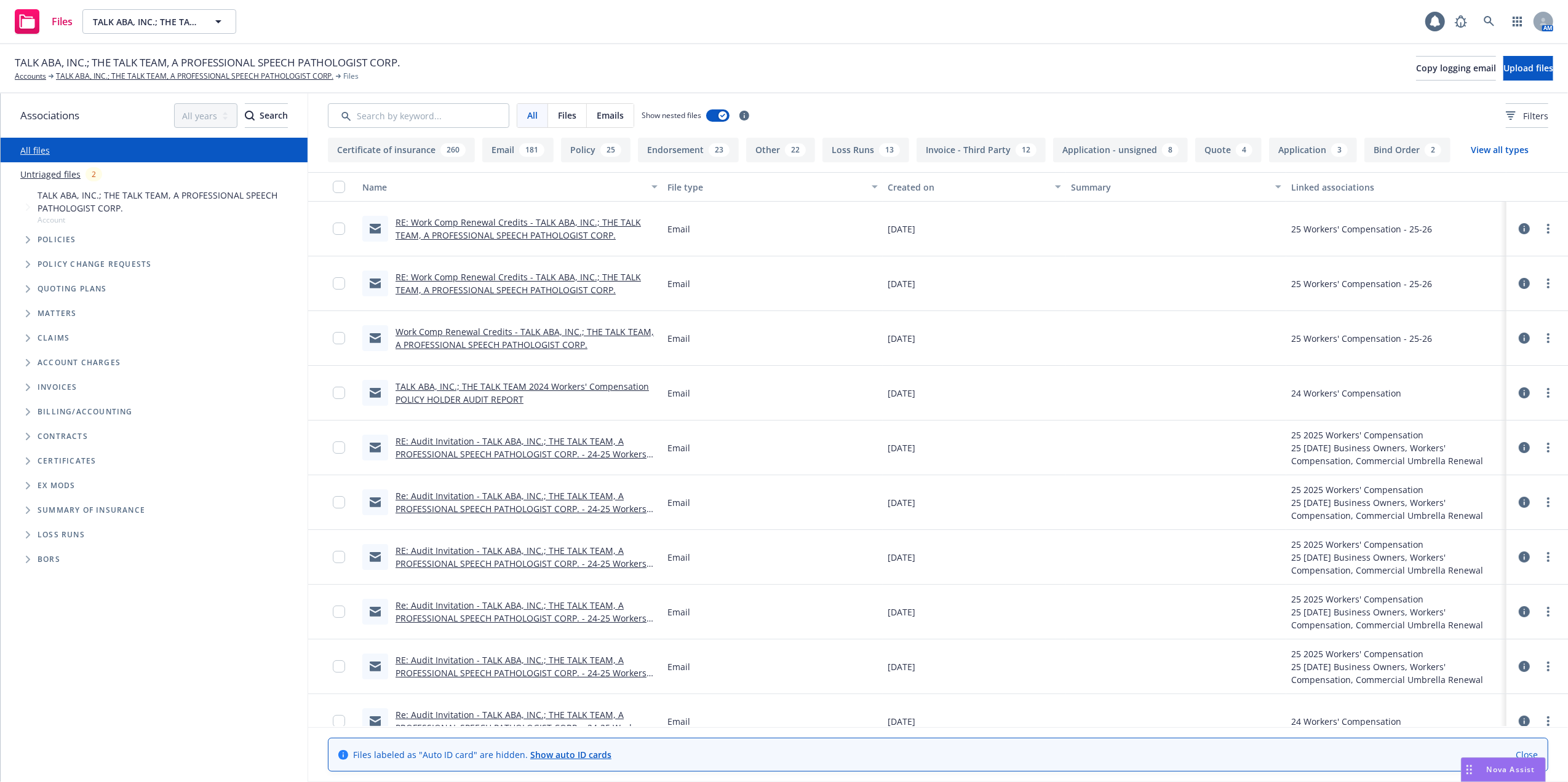
click at [449, 443] on link "RE: Audit Invitation - TALK ABA, INC.; THE TALK TEAM, A PROFESSIONAL SPEECH PAT…" at bounding box center [520, 454] width 251 height 37
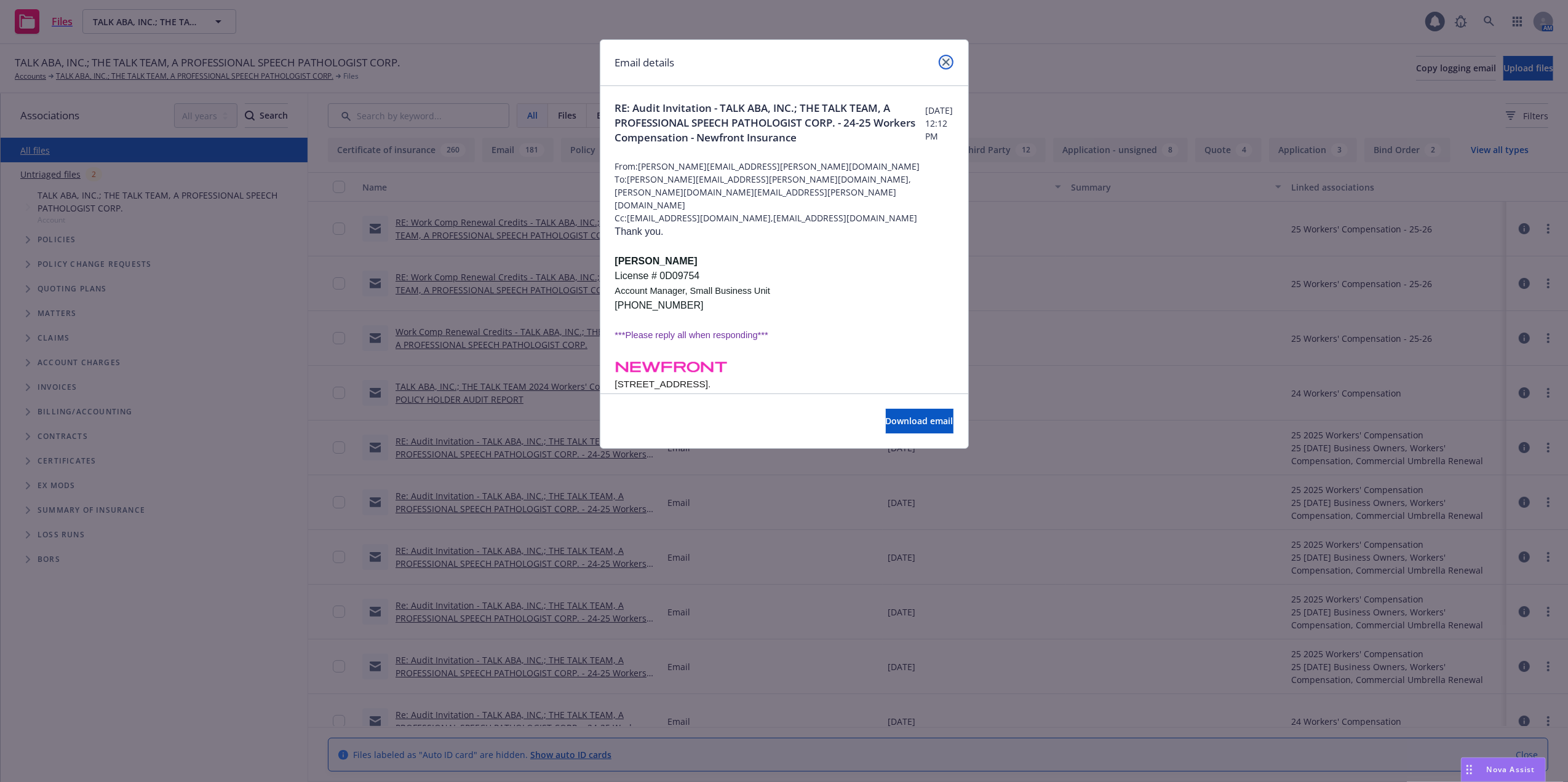
click at [946, 57] on link "close" at bounding box center [945, 62] width 15 height 15
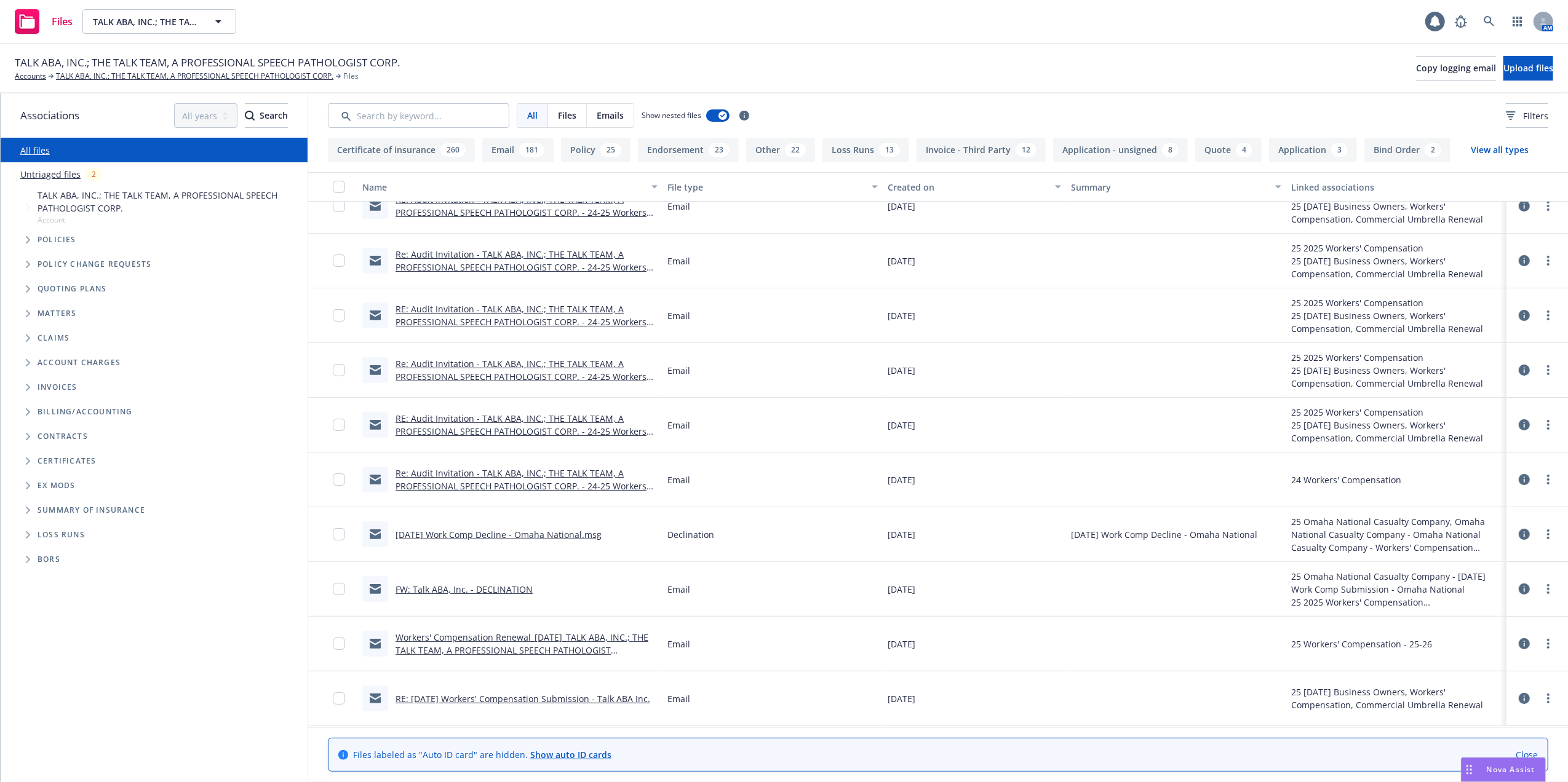
scroll to position [328, 0]
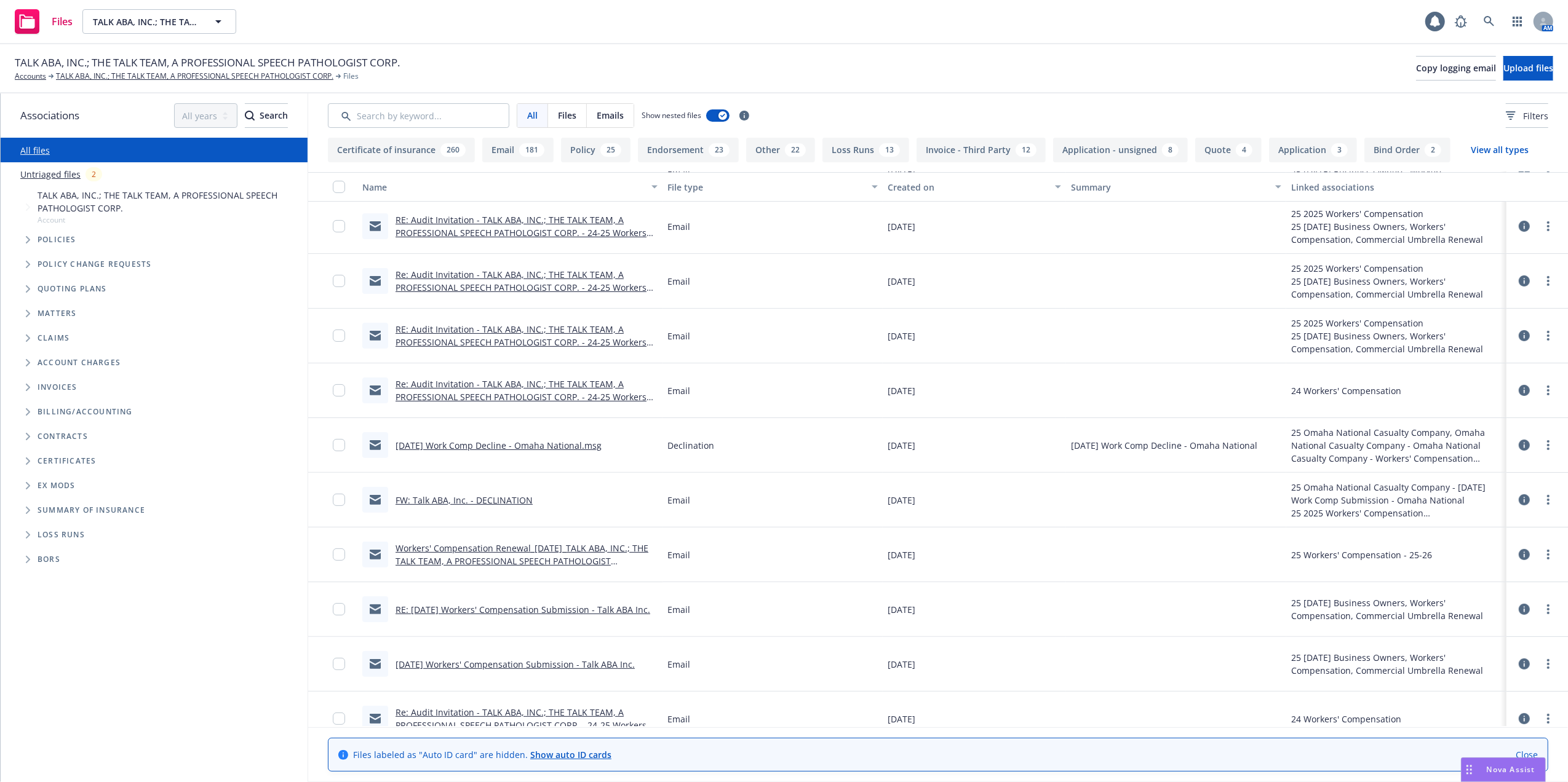
click at [464, 387] on link "Re: Audit Invitation - TALK ABA, INC.; THE TALK TEAM, A PROFESSIONAL SPEECH PAT…" at bounding box center [520, 396] width 251 height 37
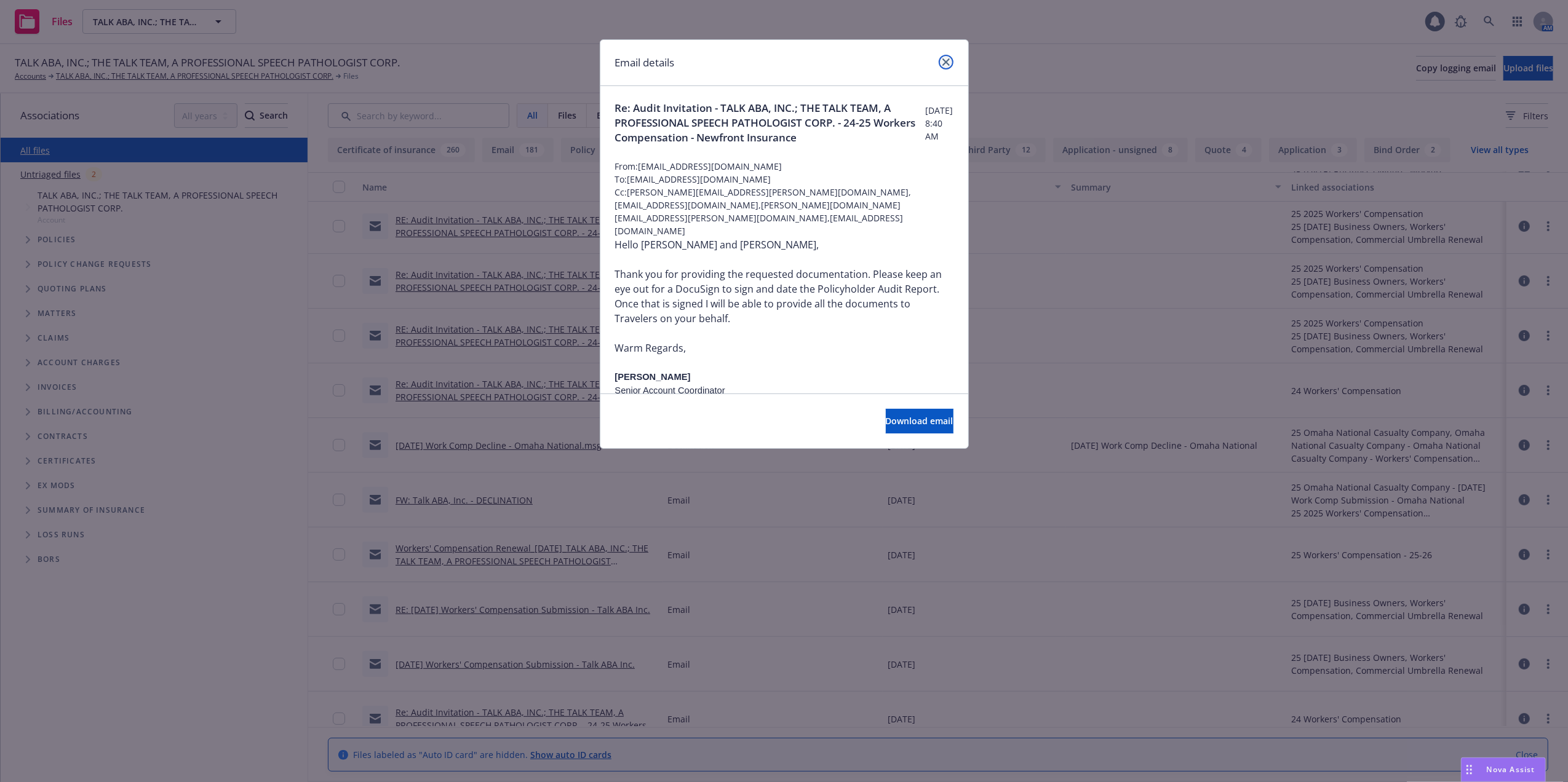
click at [945, 57] on link "close" at bounding box center [945, 62] width 15 height 15
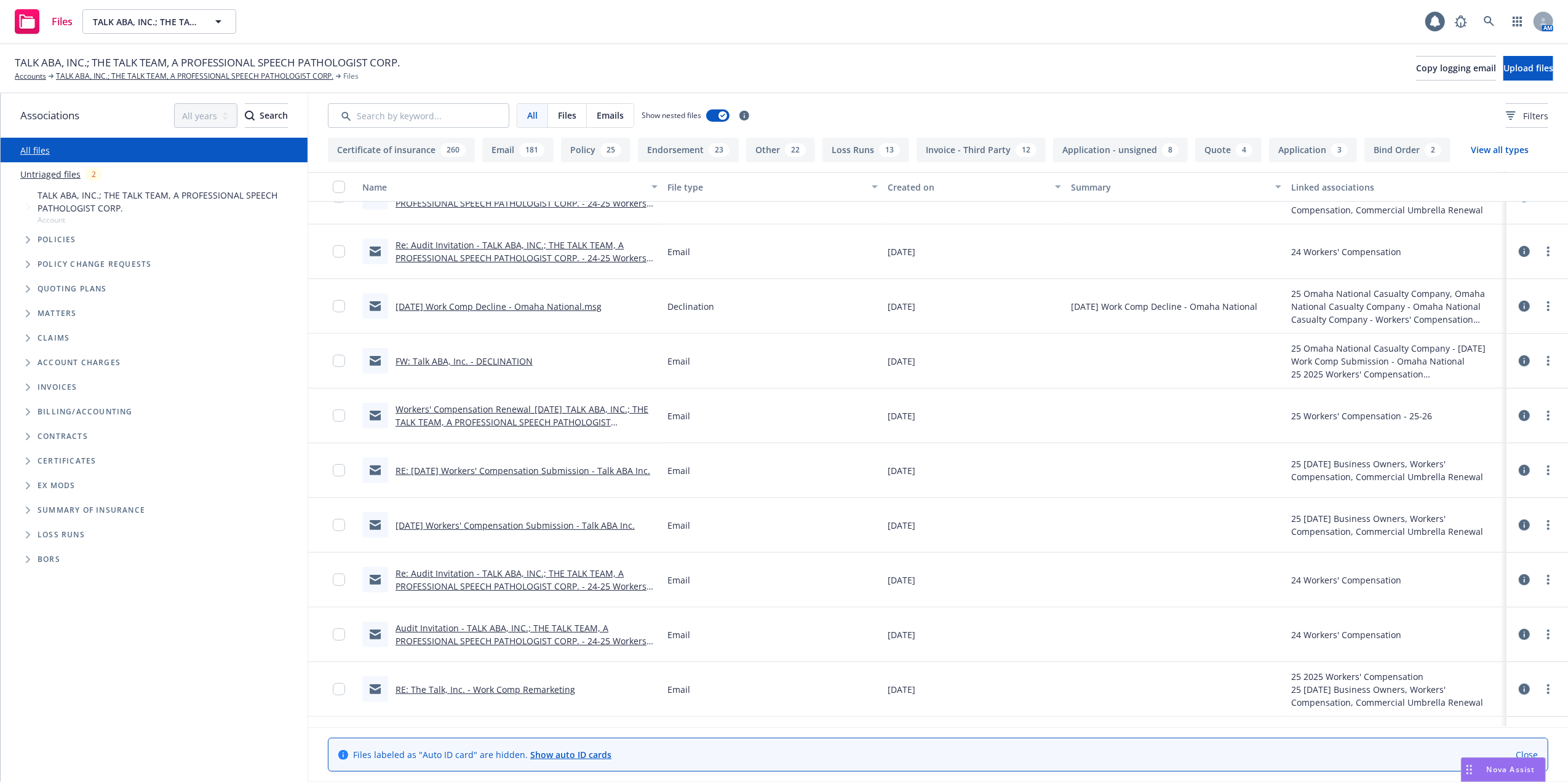
scroll to position [492, 0]
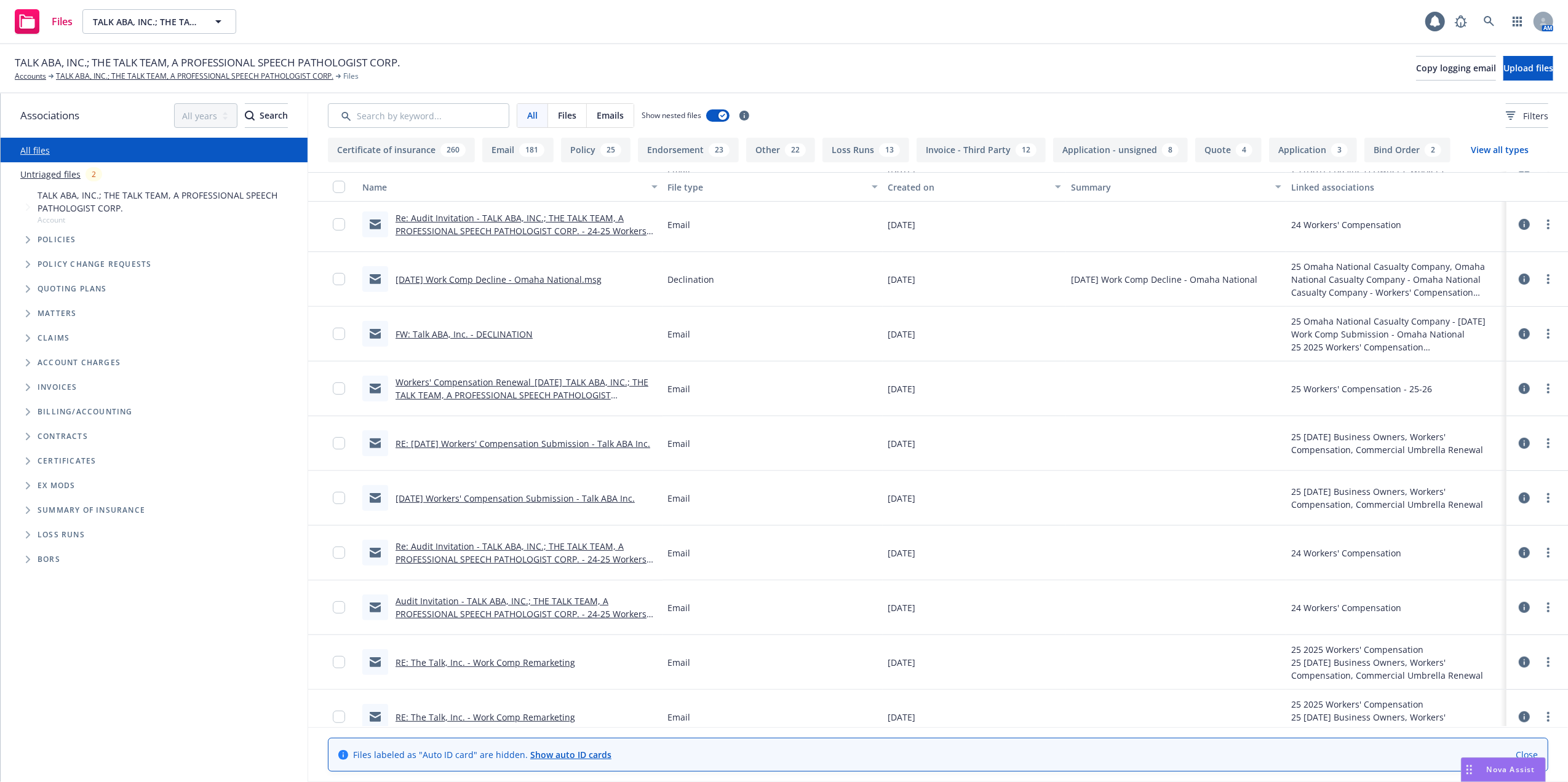
click at [524, 385] on link "Workers' Compensation Renewal_08-01-2025_TALK ABA, INC.; THE TALK TEAM, A PROFE…" at bounding box center [521, 395] width 253 height 37
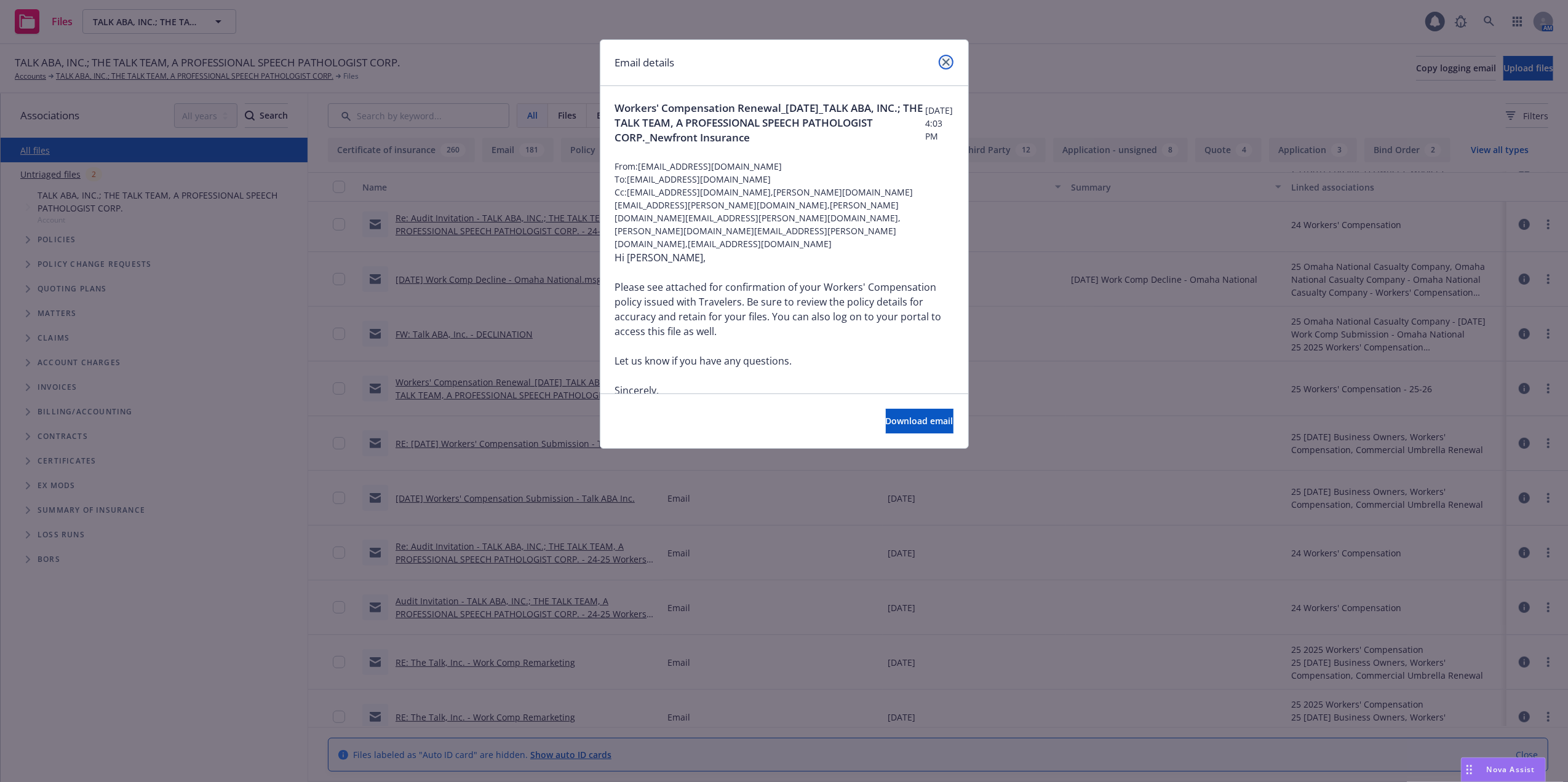
click at [943, 61] on icon "close" at bounding box center [946, 62] width 8 height 8
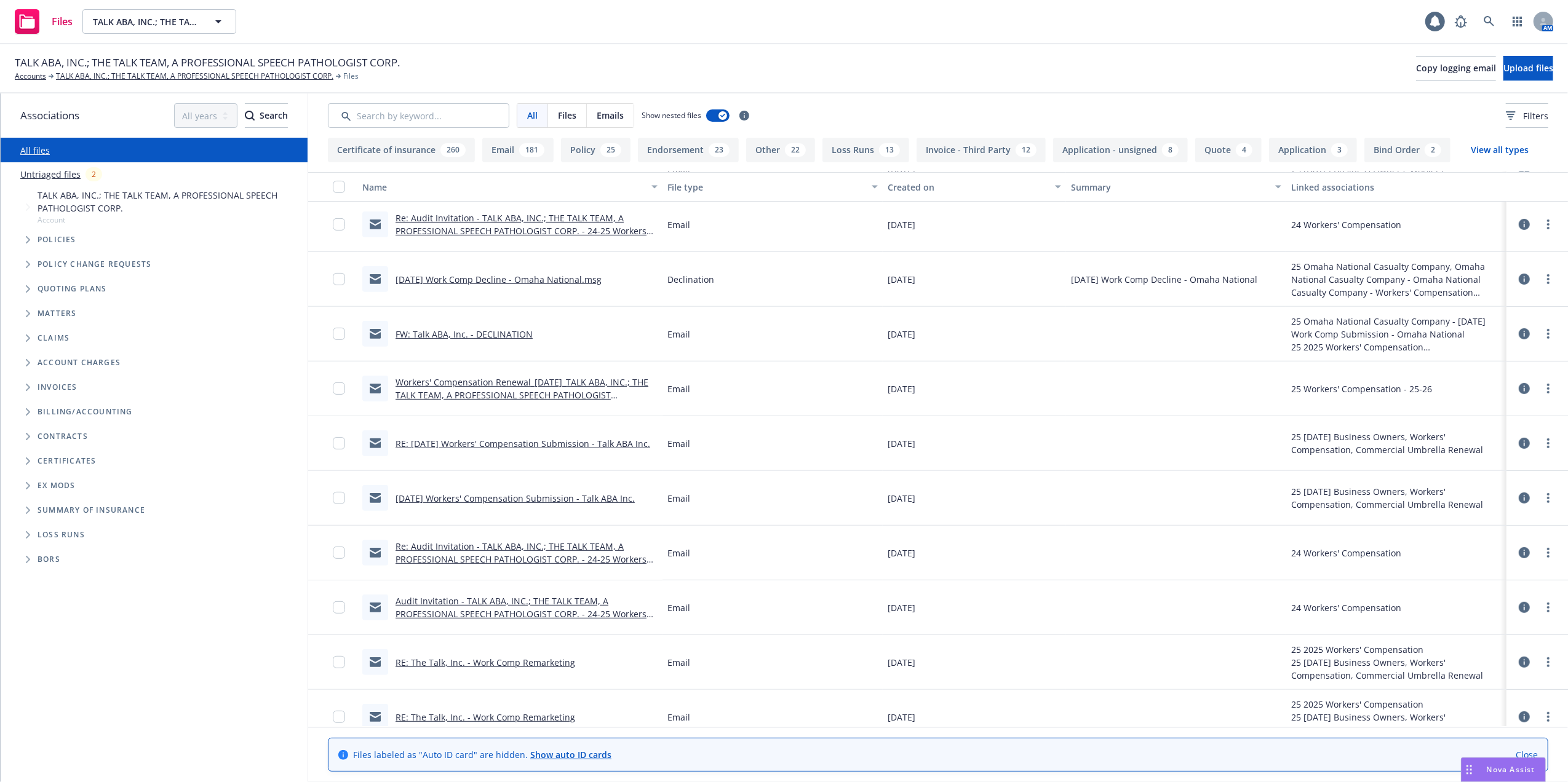
click at [468, 498] on link "09/01/25 Workers' Compensation Submission - Talk ABA Inc." at bounding box center [515, 499] width 239 height 12
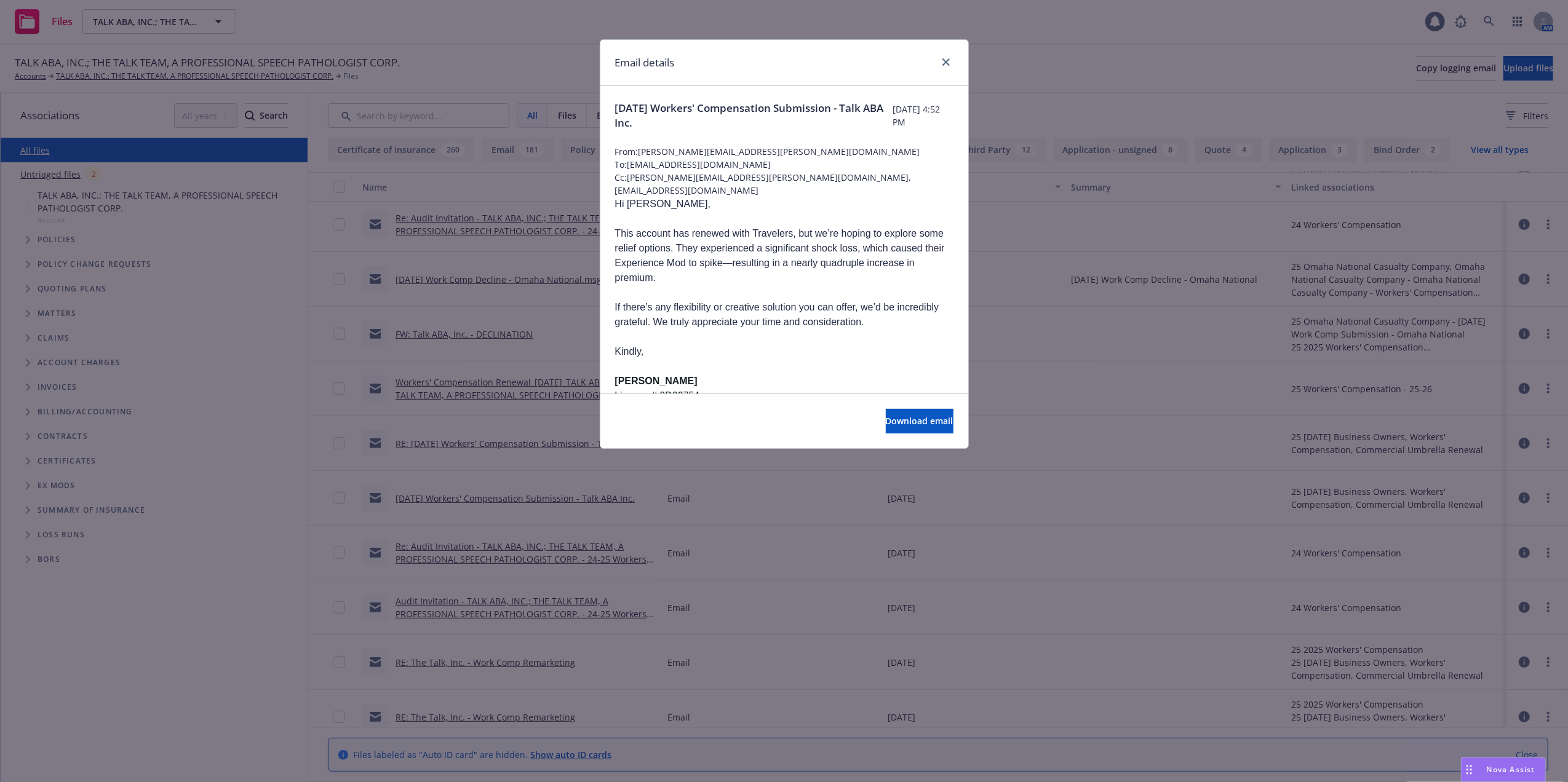
drag, startPoint x: 508, startPoint y: 553, endPoint x: 512, endPoint y: 566, distance: 13.6
click at [508, 552] on div "Email details 09/01/25 Workers' Compensation Submission - Talk ABA Inc. Wednesd…" at bounding box center [784, 391] width 1568 height 782
click at [508, 607] on div "Email details 09/01/25 Workers' Compensation Submission - Talk ABA Inc. Wednesd…" at bounding box center [784, 391] width 1568 height 782
click at [945, 65] on icon "close" at bounding box center [946, 62] width 8 height 8
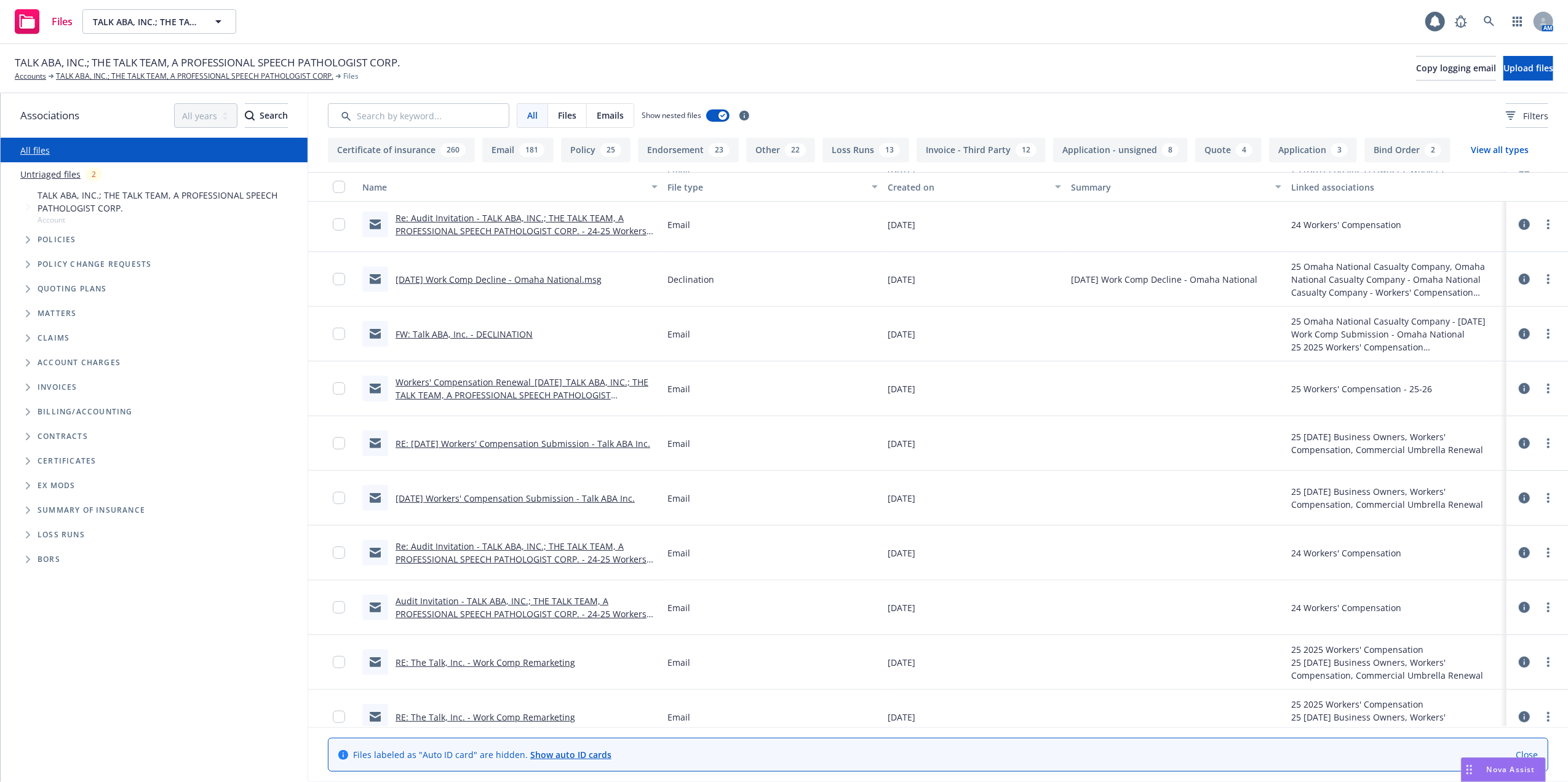
click at [446, 662] on link "RE: The Talk, Inc. - Work Comp Remarketing" at bounding box center [485, 663] width 180 height 12
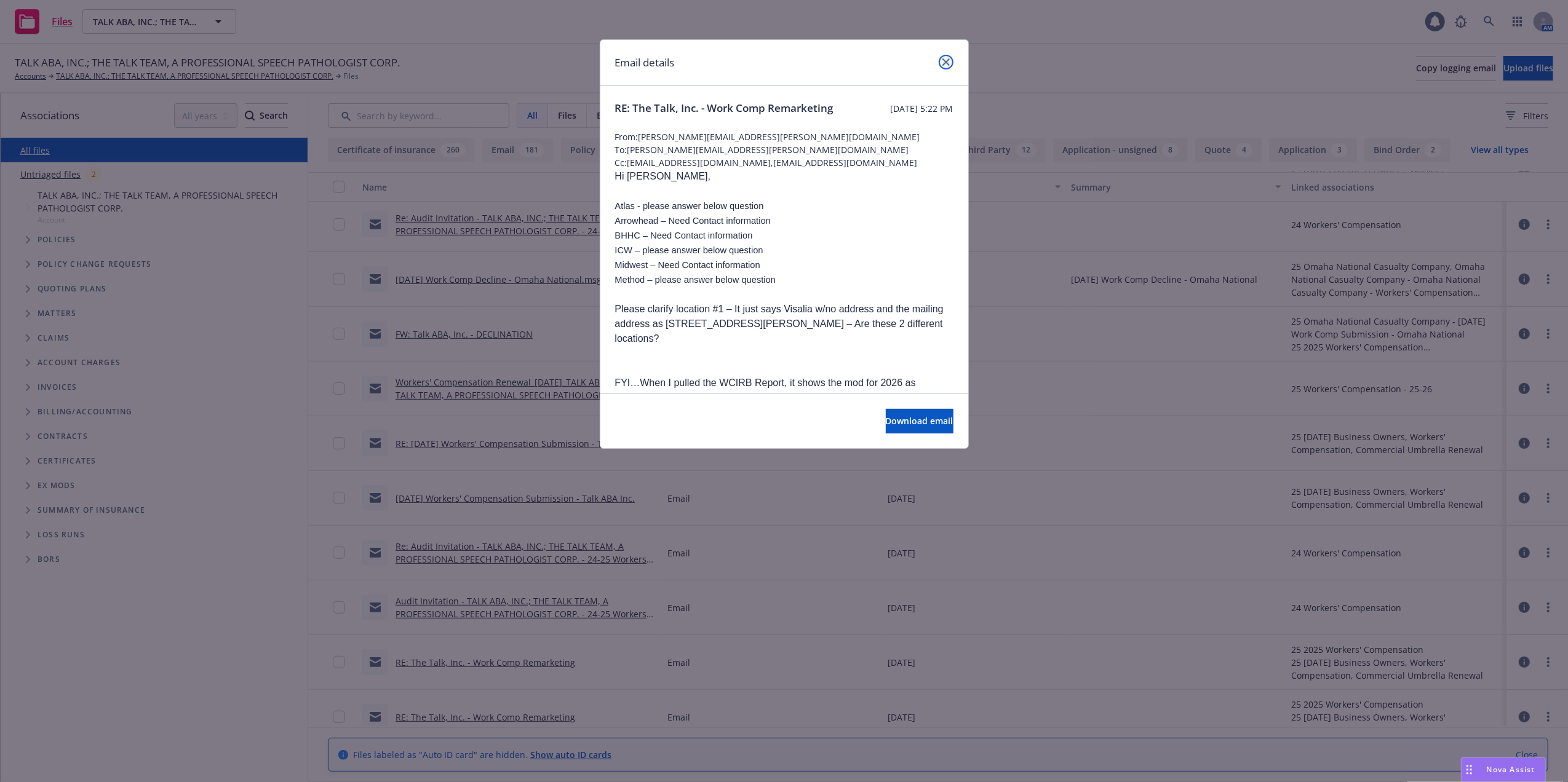
click at [943, 56] on link "close" at bounding box center [945, 62] width 15 height 15
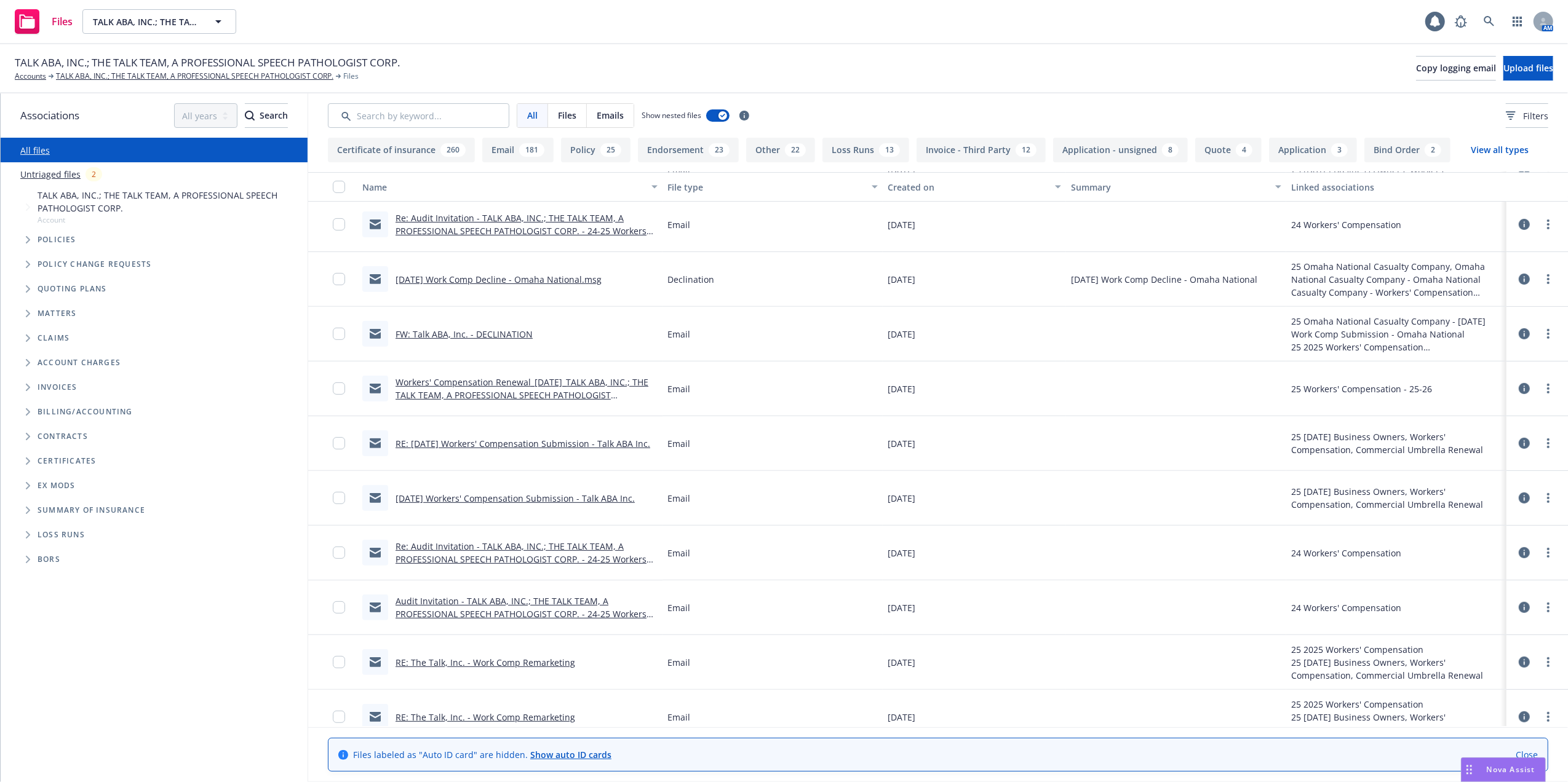
click at [508, 663] on link "RE: The Talk, Inc. - Work Comp Remarketing" at bounding box center [485, 663] width 180 height 12
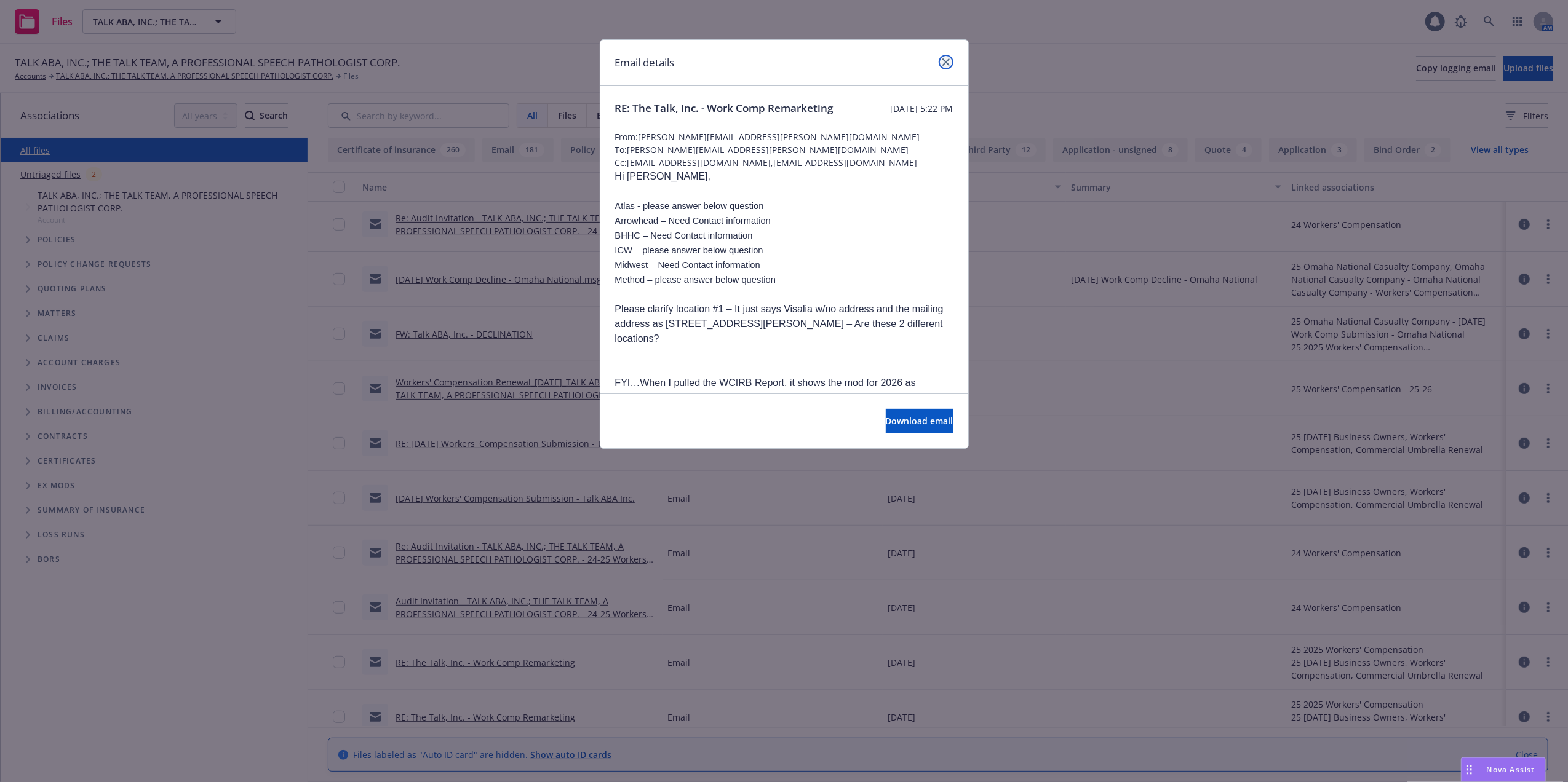
click at [945, 61] on icon "close" at bounding box center [946, 62] width 8 height 8
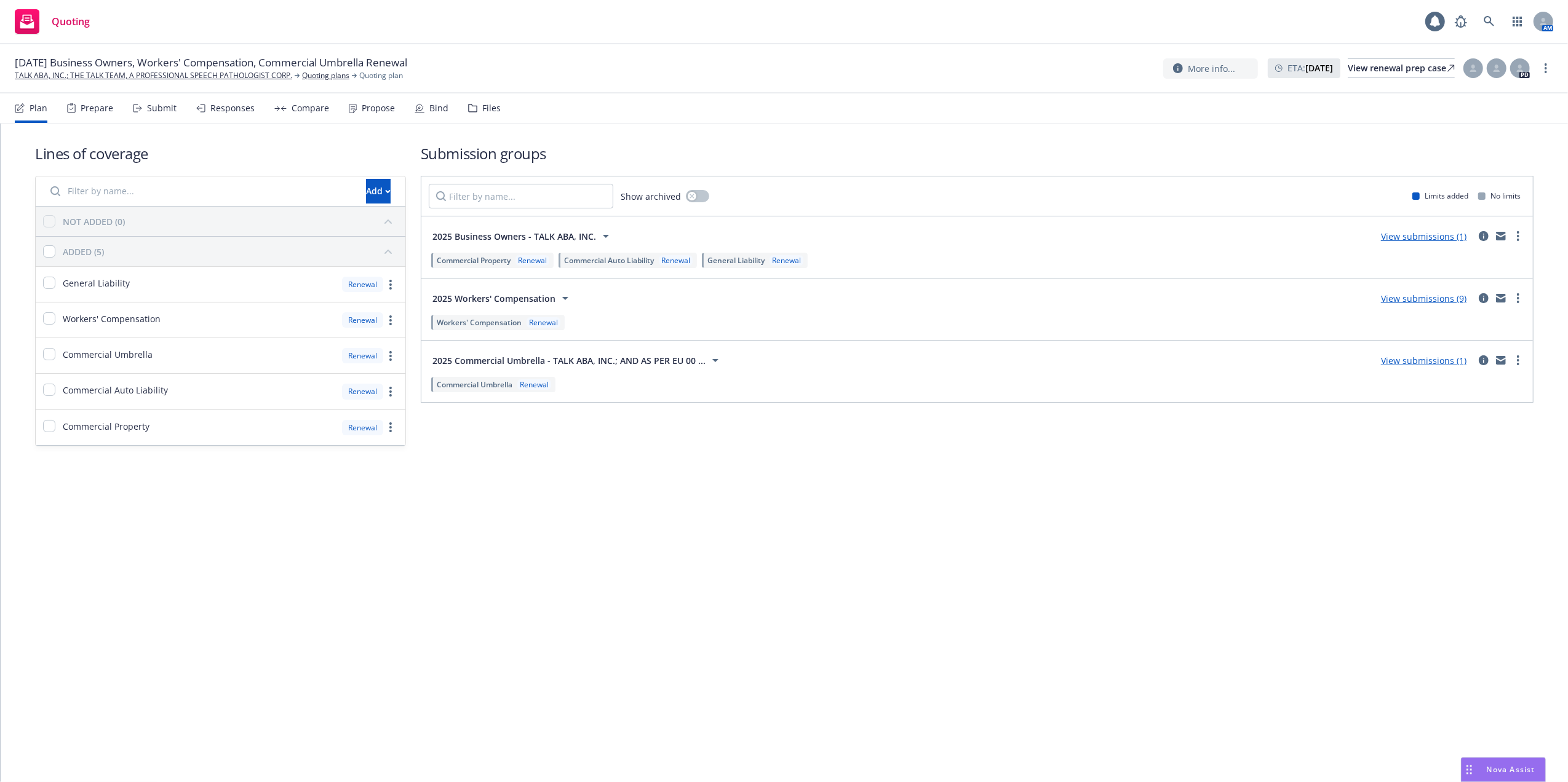
click at [1410, 300] on link "View submissions (9)" at bounding box center [1424, 299] width 86 height 12
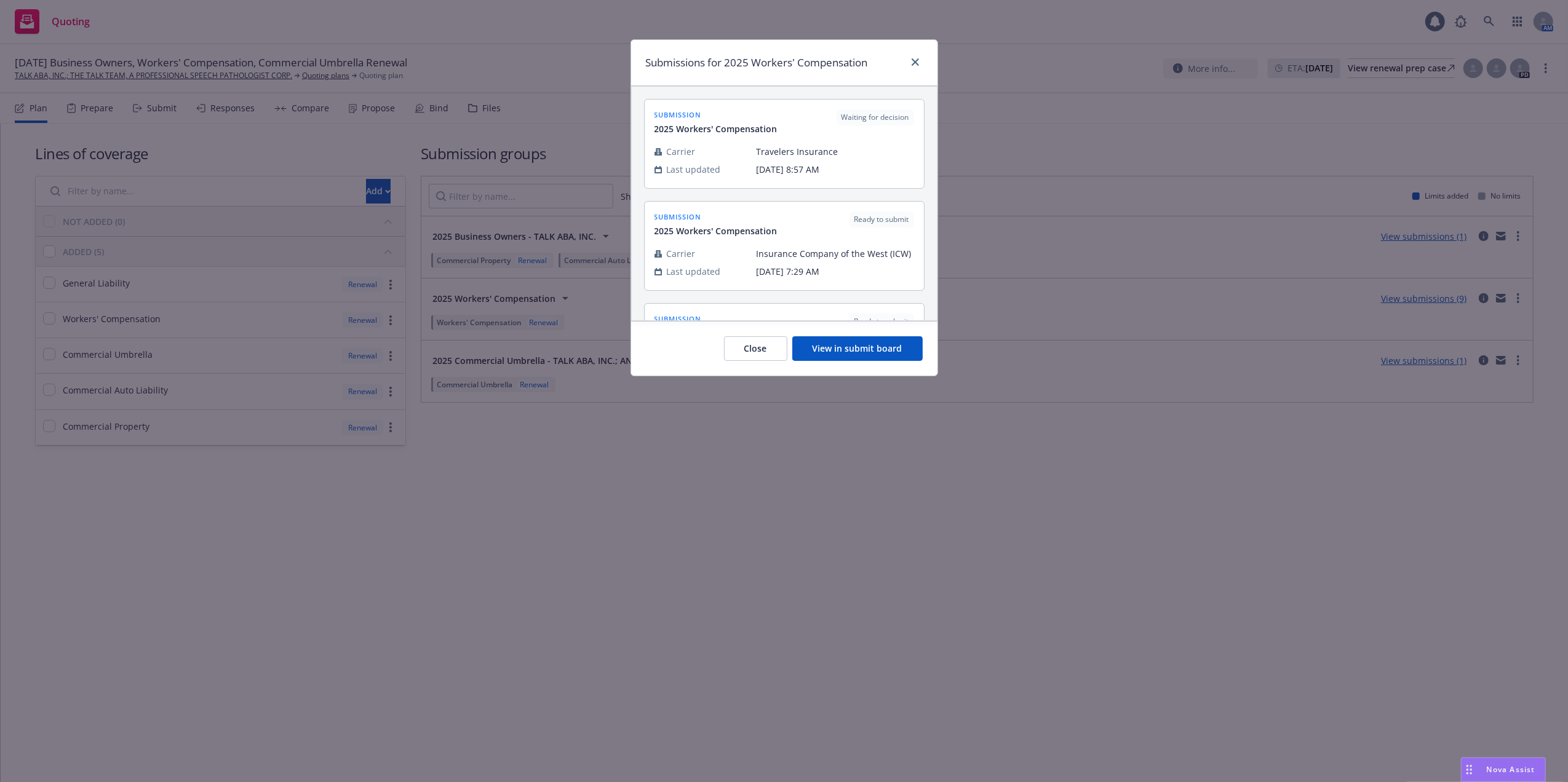
click at [836, 347] on button "View in submit board" at bounding box center [857, 349] width 131 height 24
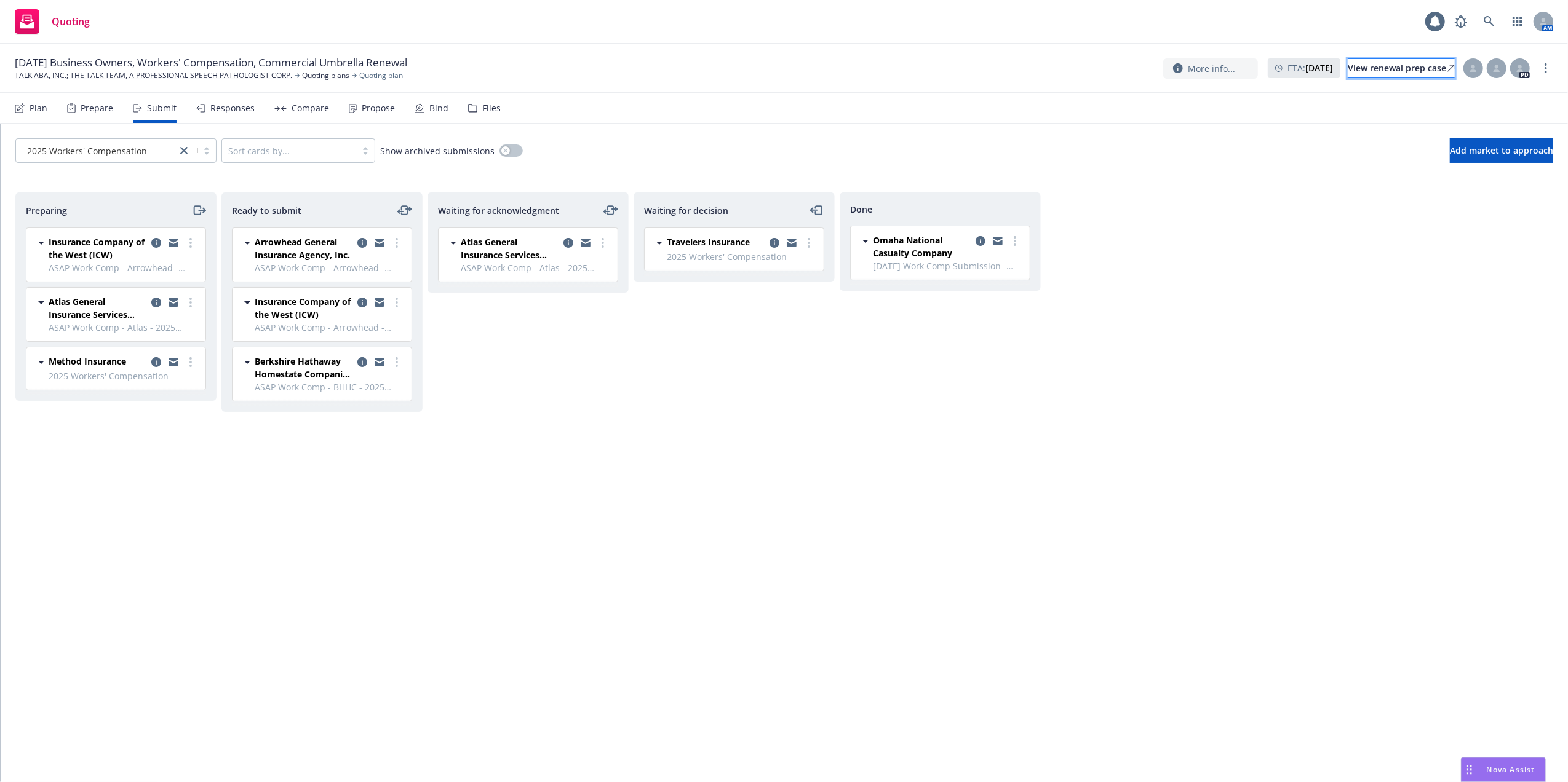
click at [1377, 69] on div "View renewal prep case" at bounding box center [1401, 67] width 107 height 19
drag, startPoint x: 1484, startPoint y: 768, endPoint x: 1465, endPoint y: 761, distance: 20.2
click at [1484, 767] on div "Nova Assist" at bounding box center [1511, 769] width 68 height 11
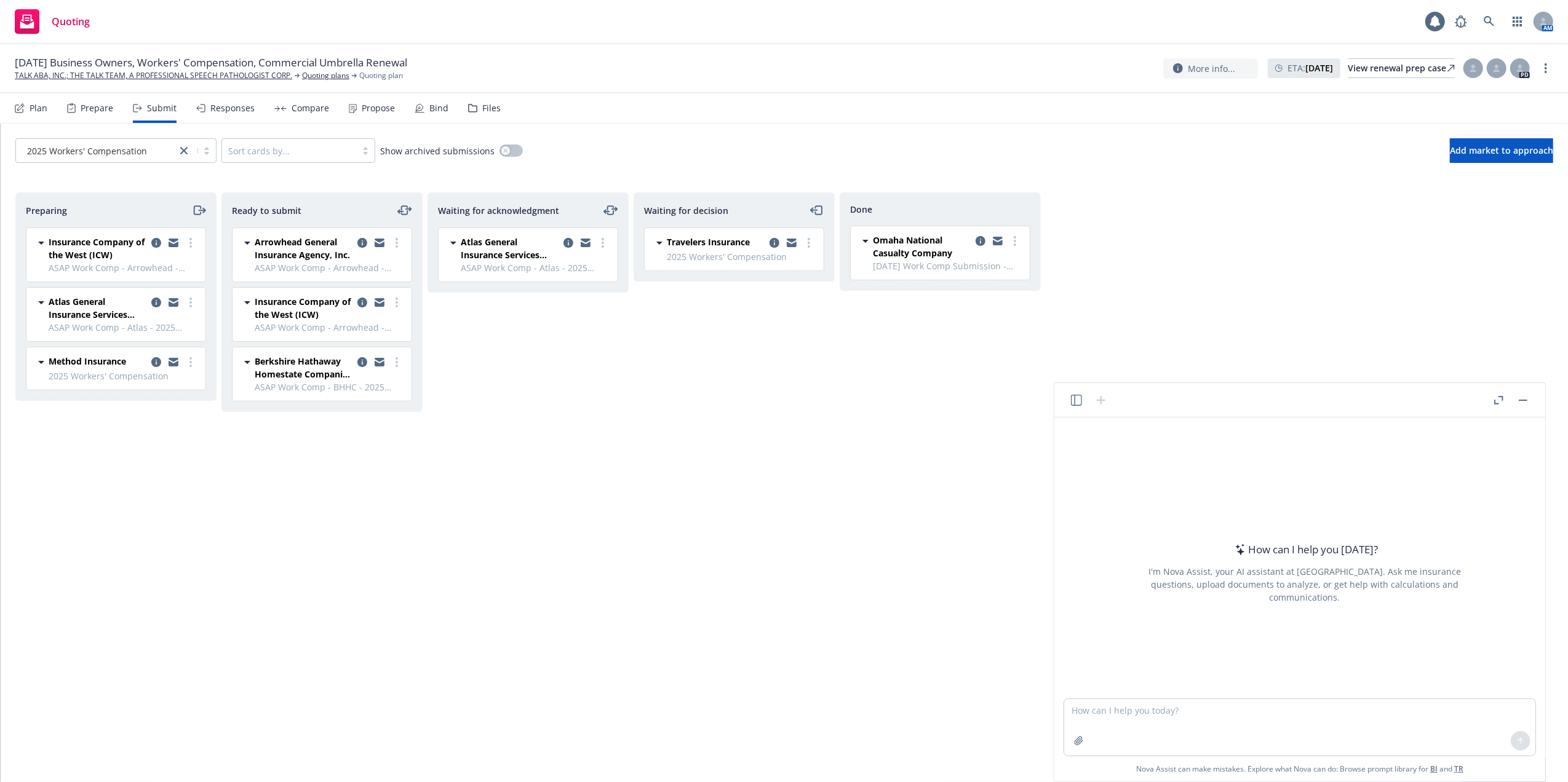
click at [1461, 758] on button "Nova Assist" at bounding box center [1503, 769] width 85 height 24
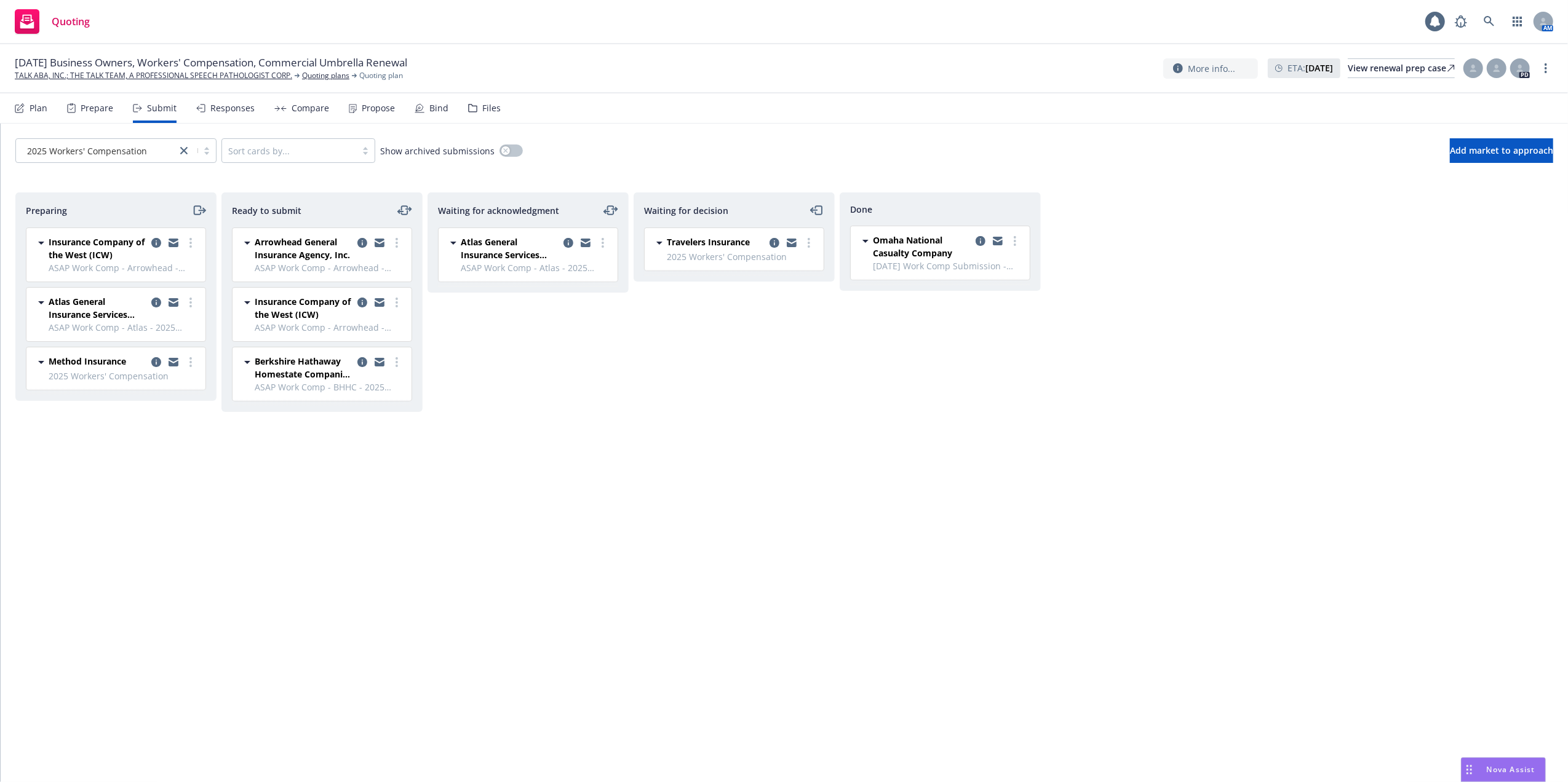
click at [1479, 761] on div "Nova Assist" at bounding box center [1504, 770] width 84 height 23
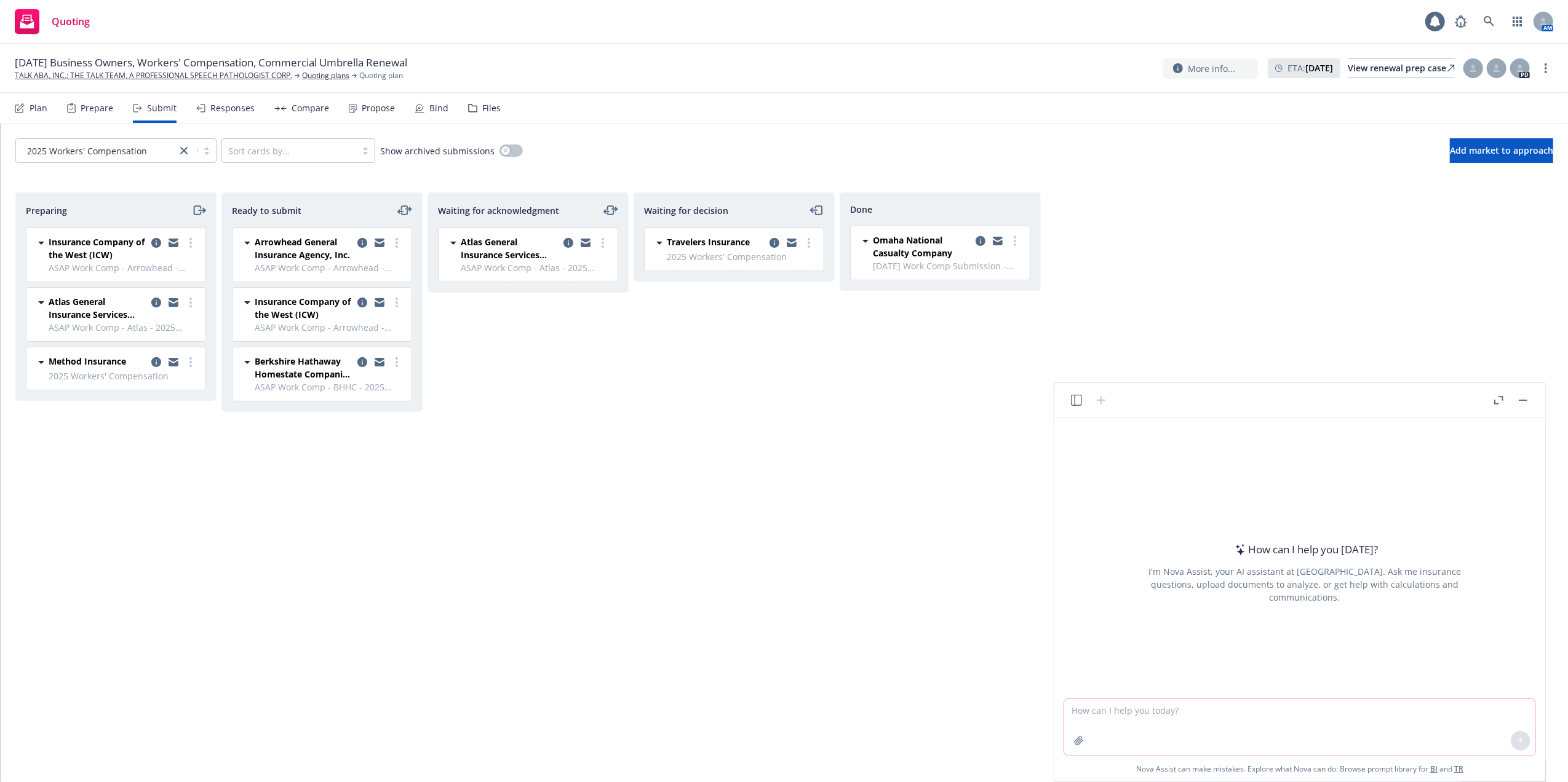
click at [1186, 709] on textarea at bounding box center [1300, 727] width 472 height 57
click at [1245, 710] on textarea "refine email" at bounding box center [1300, 727] width 472 height 57
paste textarea "Hi Team, When submitting this account online I put a generic answer for Health …"
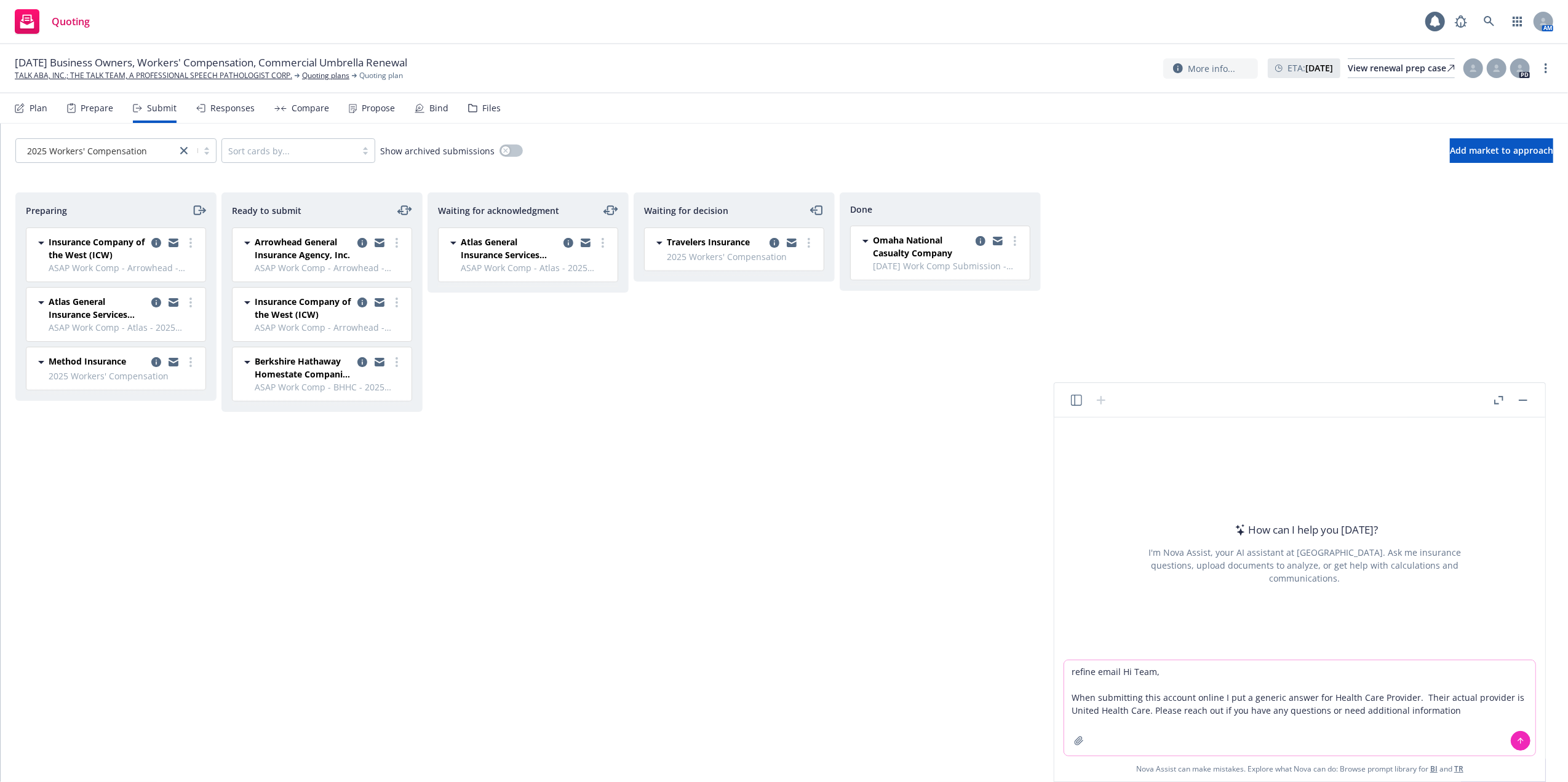
type textarea "refine email Hi Team, When submitting this account online I put a generic answe…"
click at [1519, 737] on icon at bounding box center [1520, 741] width 9 height 9
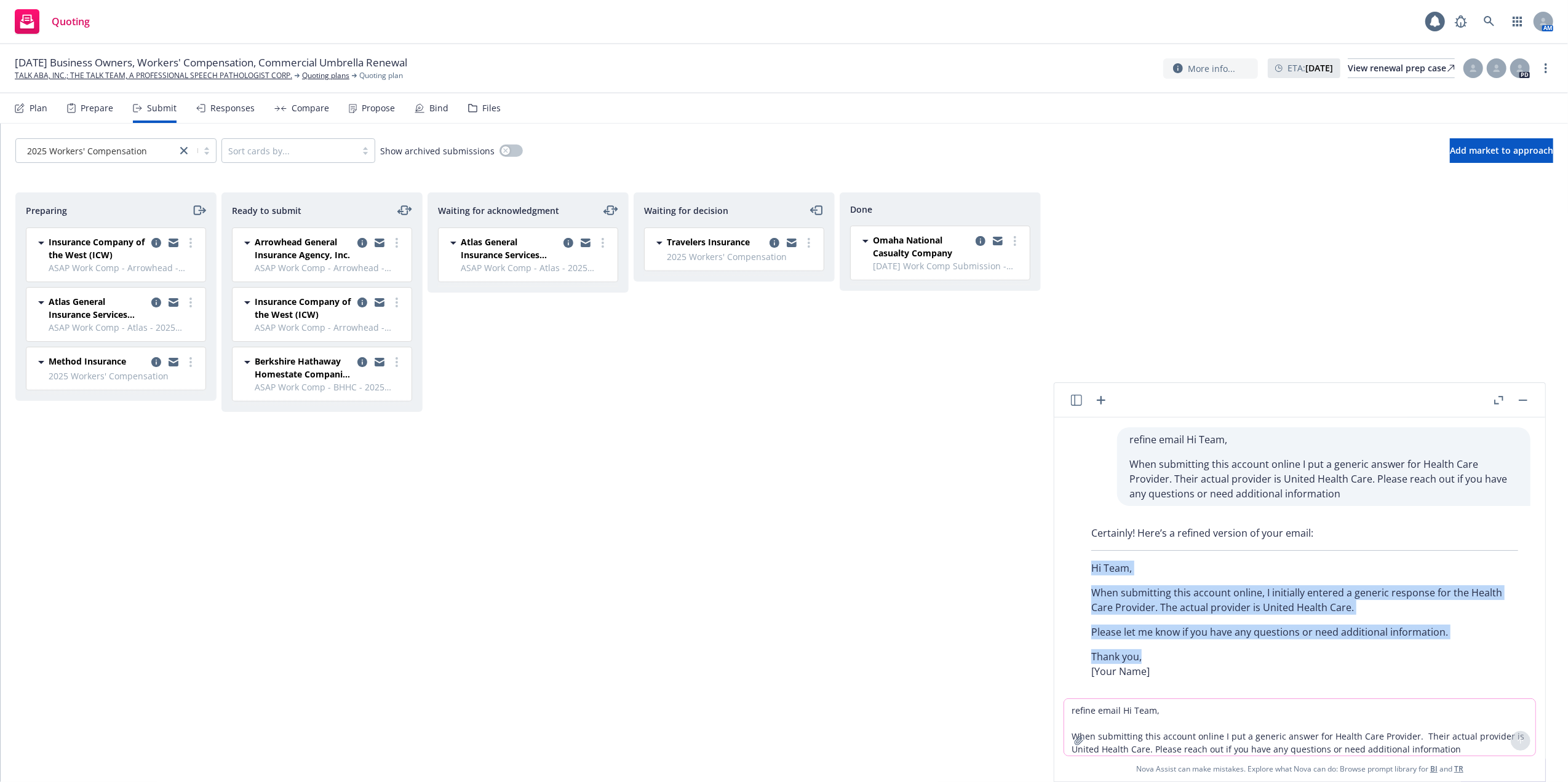
drag, startPoint x: 1090, startPoint y: 568, endPoint x: 1442, endPoint y: 651, distance: 361.7
click at [1442, 651] on div "Certainly! Here’s a refined version of your email: Hi Team, When submitting thi…" at bounding box center [1304, 602] width 451 height 163
copy div "Hi Team, When submitting this account online, I initially entered a generic res…"
